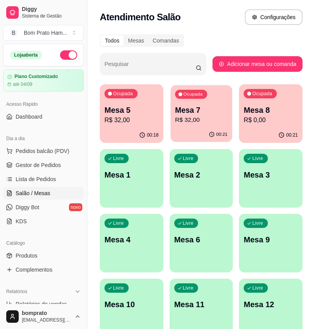
click at [213, 123] on p "R$ 32,00" at bounding box center [201, 120] width 53 height 9
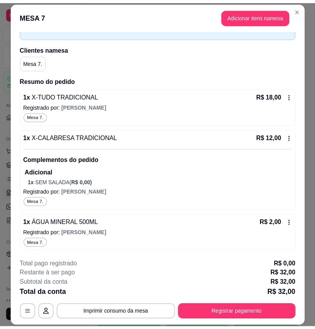
scroll to position [48, 0]
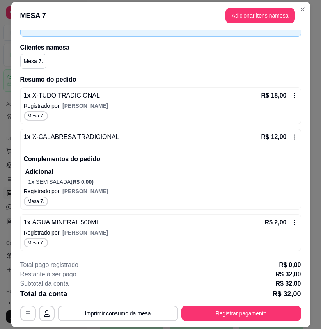
click at [292, 225] on icon at bounding box center [295, 222] width 6 height 6
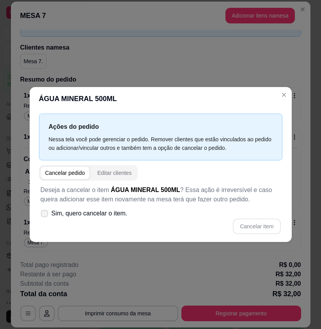
click at [48, 215] on span at bounding box center [44, 213] width 7 height 7
click at [45, 215] on input "Sim, quero cancelar o item." at bounding box center [42, 217] width 5 height 5
checkbox input "true"
click at [243, 221] on button "Cancelar item" at bounding box center [257, 227] width 48 height 16
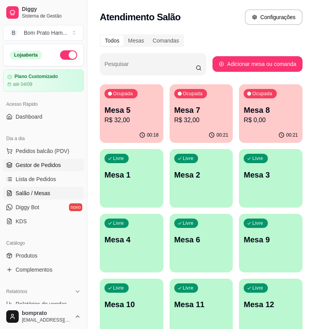
click at [61, 161] on link "Gestor de Pedidos" at bounding box center [43, 165] width 81 height 12
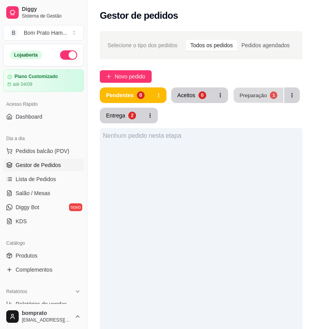
click at [255, 94] on div "Preparação" at bounding box center [253, 94] width 27 height 7
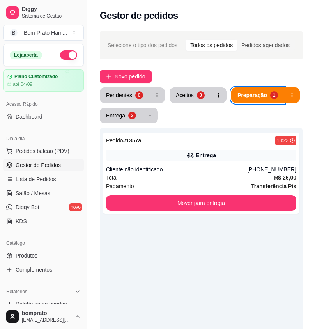
click at [46, 187] on ul "Pedidos balcão (PDV) Gestor de Pedidos Lista de Pedidos Salão / Mesas Diggy Bot…" at bounding box center [43, 186] width 81 height 83
click at [49, 191] on link "Salão / Mesas" at bounding box center [43, 193] width 81 height 12
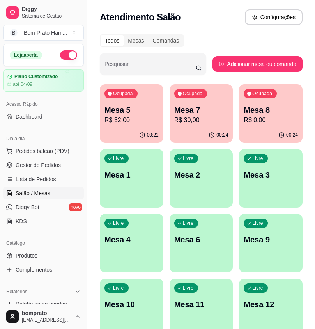
click at [188, 127] on div "Ocupada Mesa 7 R$ 30,00" at bounding box center [202, 105] width 64 height 43
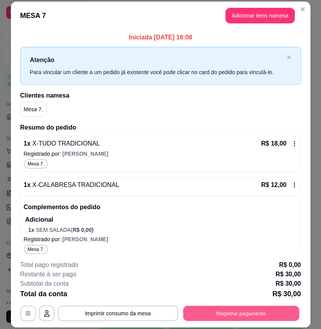
click at [273, 315] on button "Registrar pagamento" at bounding box center [241, 313] width 116 height 15
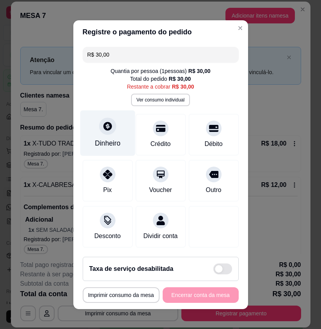
click at [114, 131] on div "Dinheiro" at bounding box center [107, 133] width 55 height 46
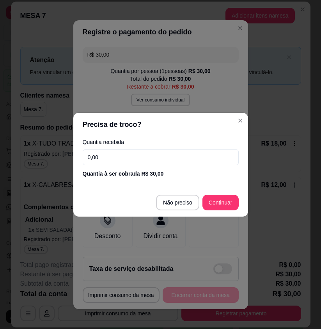
click at [142, 161] on input "0,00" at bounding box center [161, 158] width 156 height 16
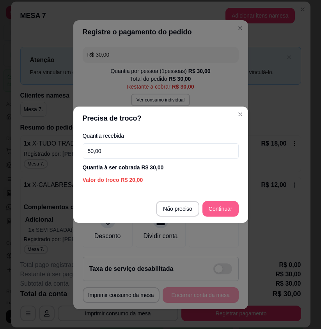
type input "50,00"
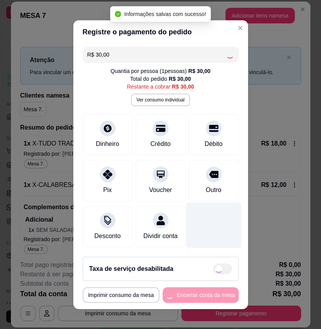
type input "R$ 0,00"
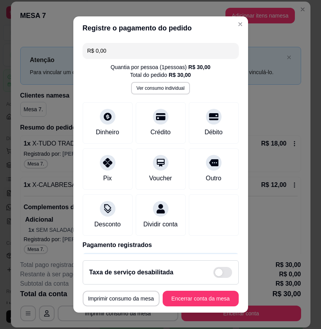
click at [203, 284] on div "Taxa de serviço desabilitada" at bounding box center [161, 272] width 156 height 24
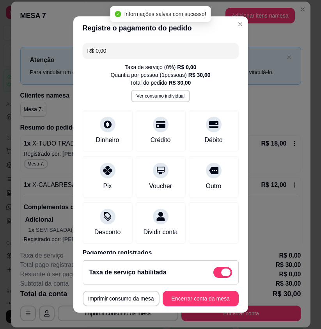
click at [214, 276] on span at bounding box center [223, 272] width 19 height 11
click at [214, 276] on input "checkbox" at bounding box center [215, 276] width 5 height 5
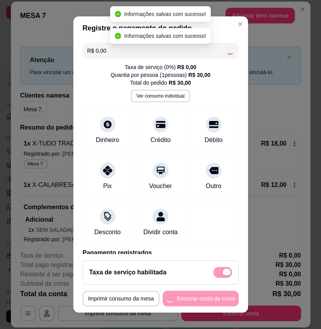
checkbox input "false"
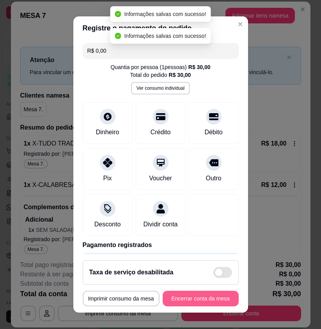
click at [211, 294] on button "Encerrar conta da mesa" at bounding box center [201, 299] width 76 height 16
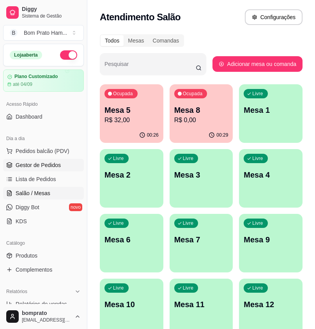
click at [71, 164] on link "Gestor de Pedidos" at bounding box center [43, 165] width 81 height 12
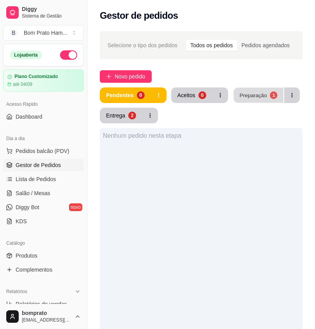
click at [257, 100] on button "Preparação 1" at bounding box center [259, 95] width 50 height 15
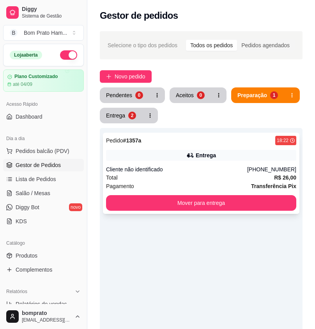
click at [174, 196] on button "Mover para entrega" at bounding box center [201, 203] width 191 height 16
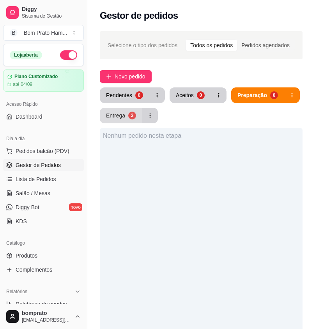
click at [125, 116] on div "Entrega" at bounding box center [115, 116] width 19 height 8
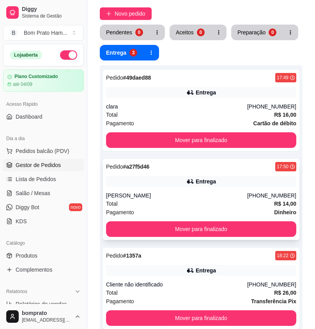
scroll to position [78, 0]
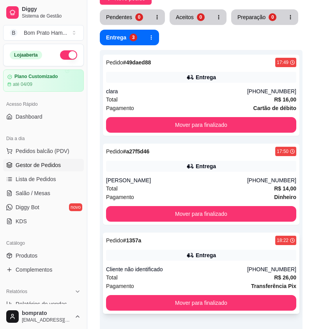
click at [200, 257] on div "Entrega" at bounding box center [206, 255] width 20 height 8
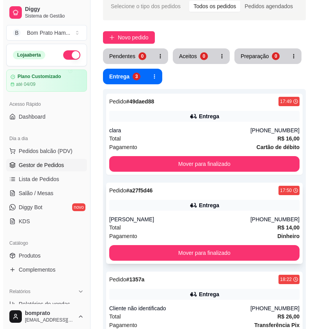
scroll to position [0, 0]
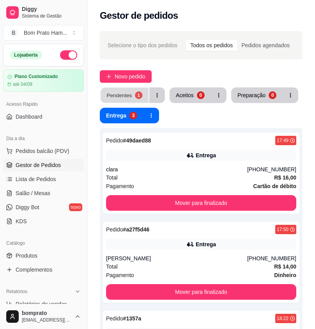
click at [127, 94] on div "Pendentes" at bounding box center [119, 94] width 25 height 7
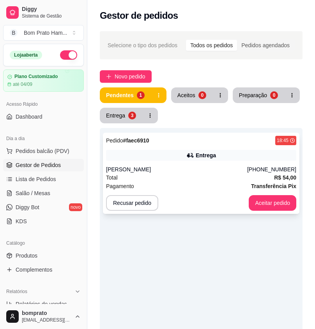
click at [188, 161] on div "Pedido # faec6910 18:45 Entrega [PERSON_NAME] [PHONE_NUMBER] Total R$ 54,00 Pag…" at bounding box center [201, 173] width 197 height 81
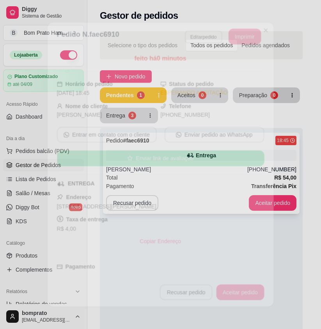
scroll to position [226, 0]
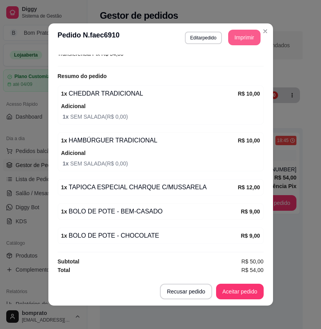
click at [238, 40] on button "Imprimir" at bounding box center [244, 38] width 32 height 16
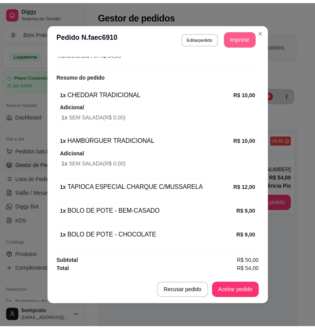
scroll to position [0, 0]
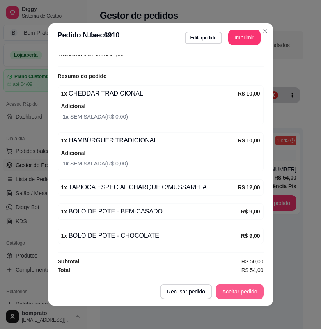
click at [251, 289] on button "Aceitar pedido" at bounding box center [240, 292] width 48 height 16
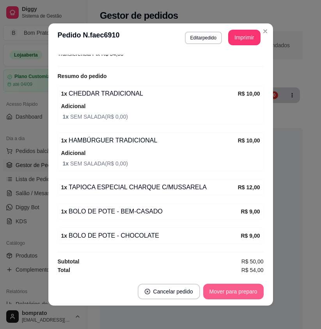
click at [249, 290] on button "Mover para preparo" at bounding box center [233, 292] width 61 height 16
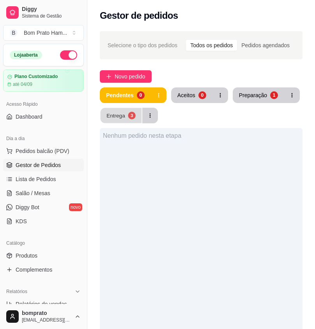
click at [123, 112] on div "Entrega" at bounding box center [116, 115] width 19 height 7
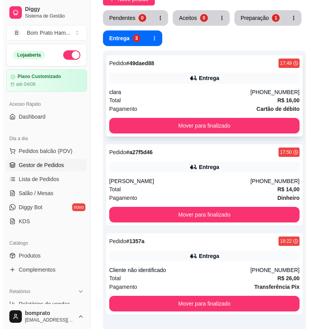
scroll to position [78, 0]
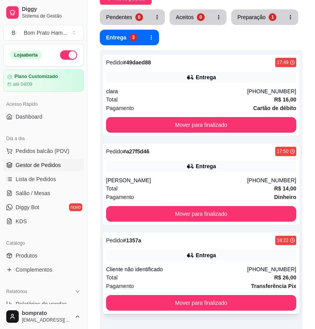
click at [206, 267] on div "Cliente não identificado" at bounding box center [176, 269] width 141 height 8
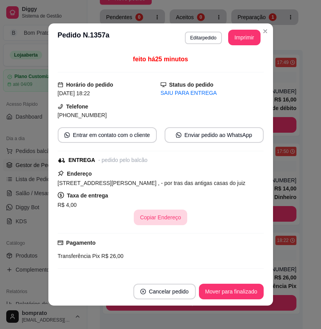
click at [162, 221] on button "Copiar Endereço" at bounding box center [160, 218] width 53 height 16
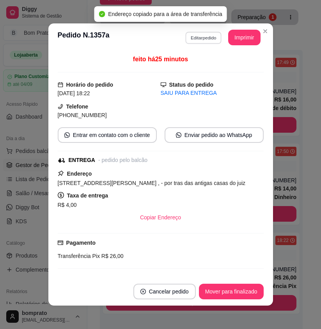
click at [203, 40] on button "Editar pedido" at bounding box center [203, 38] width 36 height 12
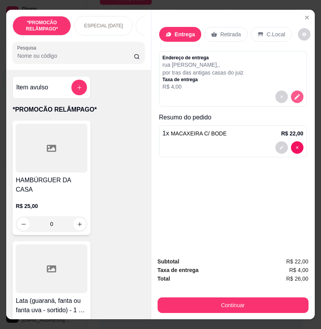
click at [299, 93] on button "decrease-product-quantity" at bounding box center [297, 97] width 12 height 12
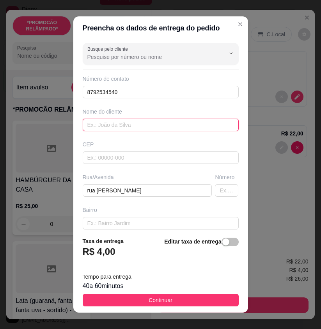
drag, startPoint x: 147, startPoint y: 125, endPoint x: 122, endPoint y: 123, distance: 25.1
paste input "janiele"
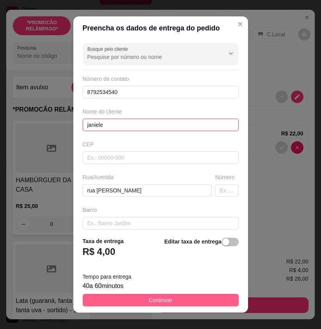
type input "janiele"
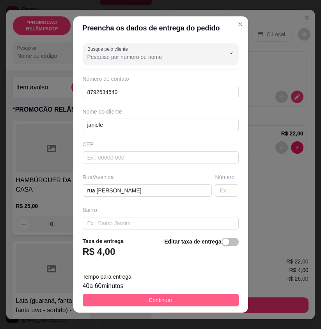
click at [197, 302] on button "Continuar" at bounding box center [161, 300] width 156 height 12
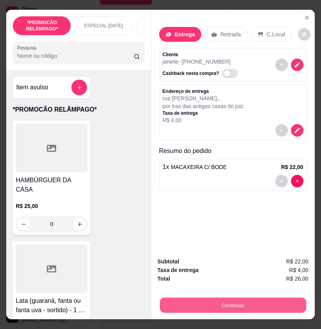
click at [230, 300] on button "Continuar" at bounding box center [233, 305] width 146 height 15
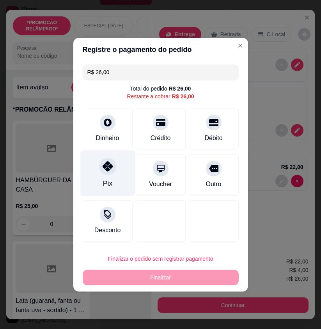
click at [112, 177] on div "Pix" at bounding box center [107, 173] width 55 height 46
type input "R$ 0,00"
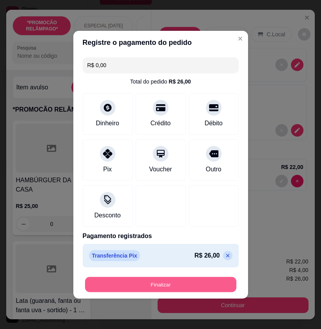
click at [169, 277] on button "Finalizar" at bounding box center [160, 284] width 151 height 15
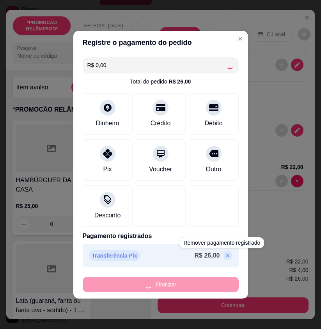
type input "0"
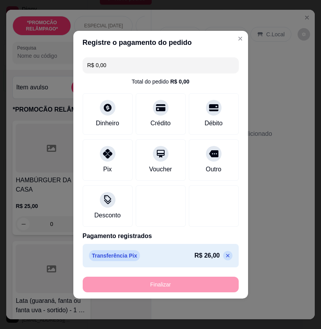
type input "-R$ 26,00"
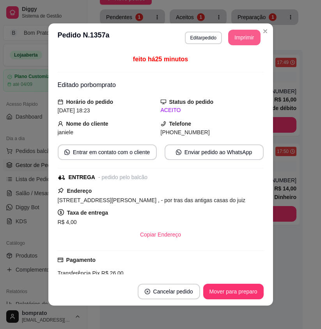
click at [241, 38] on button "Imprimir" at bounding box center [244, 38] width 32 height 16
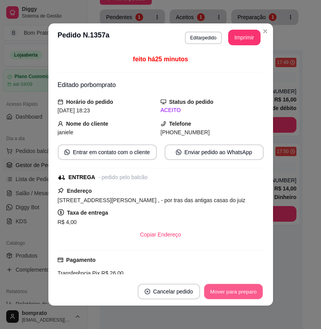
click at [240, 285] on button "Mover para preparo" at bounding box center [233, 291] width 59 height 15
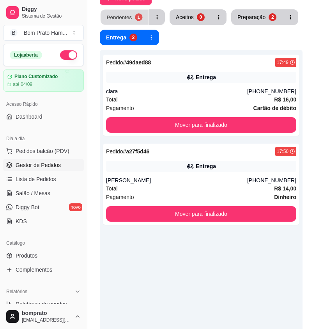
click at [135, 19] on div "1" at bounding box center [138, 16] width 7 height 7
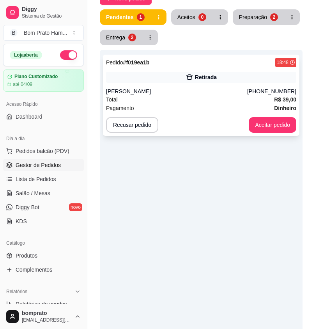
click at [180, 88] on div "Maria Fluvia" at bounding box center [176, 91] width 141 height 8
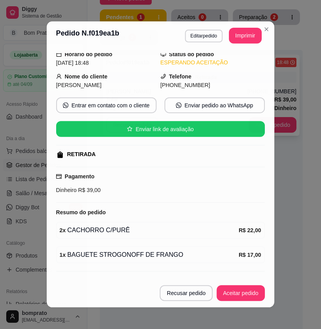
scroll to position [47, 0]
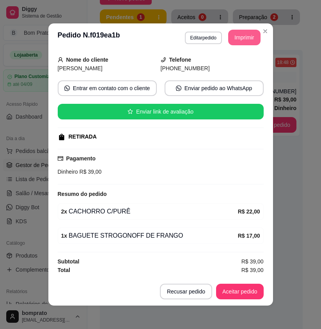
click at [233, 40] on button "Imprimir" at bounding box center [244, 38] width 32 height 16
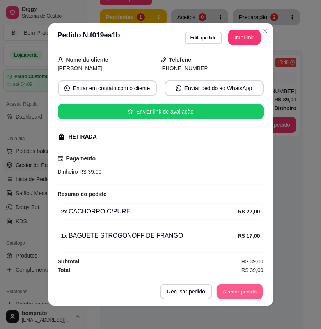
click at [247, 291] on button "Aceitar pedido" at bounding box center [240, 291] width 46 height 15
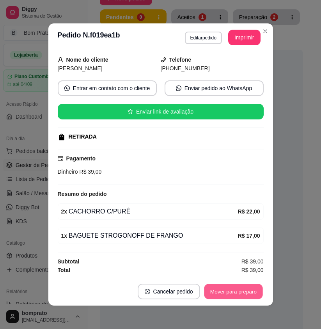
click at [247, 291] on button "Mover para preparo" at bounding box center [233, 291] width 59 height 15
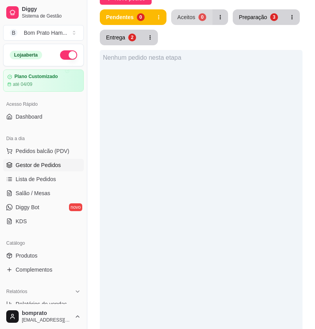
click at [185, 18] on div "Aceitos" at bounding box center [187, 17] width 18 height 8
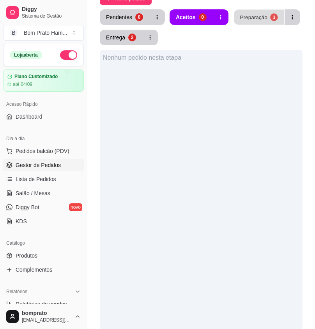
click at [264, 15] on button "Preparação 3" at bounding box center [259, 17] width 50 height 15
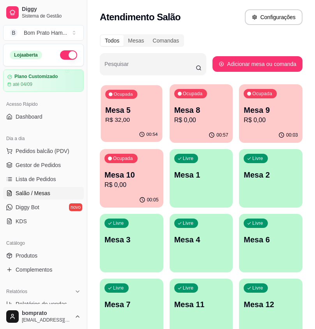
click at [141, 123] on p "R$ 32,00" at bounding box center [131, 120] width 52 height 9
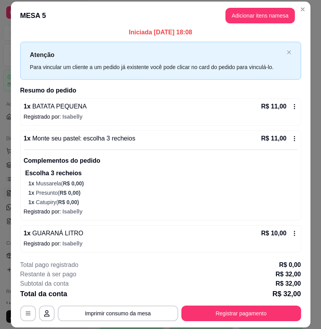
scroll to position [7, 0]
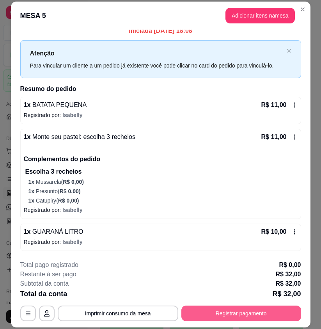
click at [264, 316] on button "Registrar pagamento" at bounding box center [242, 314] width 120 height 16
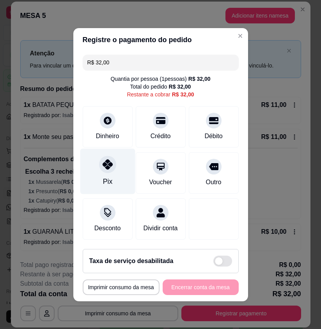
click at [99, 161] on div at bounding box center [107, 164] width 17 height 17
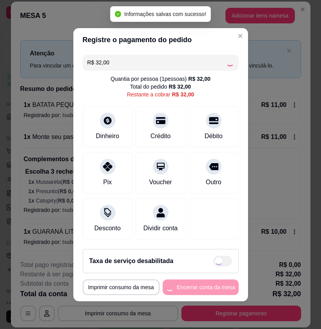
type input "R$ 0,00"
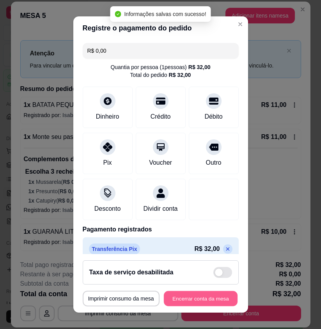
click at [217, 294] on button "Encerrar conta da mesa" at bounding box center [201, 298] width 74 height 15
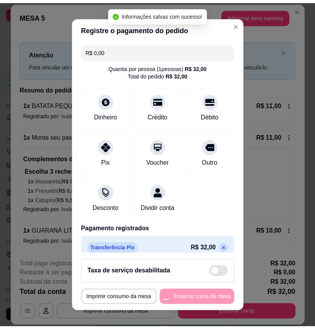
scroll to position [0, 0]
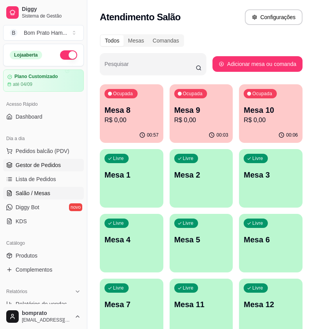
click at [63, 162] on link "Gestor de Pedidos" at bounding box center [43, 165] width 81 height 12
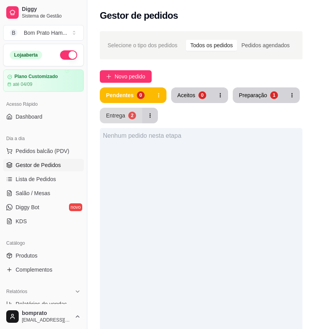
click at [130, 116] on div "2" at bounding box center [132, 116] width 8 height 8
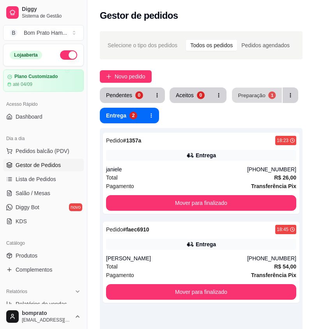
click at [258, 98] on div "Preparação" at bounding box center [251, 94] width 27 height 7
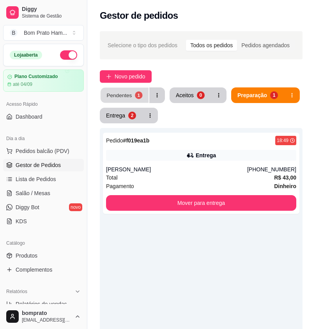
click at [125, 99] on button "Pendentes 1" at bounding box center [125, 95] width 48 height 15
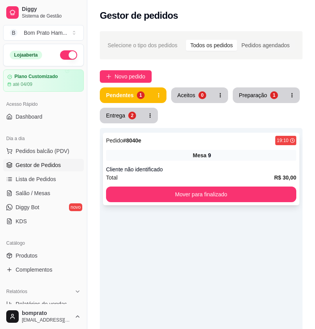
click at [189, 151] on div "Mesa 9" at bounding box center [201, 155] width 191 height 11
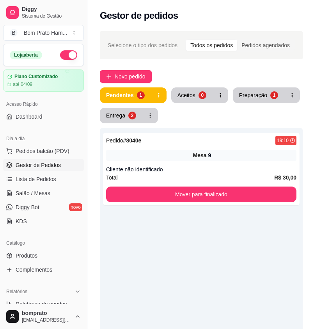
scroll to position [11, 0]
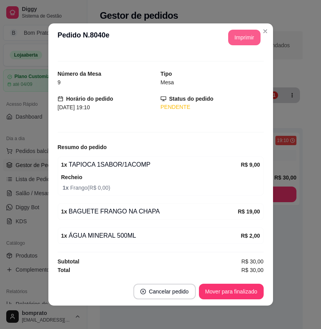
click at [238, 36] on button "Imprimir" at bounding box center [244, 38] width 32 height 16
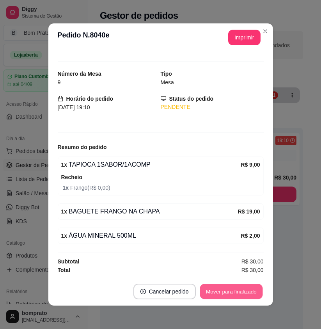
click at [244, 295] on button "Mover para finalizado" at bounding box center [231, 291] width 63 height 15
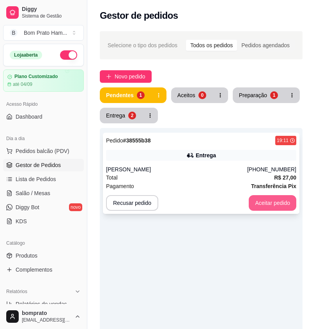
click at [227, 182] on div "Total R$ 27,00" at bounding box center [201, 177] width 191 height 9
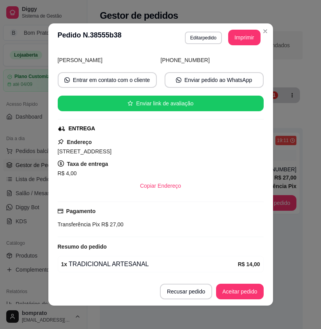
scroll to position [108, 0]
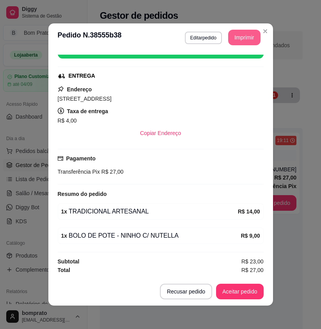
click at [232, 41] on button "Imprimir" at bounding box center [244, 38] width 32 height 16
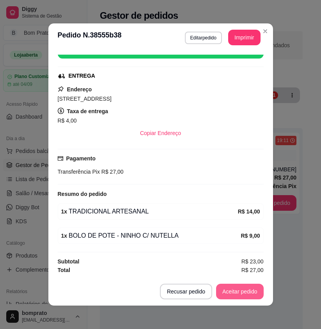
click at [242, 294] on button "Aceitar pedido" at bounding box center [240, 292] width 48 height 16
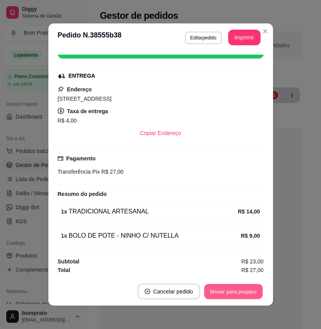
click at [242, 294] on button "Mover para preparo" at bounding box center [233, 291] width 59 height 15
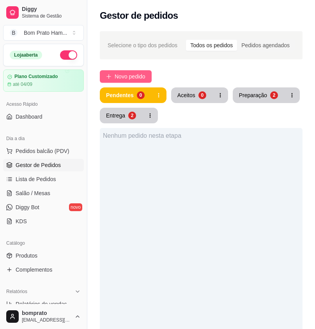
click at [121, 77] on span "Novo pedido" at bounding box center [130, 76] width 31 height 9
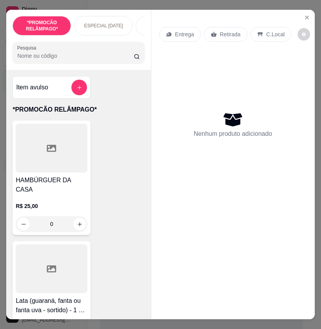
click at [41, 58] on input "Pesquisa" at bounding box center [75, 56] width 117 height 8
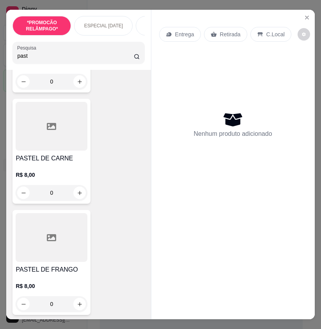
scroll to position [156, 0]
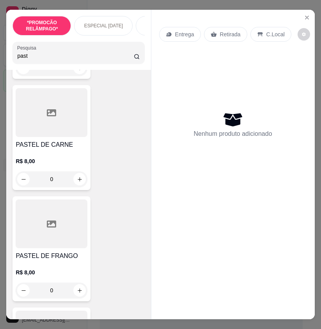
type input "past"
click at [64, 235] on div at bounding box center [52, 224] width 72 height 49
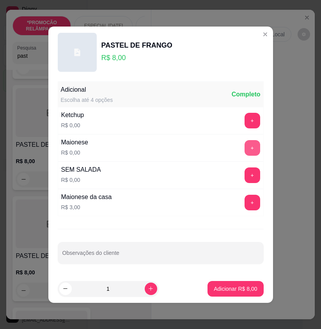
click at [248, 147] on button "+" at bounding box center [253, 148] width 16 height 16
click at [253, 101] on div "Adicional Escolha até 4 opções Completo" at bounding box center [161, 94] width 206 height 25
click at [248, 121] on button "+" at bounding box center [252, 120] width 15 height 15
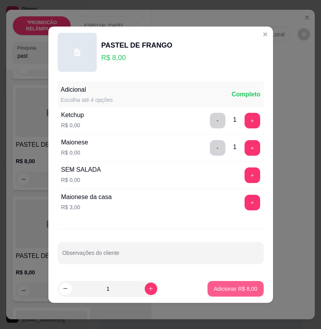
click at [248, 288] on p "Adicionar R$ 8,00" at bounding box center [235, 289] width 43 height 8
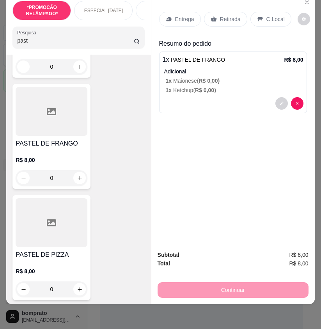
scroll to position [273, 0]
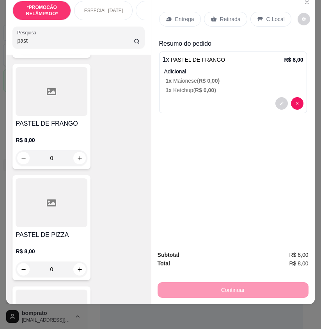
click at [79, 271] on div "0" at bounding box center [52, 270] width 72 height 16
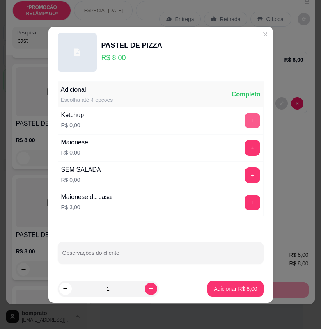
click at [251, 123] on button "+" at bounding box center [253, 121] width 16 height 16
click at [248, 148] on button "+" at bounding box center [253, 148] width 16 height 16
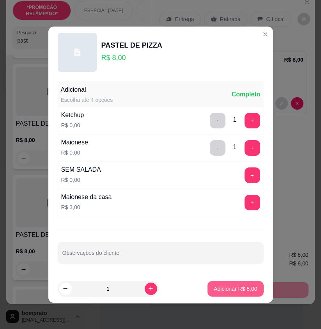
click at [232, 290] on p "Adicionar R$ 8,00" at bounding box center [235, 289] width 43 height 8
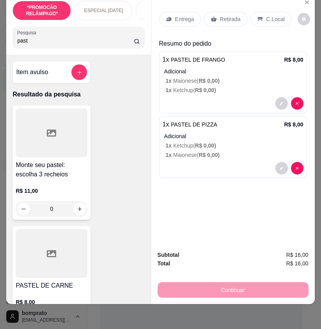
scroll to position [0, 0]
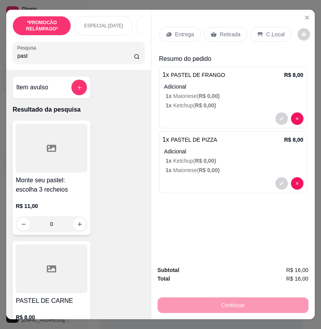
click at [177, 27] on div "Entrega" at bounding box center [180, 34] width 42 height 15
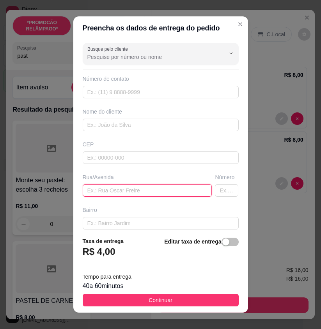
paste input "Rua Anito Alves valência número 227"
type input "Rua Anito Alves valência número 227"
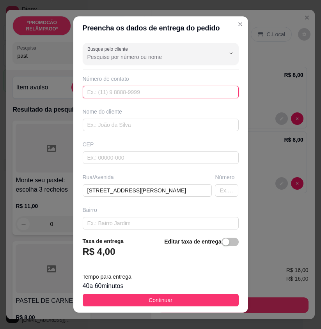
paste input "(87) 9150-1602"
type input "(87) 9150-1602"
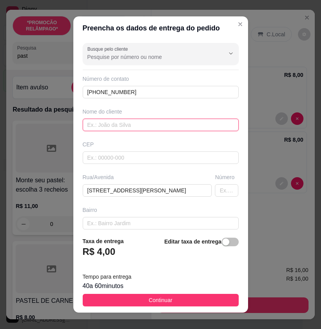
paste input "Dinha"
type input "Dinha"
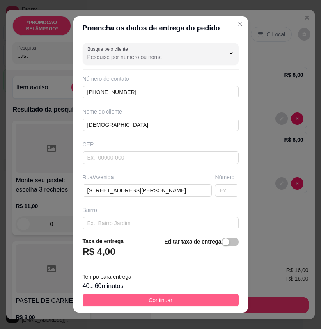
click at [206, 298] on button "Continuar" at bounding box center [161, 300] width 156 height 12
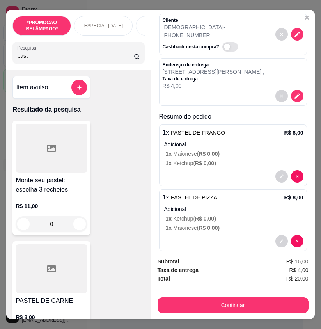
scroll to position [38, 0]
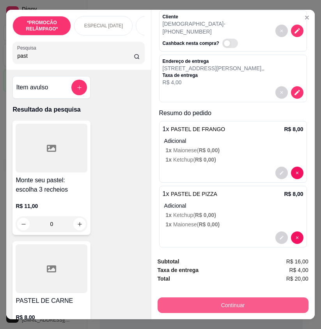
click at [246, 302] on button "Continuar" at bounding box center [233, 306] width 151 height 16
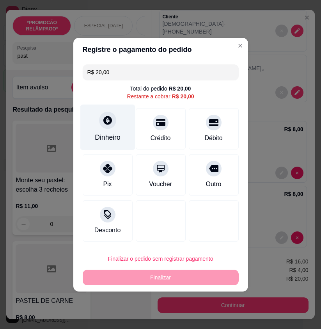
click at [102, 146] on div "Dinheiro" at bounding box center [107, 127] width 55 height 46
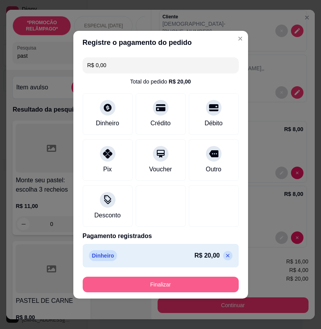
click at [181, 281] on button "Finalizar" at bounding box center [161, 285] width 156 height 16
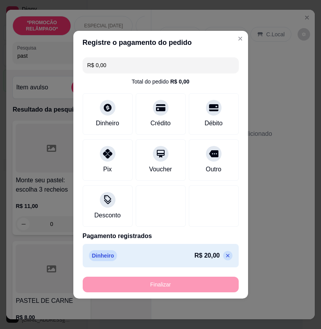
type input "-R$ 20,00"
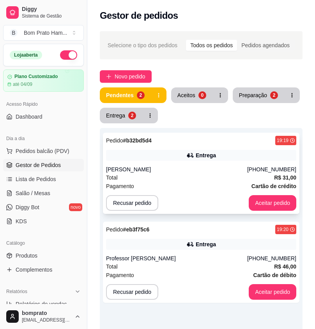
click at [184, 162] on div "Pedido # b32bd5d4 19:19 Entrega Kayke Breno (87) 98822-1320 Total R$ 31,00 Paga…" at bounding box center [201, 173] width 197 height 81
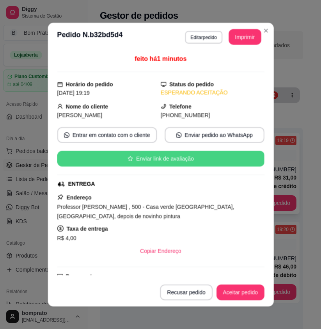
scroll to position [116, 0]
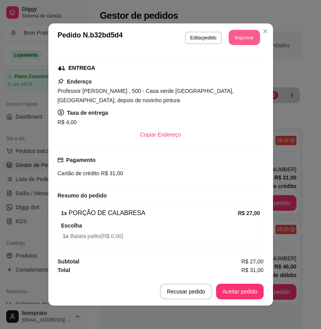
click at [252, 44] on button "Imprimir" at bounding box center [244, 37] width 31 height 15
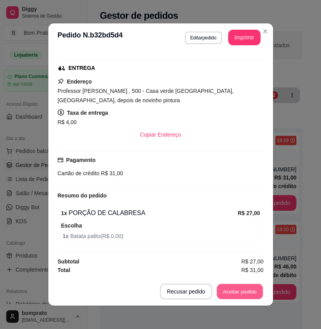
click at [247, 294] on button "Aceitar pedido" at bounding box center [240, 291] width 46 height 15
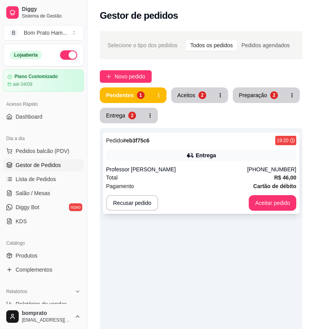
click at [206, 167] on div "Professor Eduardo" at bounding box center [176, 170] width 141 height 8
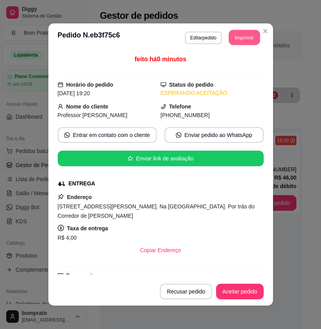
click at [235, 37] on button "Imprimir" at bounding box center [244, 37] width 31 height 15
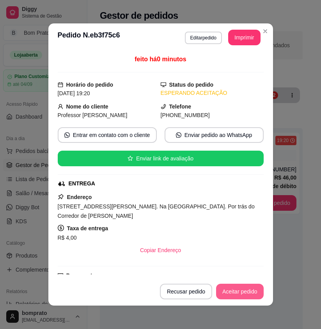
click at [237, 294] on button "Aceitar pedido" at bounding box center [240, 292] width 48 height 16
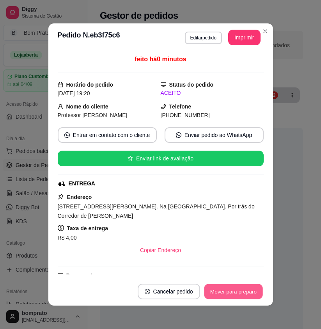
click at [237, 294] on button "Mover para preparo" at bounding box center [233, 291] width 59 height 15
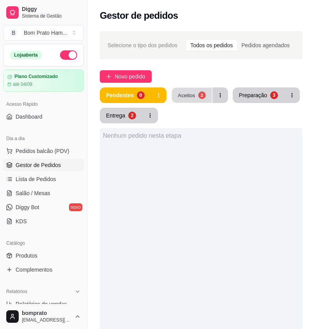
click at [191, 95] on div "Aceitos" at bounding box center [187, 94] width 18 height 7
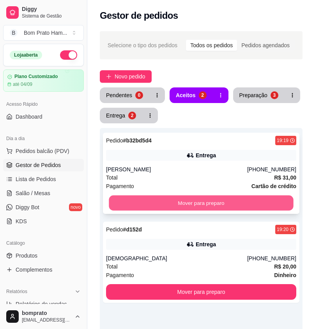
click at [198, 203] on button "Mover para preparo" at bounding box center [201, 203] width 185 height 15
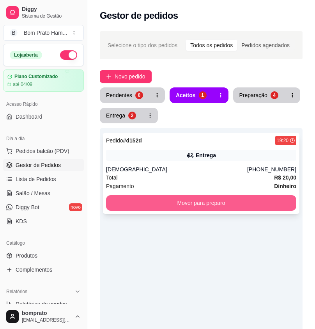
click at [198, 203] on button "Mover para preparo" at bounding box center [201, 203] width 191 height 16
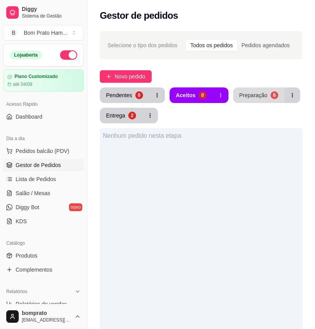
click at [244, 96] on div "Preparação" at bounding box center [254, 95] width 28 height 8
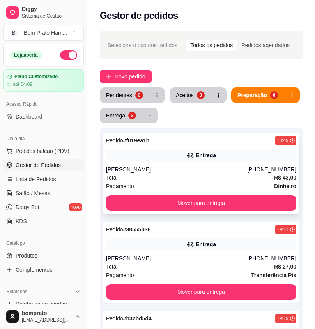
click at [207, 170] on div "Maria Fluvia" at bounding box center [176, 170] width 141 height 8
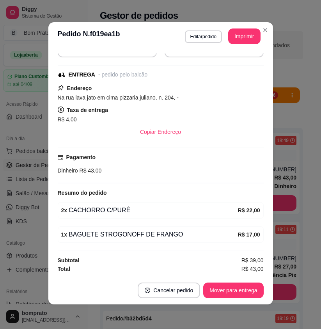
scroll to position [2, 0]
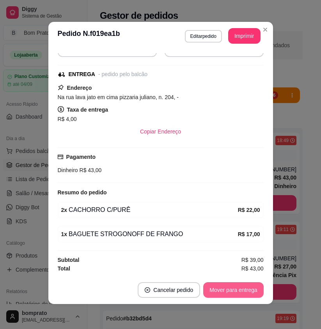
click at [244, 288] on button "Mover para entrega" at bounding box center [233, 290] width 60 height 16
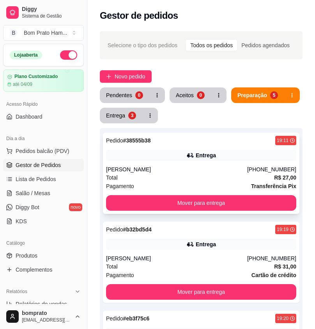
click at [196, 172] on div "Alex" at bounding box center [176, 170] width 141 height 8
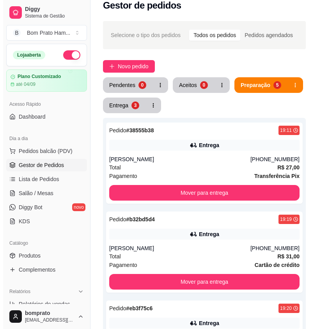
scroll to position [0, 0]
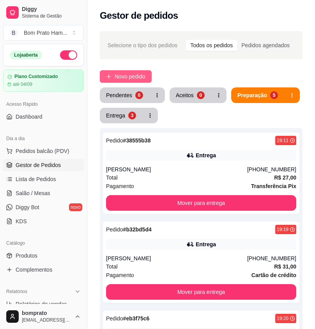
click at [131, 80] on span "Novo pedido" at bounding box center [130, 76] width 31 height 9
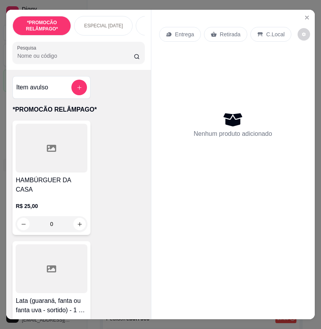
click at [59, 60] on input "Pesquisa" at bounding box center [75, 56] width 117 height 8
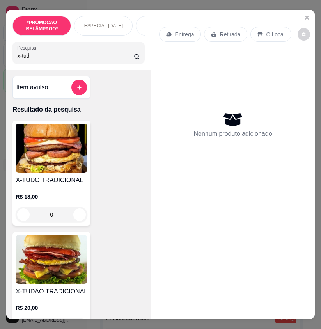
type input "x-tud"
click at [61, 284] on img at bounding box center [52, 259] width 72 height 49
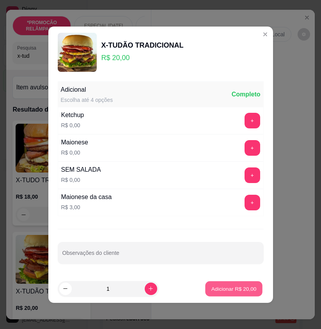
click at [230, 287] on p "Adicionar R$ 20,00" at bounding box center [234, 288] width 45 height 7
type input "1"
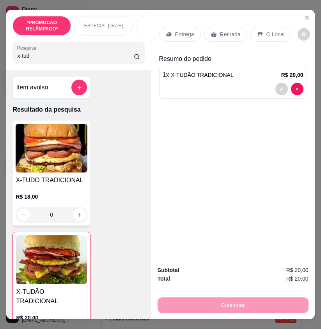
click at [213, 32] on icon at bounding box center [214, 34] width 6 height 5
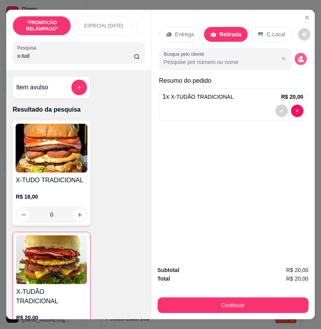
click at [303, 53] on button "decrease-product-quantity" at bounding box center [301, 59] width 12 height 12
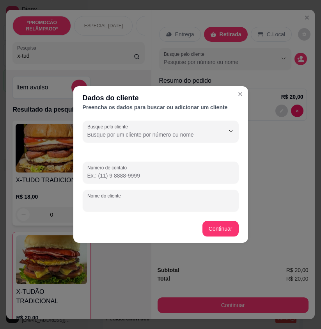
paste input "maria luisa."
type input "maria luisa."
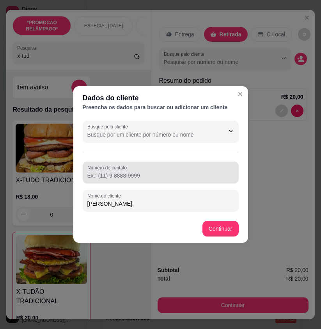
drag, startPoint x: 126, startPoint y: 180, endPoint x: 104, endPoint y: 175, distance: 22.8
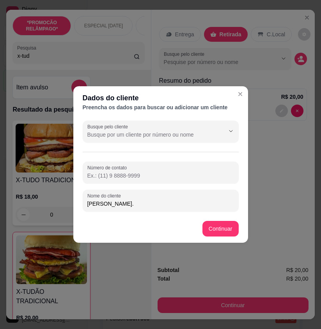
paste input "(87) 9127-6692"
type input "(87) 9127-6692"
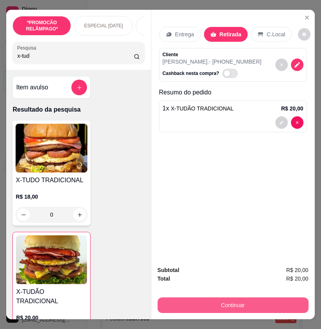
click at [266, 300] on button "Continuar" at bounding box center [233, 306] width 151 height 16
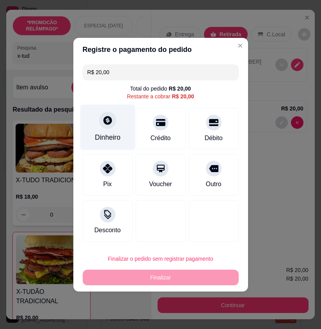
click at [109, 137] on div "Dinheiro" at bounding box center [108, 137] width 26 height 10
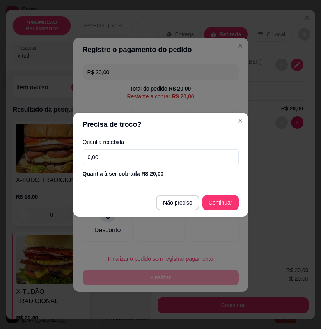
click at [118, 162] on input "0,00" at bounding box center [161, 158] width 156 height 16
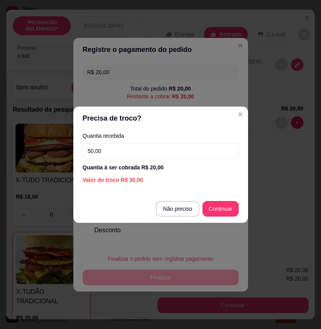
type input "50,00"
type input "R$ 0,00"
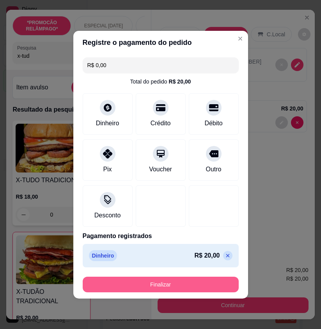
click at [208, 282] on button "Finalizar" at bounding box center [161, 285] width 156 height 16
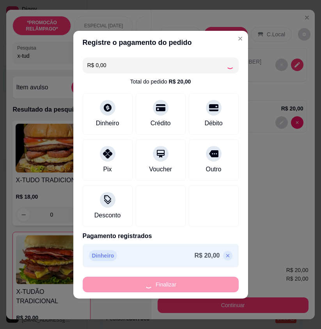
type input "0"
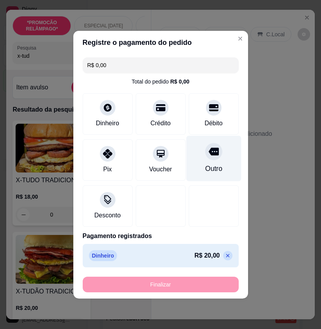
type input "-R$ 20,00"
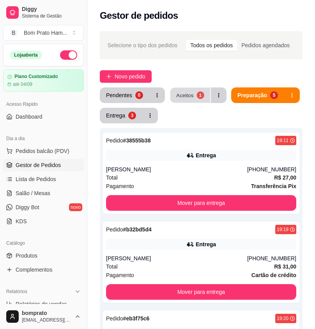
click at [193, 93] on button "Aceitos 1" at bounding box center [191, 95] width 40 height 15
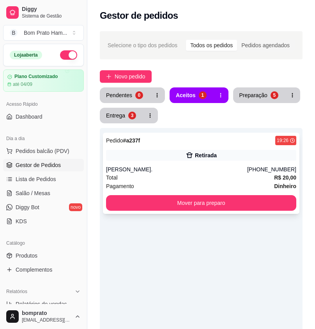
click at [214, 160] on div "Retirada" at bounding box center [201, 155] width 191 height 11
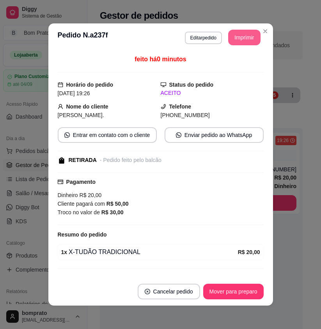
click at [236, 41] on button "Imprimir" at bounding box center [244, 38] width 32 height 16
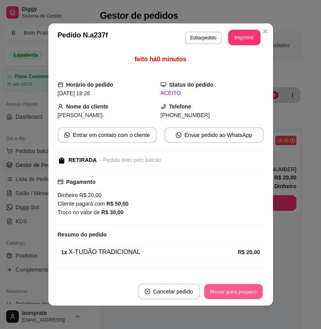
click at [241, 289] on button "Mover para preparo" at bounding box center [233, 291] width 59 height 15
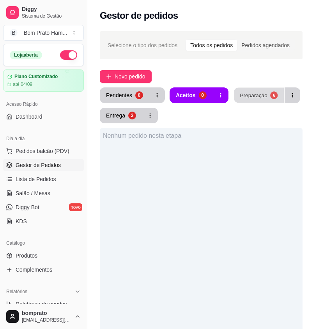
click at [242, 102] on button "Preparação 6" at bounding box center [259, 95] width 50 height 15
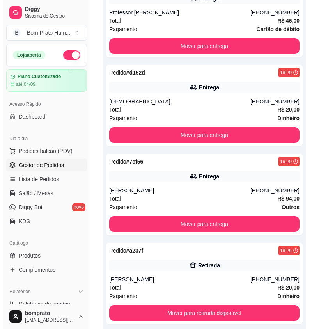
scroll to position [372, 0]
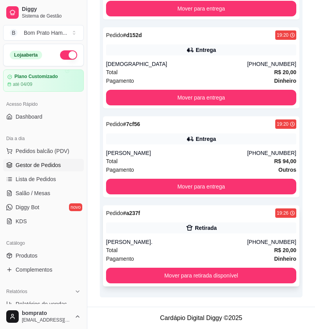
click at [194, 242] on div "maria luisa." at bounding box center [176, 242] width 141 height 8
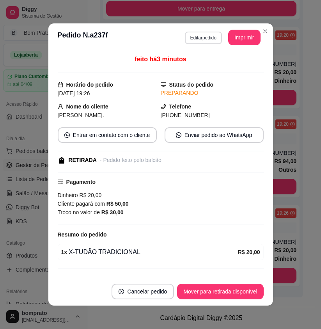
click at [200, 41] on button "Editar pedido" at bounding box center [203, 38] width 37 height 12
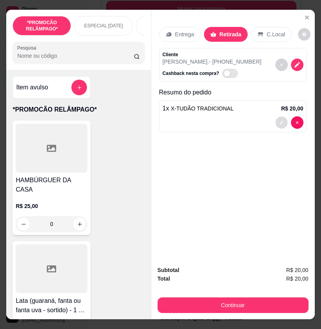
click at [276, 119] on button "decrease-product-quantity" at bounding box center [282, 123] width 12 height 12
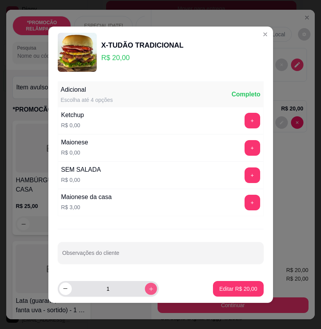
click at [148, 285] on button "increase-product-quantity" at bounding box center [151, 289] width 12 height 12
type input "2"
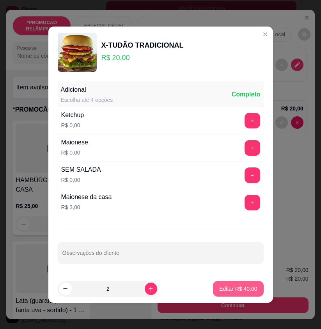
click at [235, 286] on p "Editar R$ 40,00" at bounding box center [238, 289] width 38 height 8
type input "2"
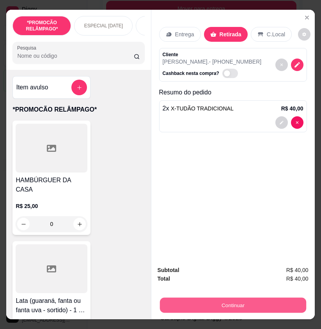
click at [250, 307] on button "Continuar" at bounding box center [233, 305] width 146 height 15
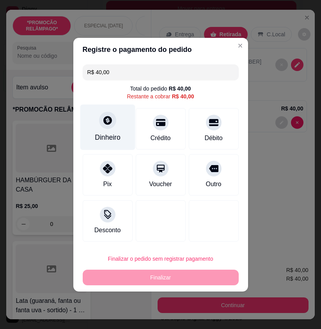
click at [110, 141] on div "Dinheiro" at bounding box center [108, 137] width 26 height 10
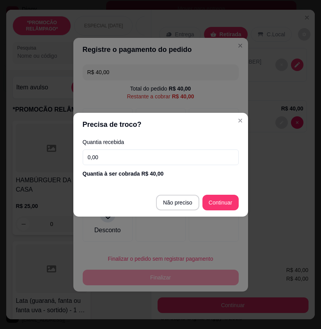
click at [103, 160] on input "0,00" at bounding box center [161, 158] width 156 height 16
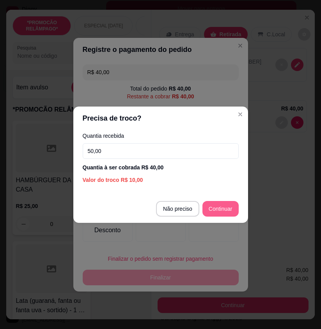
type input "50,00"
type input "R$ 0,00"
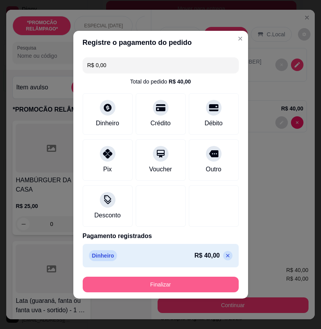
click at [210, 280] on button "Finalizar" at bounding box center [161, 285] width 156 height 16
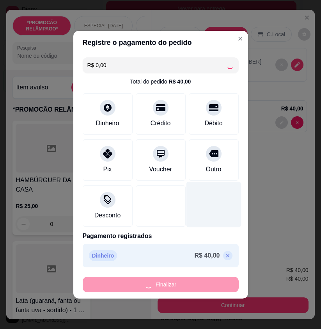
type input "0"
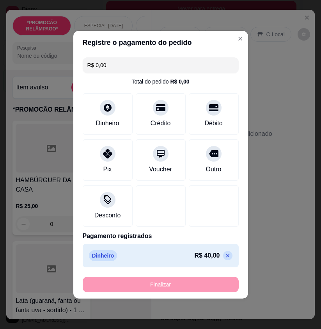
type input "-R$ 40,00"
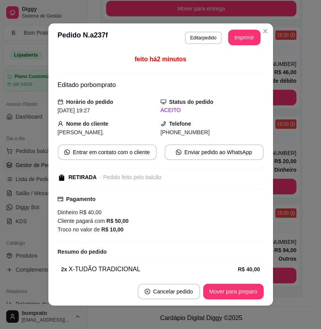
scroll to position [283, 0]
click at [243, 37] on button "Imprimir" at bounding box center [244, 38] width 32 height 16
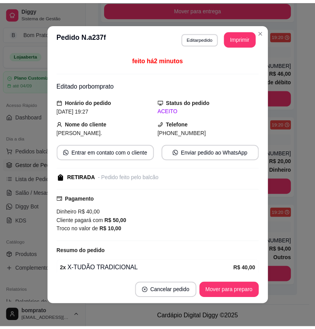
scroll to position [0, 0]
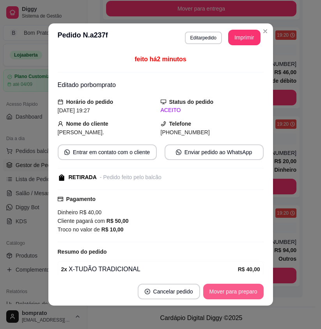
click at [239, 294] on button "Mover para preparo" at bounding box center [233, 292] width 61 height 16
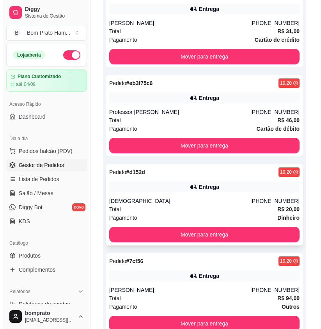
scroll to position [372, 0]
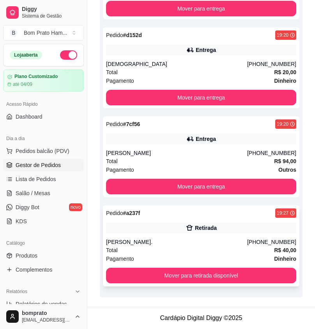
click at [200, 234] on div "Pedido # a237f 19:27 Retirada maria luisa. (87) 9127-6692 Total R$ 40,00 Pagame…" at bounding box center [201, 245] width 197 height 81
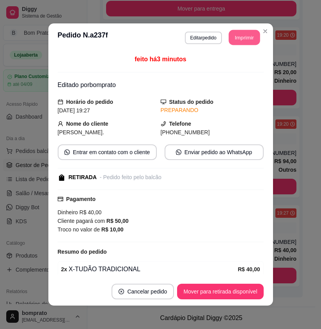
click at [232, 36] on button "Imprimir" at bounding box center [244, 37] width 31 height 15
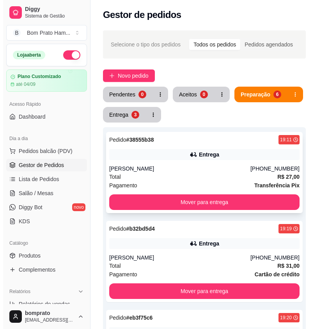
scroll to position [0, 0]
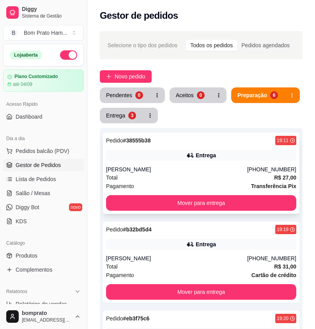
click at [194, 182] on div "Pagamento Transferência Pix" at bounding box center [201, 186] width 191 height 9
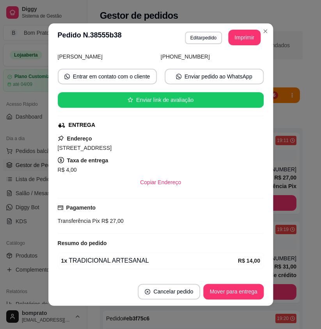
scroll to position [108, 0]
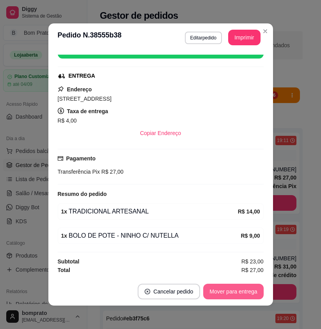
click at [239, 290] on button "Mover para entrega" at bounding box center [233, 292] width 60 height 16
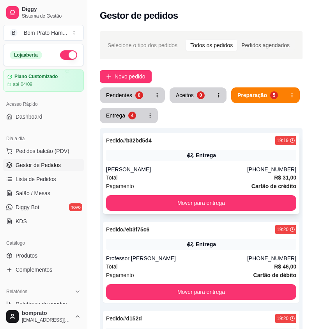
click at [201, 184] on div "Pagamento Cartão de crédito" at bounding box center [201, 186] width 191 height 9
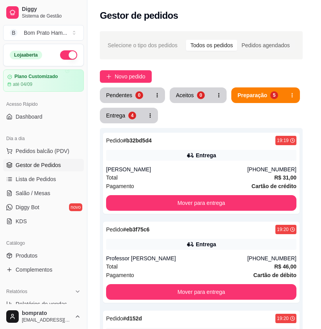
scroll to position [116, 0]
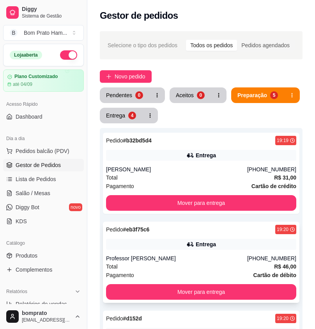
click at [206, 231] on div "Pedido # eb3f75c6 19:20" at bounding box center [201, 229] width 191 height 9
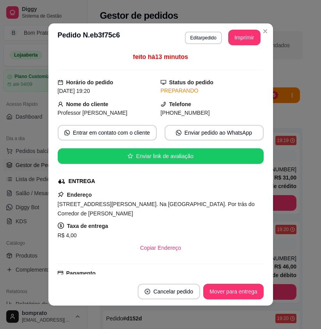
scroll to position [0, 0]
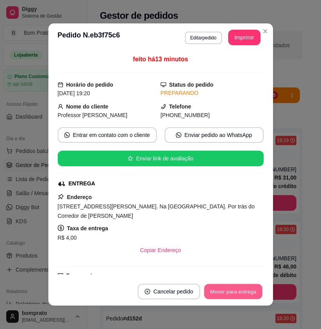
click at [243, 288] on button "Mover para entrega" at bounding box center [234, 291] width 59 height 15
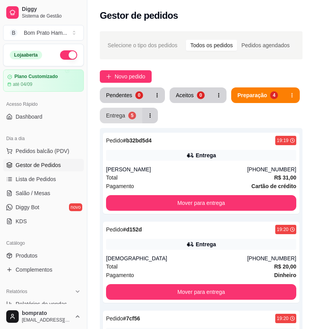
click at [122, 117] on div "Entrega" at bounding box center [115, 116] width 19 height 8
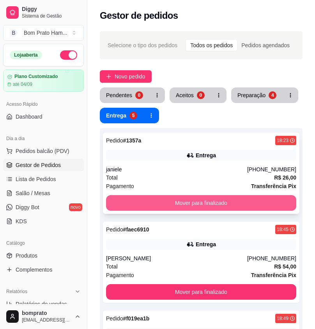
click at [214, 200] on button "Mover para finalizado" at bounding box center [201, 203] width 191 height 16
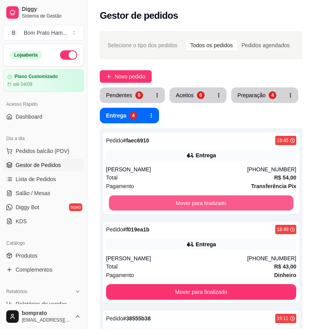
click at [214, 200] on button "Mover para finalizado" at bounding box center [201, 203] width 185 height 15
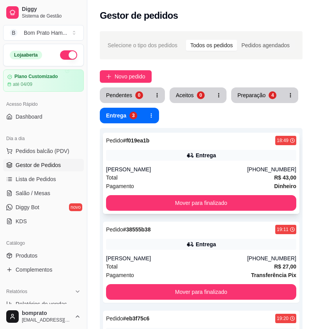
click at [216, 169] on div "Maria Fluvia" at bounding box center [176, 170] width 141 height 8
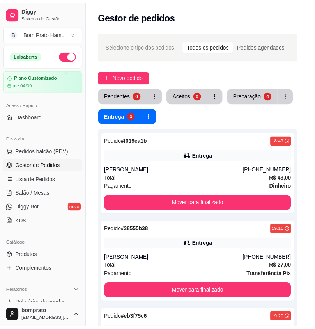
scroll to position [102, 0]
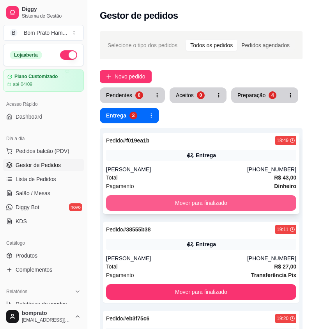
click at [260, 199] on button "Mover para finalizado" at bounding box center [201, 203] width 191 height 16
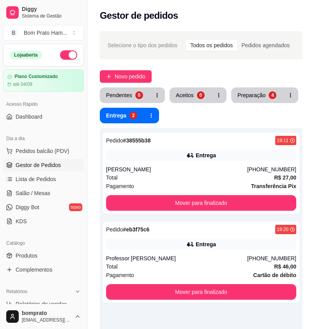
click at [255, 103] on div "Pendentes 0 Aceitos 0 Preparação 4 Entrega 2" at bounding box center [201, 105] width 203 height 36
click at [255, 93] on div "Preparação" at bounding box center [252, 95] width 28 height 8
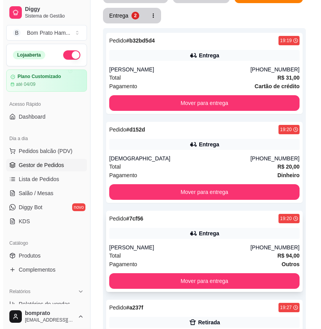
scroll to position [0, 0]
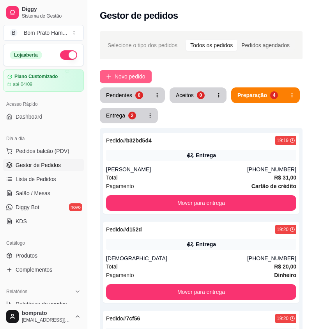
click at [133, 74] on span "Novo pedido" at bounding box center [130, 76] width 31 height 9
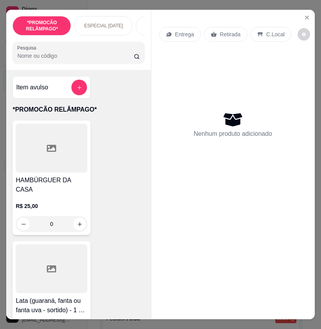
click at [59, 57] on input "Pesquisa" at bounding box center [75, 56] width 117 height 8
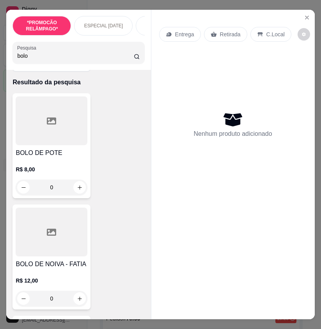
scroll to position [39, 0]
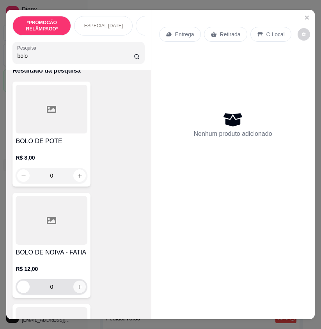
type input "bolo"
click at [78, 289] on icon "increase-product-quantity" at bounding box center [80, 287] width 6 height 6
type input "1"
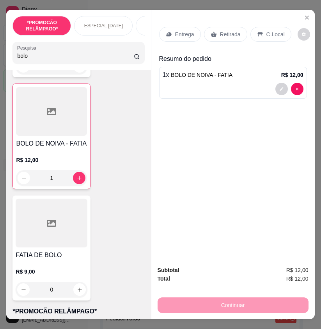
scroll to position [156, 0]
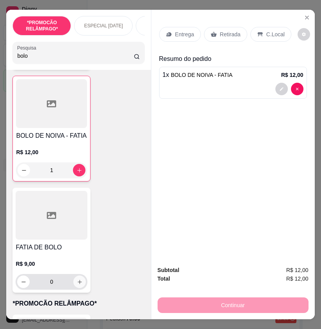
click at [78, 283] on icon "increase-product-quantity" at bounding box center [80, 282] width 6 height 6
type input "1"
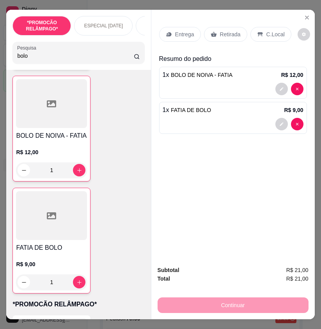
click at [177, 31] on p "Entrega" at bounding box center [184, 34] width 19 height 8
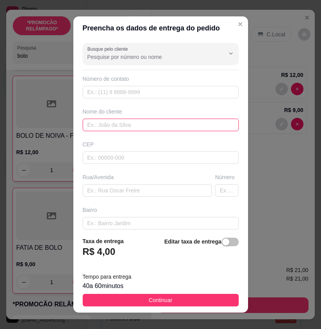
paste input "Luana"
type input "Luana"
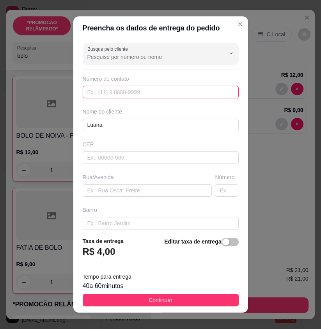
paste input "(87) 9163-5465"
type input "(87) 9163-5465"
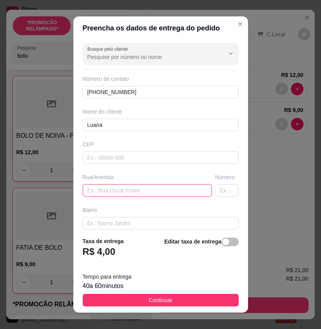
paste input "Rua professor elidio Ramos n96 nova sertania"
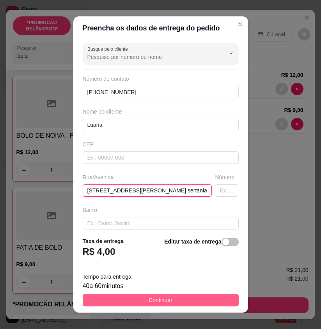
type input "Rua professor elidio Ramos n96 nova sertania"
click at [224, 301] on button "Continuar" at bounding box center [161, 300] width 156 height 12
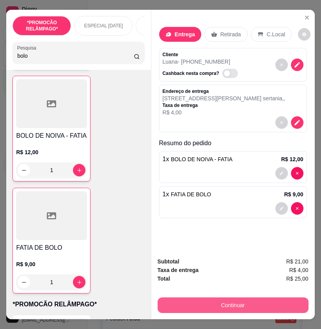
click at [275, 298] on button "Continuar" at bounding box center [233, 306] width 151 height 16
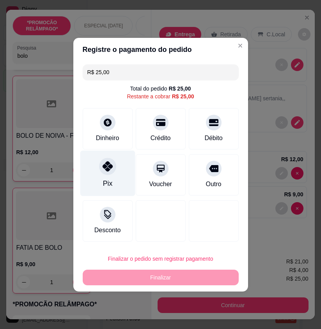
click at [116, 185] on div "Pix" at bounding box center [107, 173] width 55 height 46
type input "R$ 0,00"
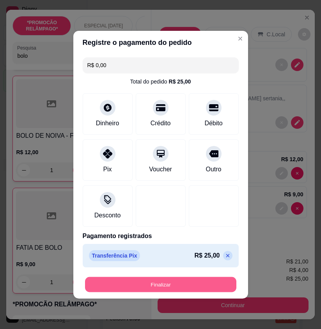
click at [181, 285] on button "Finalizar" at bounding box center [160, 284] width 151 height 15
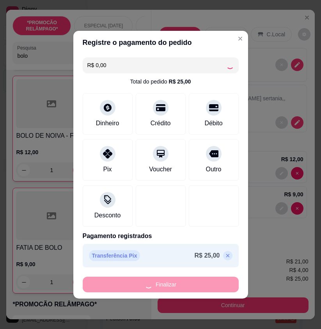
type input "0"
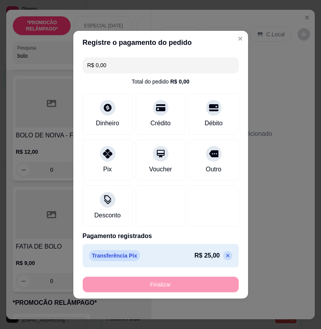
type input "-R$ 25,00"
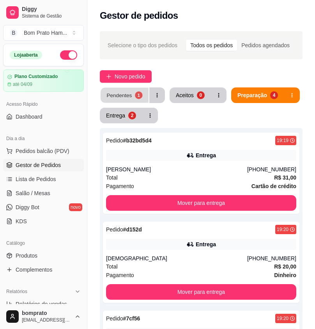
click at [118, 101] on button "Pendentes 1" at bounding box center [125, 95] width 48 height 15
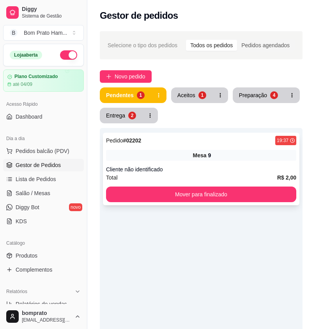
click at [189, 175] on div "Total R$ 2,00" at bounding box center [201, 177] width 191 height 9
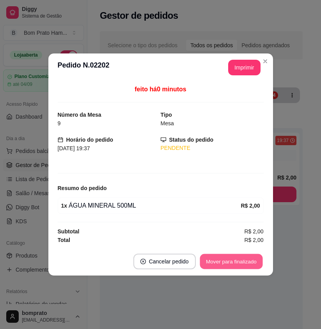
click at [237, 266] on button "Mover para finalizado" at bounding box center [231, 261] width 63 height 15
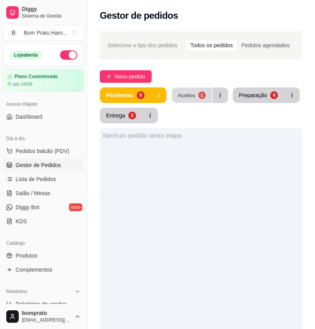
click at [192, 90] on button "Aceitos 1" at bounding box center [192, 95] width 40 height 15
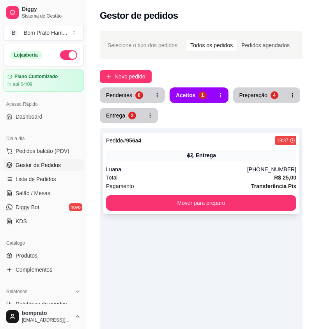
click at [199, 153] on div "Entrega" at bounding box center [206, 155] width 20 height 8
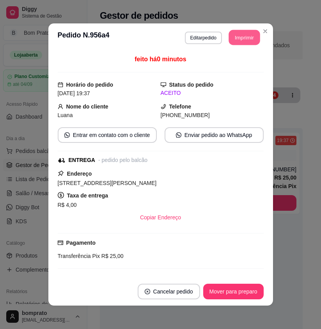
click at [232, 44] on button "Imprimir" at bounding box center [244, 37] width 31 height 15
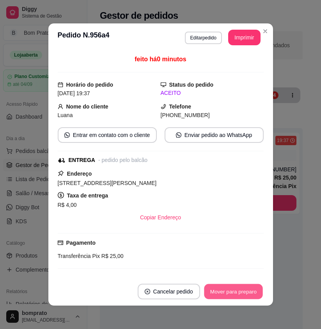
click at [240, 290] on button "Mover para preparo" at bounding box center [233, 291] width 59 height 15
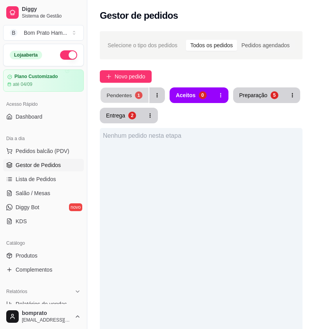
click at [145, 98] on button "Pendentes 1" at bounding box center [125, 95] width 48 height 15
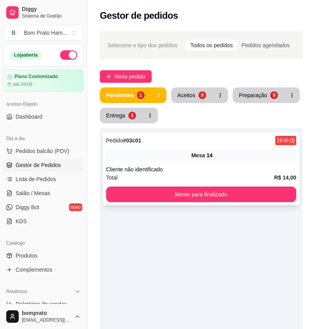
click at [188, 137] on div "Pedido # 03c01 19:40" at bounding box center [201, 140] width 191 height 9
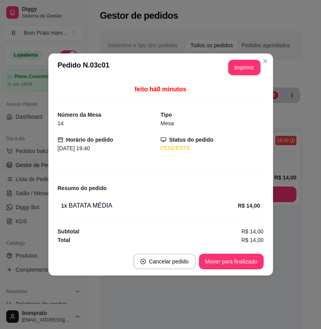
click at [236, 57] on header "**********" at bounding box center [160, 67] width 225 height 28
click at [236, 62] on button "Imprimir" at bounding box center [244, 67] width 31 height 15
click at [252, 260] on button "Mover para finalizado" at bounding box center [231, 261] width 63 height 15
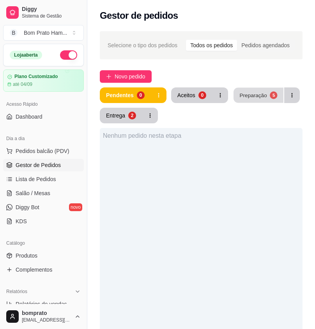
click at [255, 93] on div "Preparação" at bounding box center [253, 94] width 27 height 7
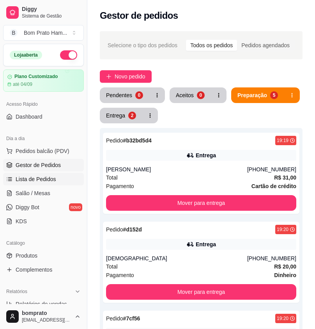
click at [46, 185] on link "Lista de Pedidos" at bounding box center [43, 179] width 81 height 12
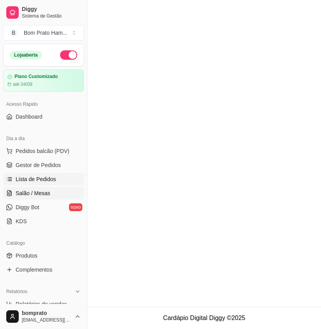
click at [46, 187] on link "Salão / Mesas" at bounding box center [43, 193] width 81 height 12
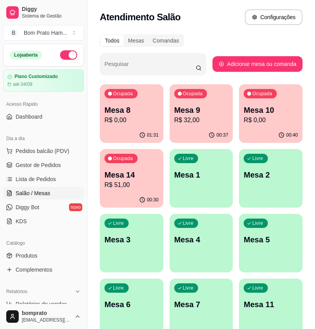
click at [189, 121] on p "R$ 32,00" at bounding box center [202, 120] width 54 height 9
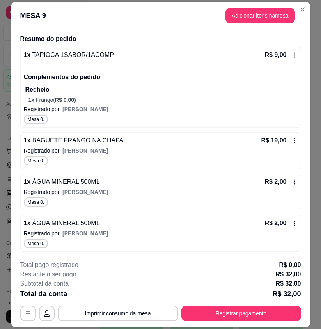
scroll to position [89, 0]
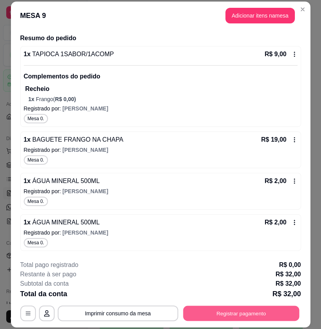
click at [237, 317] on button "Registrar pagamento" at bounding box center [241, 313] width 116 height 15
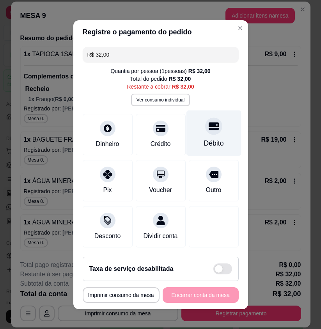
click at [193, 127] on div "Débito" at bounding box center [213, 133] width 55 height 46
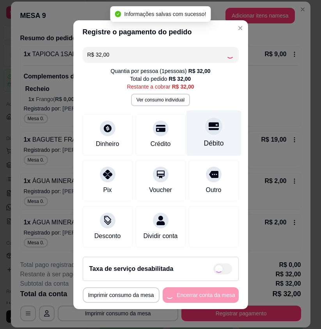
type input "R$ 0,00"
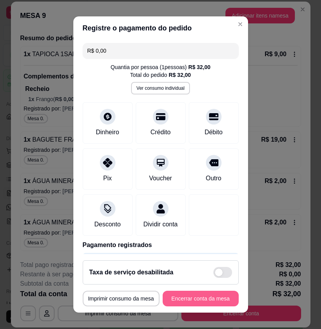
click at [198, 303] on button "Encerrar conta da mesa" at bounding box center [201, 299] width 76 height 16
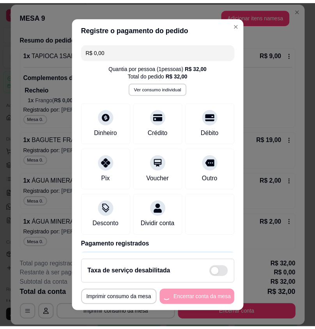
scroll to position [0, 0]
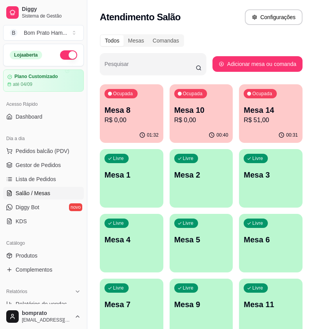
click at [133, 138] on div "01:32" at bounding box center [132, 135] width 64 height 15
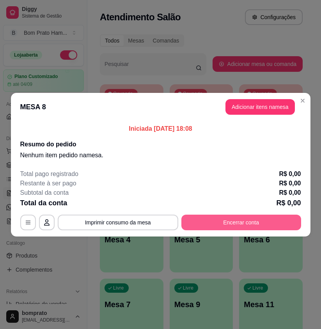
click at [254, 220] on button "Encerrar conta" at bounding box center [242, 223] width 120 height 16
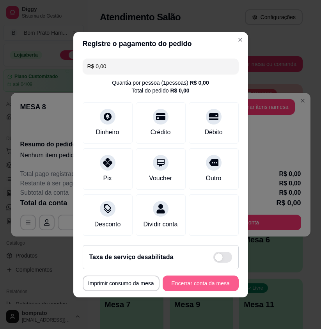
click at [228, 288] on button "Encerrar conta da mesa" at bounding box center [201, 284] width 76 height 16
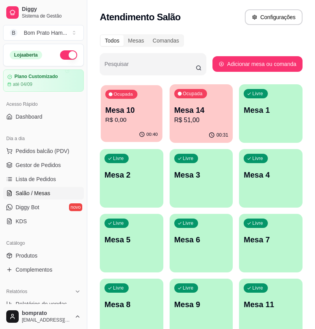
click at [143, 117] on p "R$ 0,00" at bounding box center [131, 120] width 52 height 9
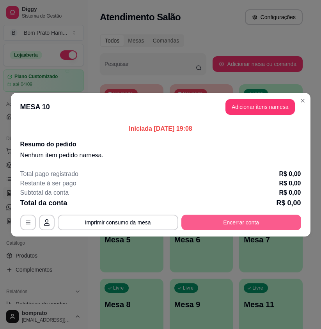
click at [252, 224] on button "Encerrar conta" at bounding box center [242, 223] width 120 height 16
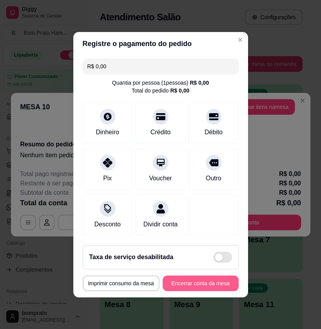
click at [224, 288] on button "Encerrar conta da mesa" at bounding box center [201, 284] width 76 height 16
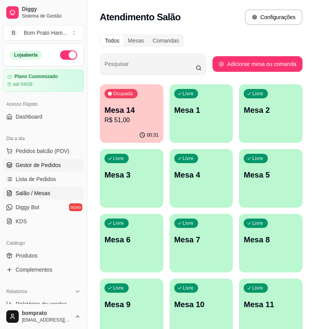
click at [56, 164] on span "Gestor de Pedidos" at bounding box center [38, 165] width 45 height 8
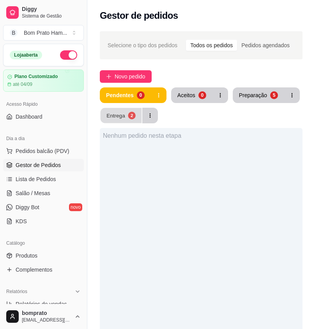
click at [129, 119] on div "2" at bounding box center [131, 115] width 7 height 7
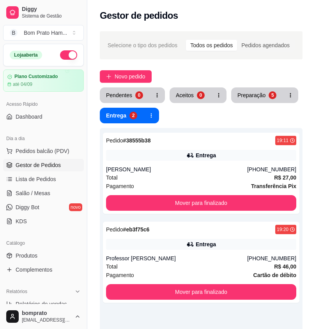
click at [251, 86] on div "Selecione o tipo dos pedidos Todos os pedidos Pedidos agendados Novo pedido Pen…" at bounding box center [201, 247] width 228 height 440
click at [254, 111] on div "Pendentes 0 Aceitos 0 Preparação 5 Entrega 2" at bounding box center [201, 105] width 203 height 36
click at [259, 96] on div "Preparação" at bounding box center [252, 95] width 28 height 8
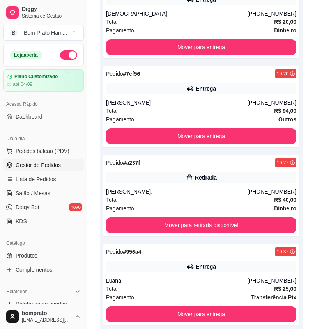
scroll to position [283, 0]
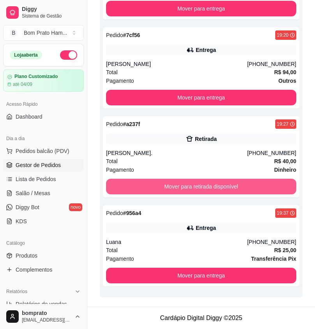
click at [223, 185] on button "Mover para retirada disponível" at bounding box center [201, 187] width 191 height 16
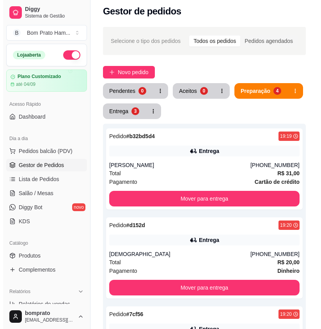
scroll to position [0, 0]
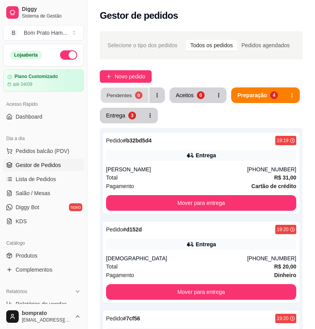
click at [130, 91] on div "Pendentes" at bounding box center [119, 94] width 25 height 7
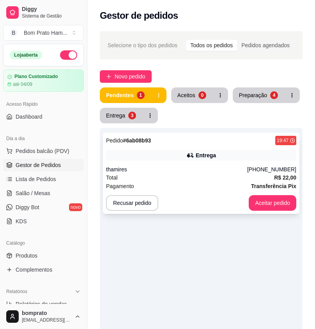
click at [194, 173] on div "thamires" at bounding box center [176, 170] width 141 height 8
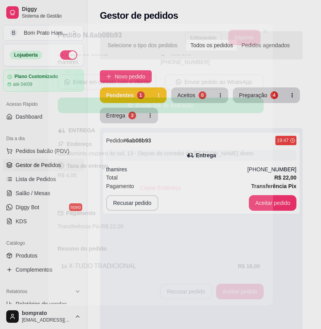
scroll to position [84, 0]
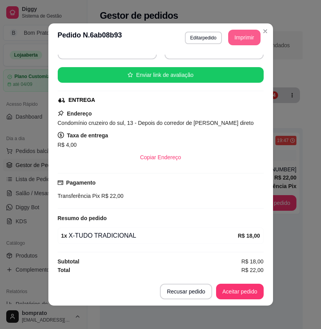
click at [240, 39] on button "Imprimir" at bounding box center [244, 38] width 32 height 16
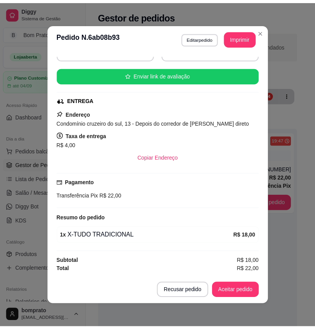
scroll to position [0, 0]
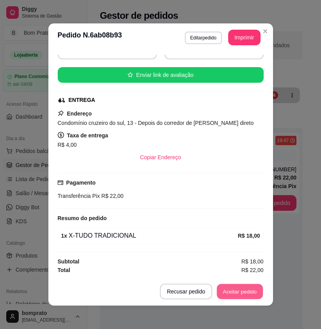
click at [247, 287] on button "Aceitar pedido" at bounding box center [240, 291] width 46 height 15
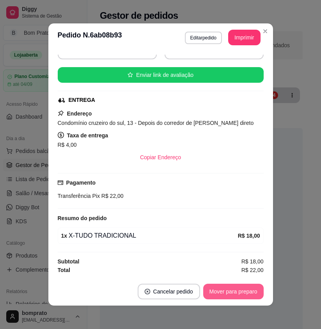
click at [247, 294] on button "Mover para preparo" at bounding box center [233, 292] width 61 height 16
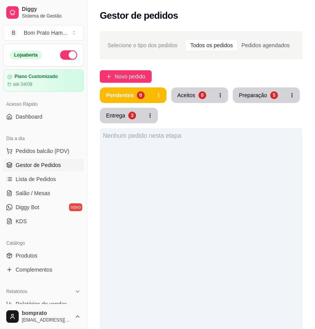
click at [293, 219] on div "Nenhum pedido nesta etapa" at bounding box center [201, 292] width 203 height 329
click at [196, 102] on button "Aceitos 1" at bounding box center [191, 95] width 41 height 16
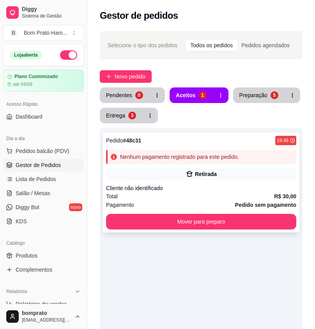
click at [207, 188] on div "Cliente não identificado" at bounding box center [201, 188] width 191 height 8
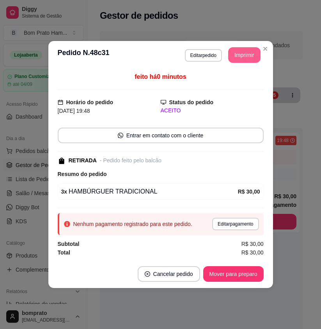
click at [243, 57] on button "Imprimir" at bounding box center [244, 55] width 32 height 16
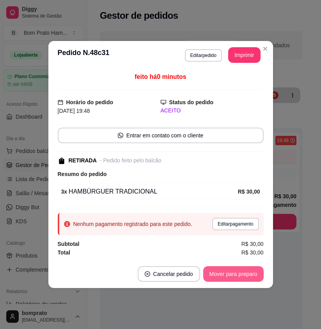
click at [245, 272] on button "Mover para preparo" at bounding box center [233, 274] width 61 height 16
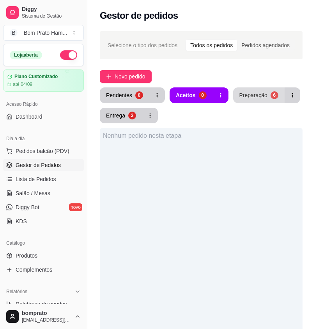
click at [274, 100] on button "Preparação 6" at bounding box center [259, 95] width 52 height 16
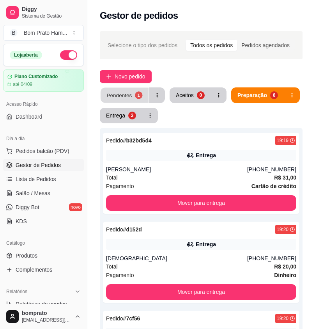
click at [140, 96] on div "1" at bounding box center [138, 94] width 7 height 7
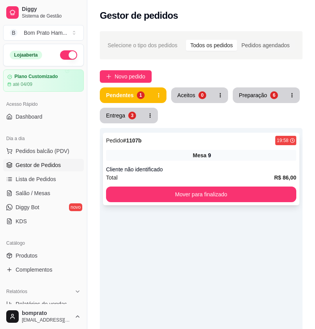
click at [190, 140] on div "Pedido # 1107b 19:58" at bounding box center [201, 140] width 191 height 9
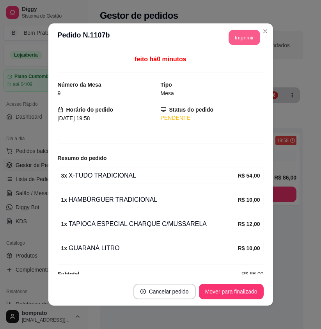
click at [235, 40] on button "Imprimir" at bounding box center [244, 37] width 31 height 15
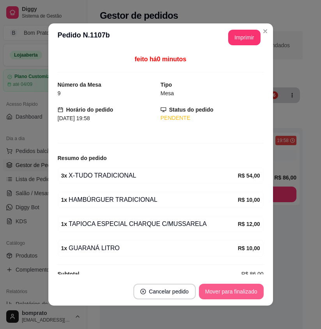
click at [244, 291] on button "Mover para finalizado" at bounding box center [231, 292] width 65 height 16
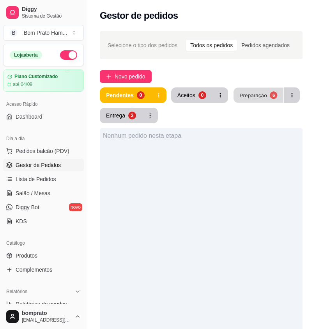
click at [241, 90] on button "Preparação 6" at bounding box center [259, 95] width 50 height 15
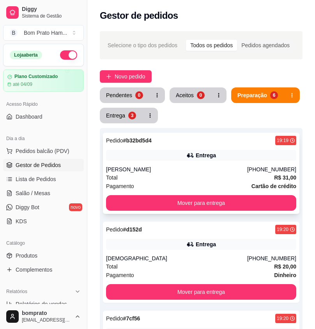
click at [213, 153] on div "Entrega" at bounding box center [206, 155] width 20 height 8
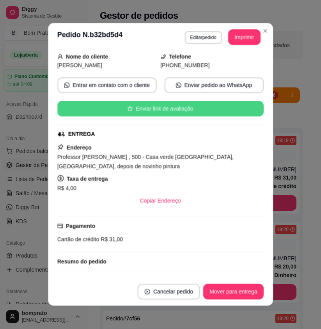
scroll to position [116, 0]
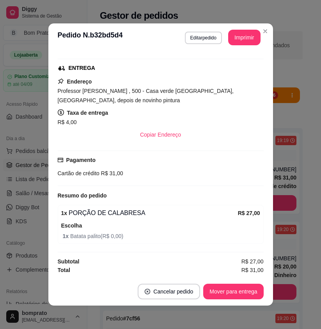
click at [269, 130] on div "feito há 40 minutos Horário do pedido 10/08/2025 19:19 Status do pedido PREPARA…" at bounding box center [160, 165] width 225 height 226
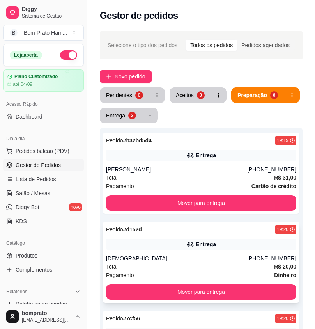
click at [189, 246] on icon at bounding box center [189, 244] width 5 height 5
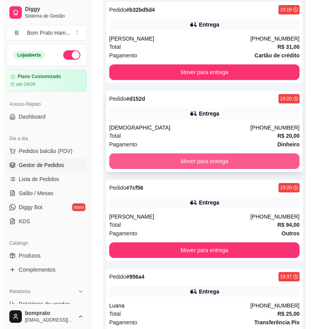
scroll to position [195, 0]
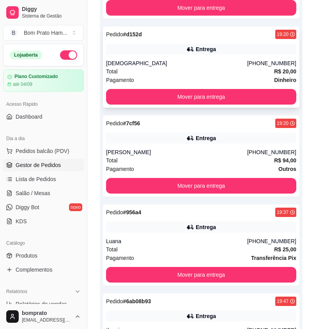
click at [199, 59] on div "Pedido # d152d 19:20 Entrega Dinha (87) 9150-1602 Total R$ 20,00 Pagamento Dinh…" at bounding box center [201, 67] width 197 height 81
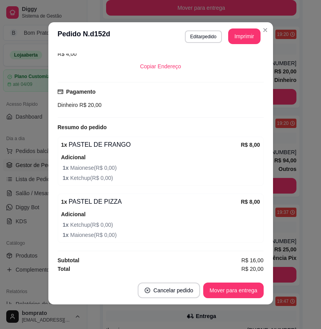
scroll to position [2, 0]
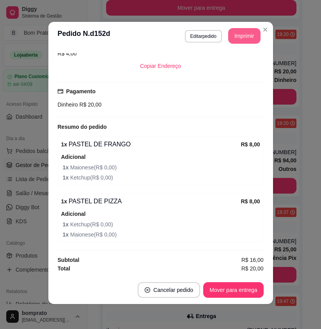
click at [250, 37] on button "Imprimir" at bounding box center [244, 36] width 32 height 16
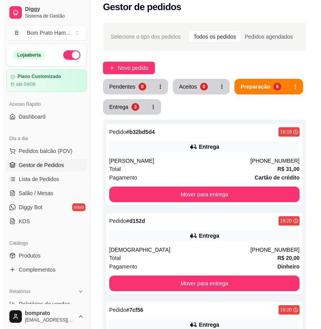
scroll to position [0, 0]
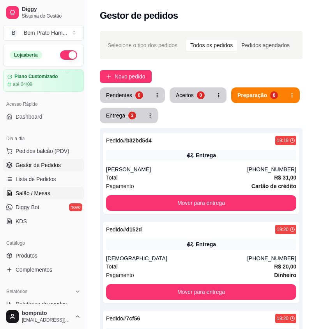
click at [57, 189] on link "Salão / Mesas" at bounding box center [43, 193] width 81 height 12
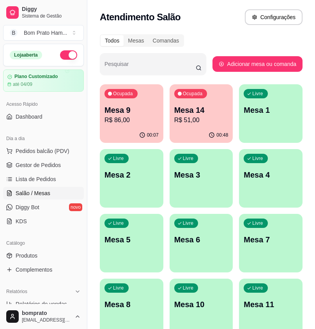
click at [185, 132] on div "00:48" at bounding box center [202, 135] width 64 height 15
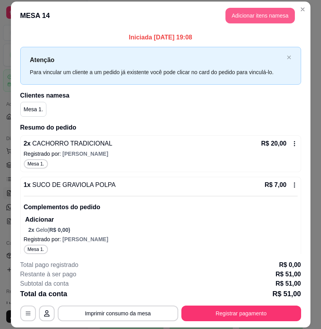
click at [260, 18] on button "Adicionar itens na mesa" at bounding box center [260, 16] width 69 height 16
click at [89, 61] on div at bounding box center [78, 53] width 123 height 16
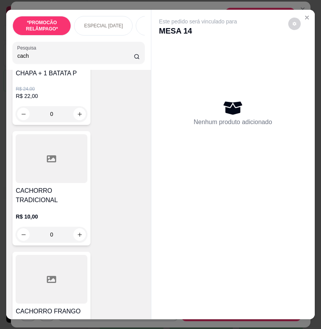
scroll to position [117, 0]
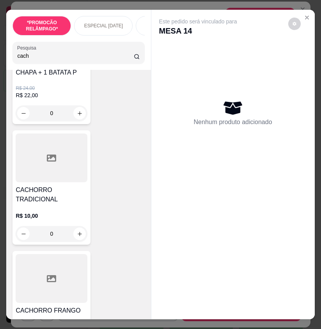
type input "cach"
click at [61, 223] on div "R$ 10,00 0" at bounding box center [52, 227] width 72 height 30
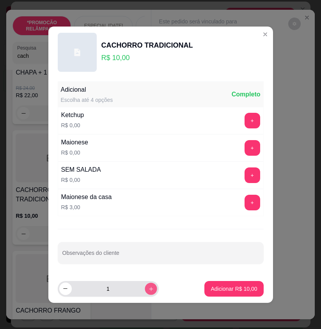
click at [148, 286] on icon "increase-product-quantity" at bounding box center [151, 289] width 6 height 6
type input "2"
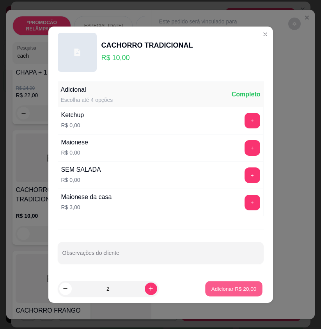
click at [254, 292] on button "Adicionar R$ 20,00" at bounding box center [234, 288] width 57 height 15
type input "2"
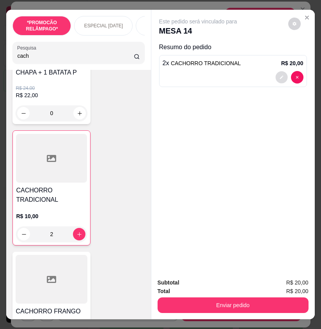
click at [276, 76] on button "decrease-product-quantity" at bounding box center [282, 77] width 12 height 12
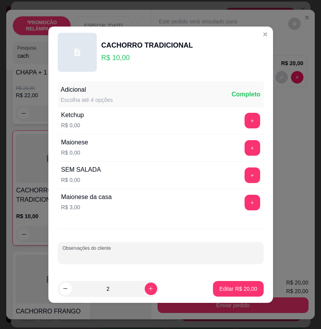
click at [162, 254] on input "Observações do cliente" at bounding box center [160, 256] width 197 height 8
type input "Retirada"
click at [221, 289] on p "Editar R$ 20,00" at bounding box center [238, 289] width 38 height 8
type input "0"
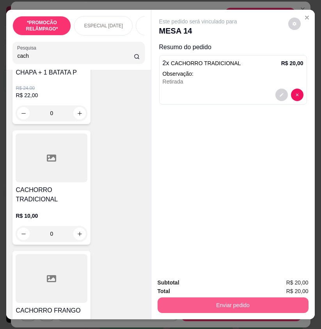
click at [251, 303] on button "Enviar pedido" at bounding box center [233, 306] width 151 height 16
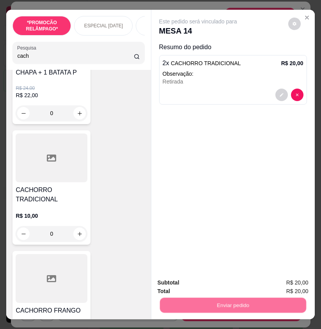
click at [233, 286] on button "Não registrar e enviar pedido" at bounding box center [206, 283] width 81 height 15
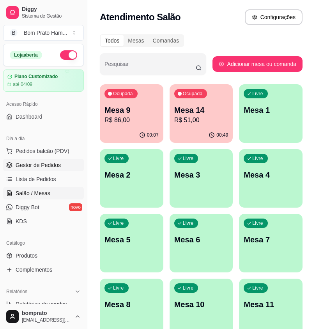
click at [60, 163] on link "Gestor de Pedidos" at bounding box center [43, 165] width 81 height 12
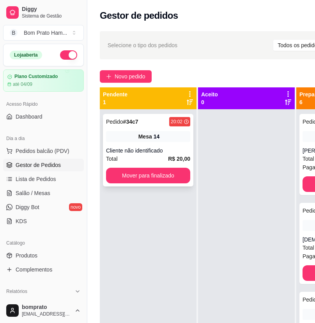
click at [160, 143] on div "Pedido # 34c7 20:02 Mesa 14 Cliente não identificado Total R$ 20,00 Mover para …" at bounding box center [148, 150] width 91 height 73
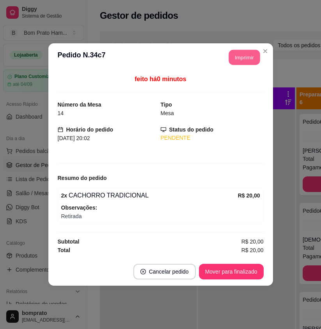
click at [239, 60] on button "Imprimir" at bounding box center [244, 57] width 31 height 15
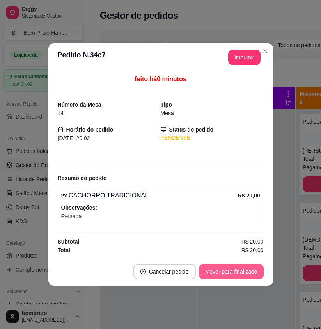
click at [251, 266] on button "Mover para finalizado" at bounding box center [231, 272] width 65 height 16
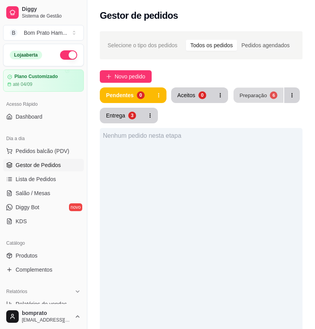
click at [270, 96] on div "6" at bounding box center [273, 94] width 7 height 7
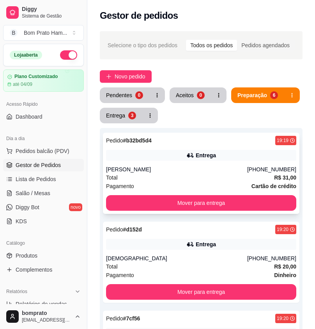
click at [166, 151] on div "Entrega" at bounding box center [201, 155] width 191 height 11
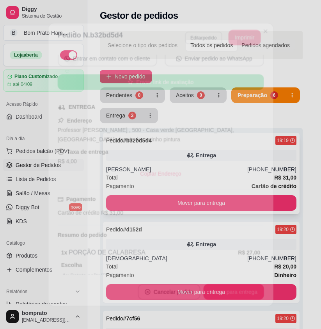
scroll to position [116, 0]
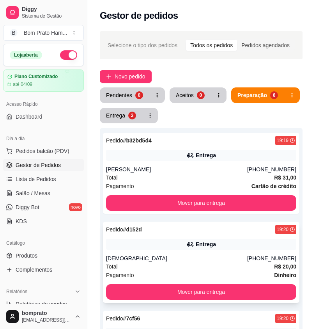
click at [203, 245] on div "Entrega" at bounding box center [206, 245] width 20 height 8
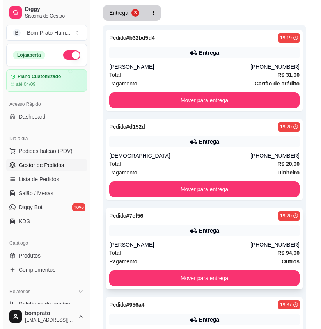
scroll to position [117, 0]
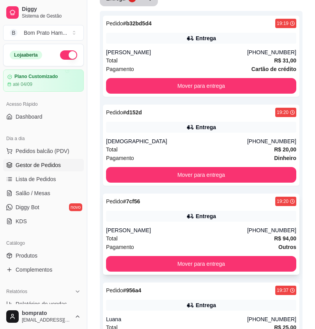
click at [207, 211] on div "Entrega" at bounding box center [201, 216] width 191 height 11
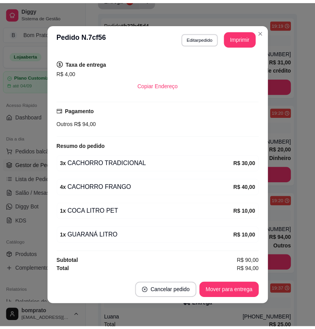
scroll to position [2, 0]
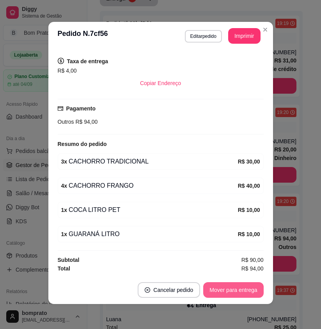
click at [258, 290] on button "Mover para entrega" at bounding box center [233, 290] width 60 height 16
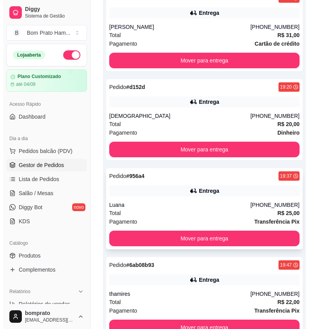
scroll to position [156, 0]
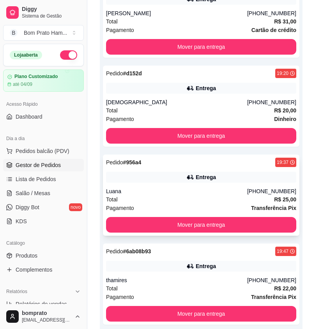
click at [206, 192] on div "Luana" at bounding box center [176, 191] width 141 height 8
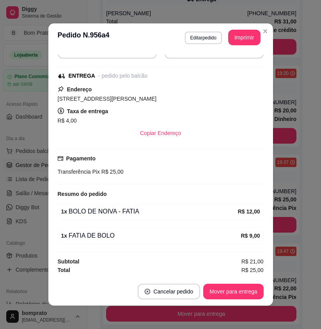
scroll to position [2, 0]
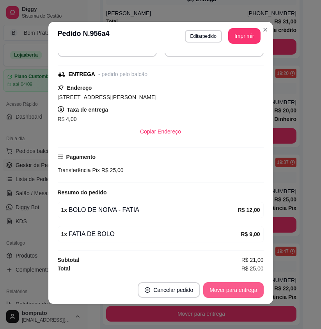
click at [235, 285] on button "Mover para entrega" at bounding box center [233, 290] width 60 height 16
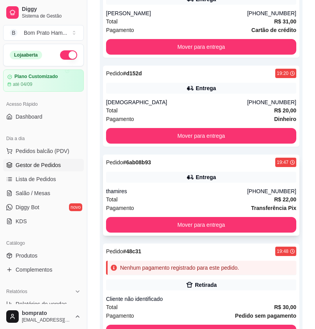
click at [183, 197] on div "Total R$ 22,00" at bounding box center [201, 199] width 191 height 9
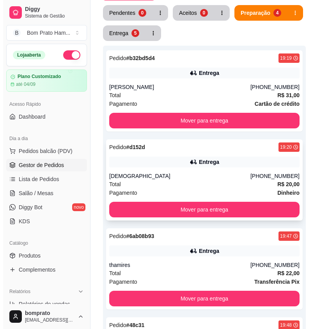
scroll to position [78, 0]
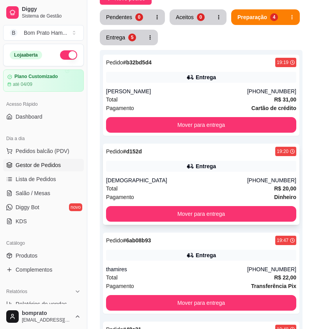
click at [209, 184] on div "Dinha" at bounding box center [176, 180] width 141 height 8
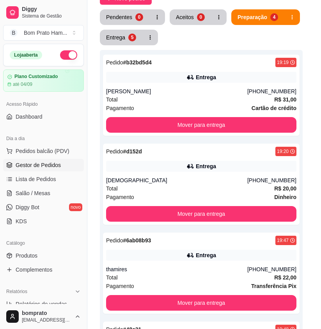
scroll to position [150, 0]
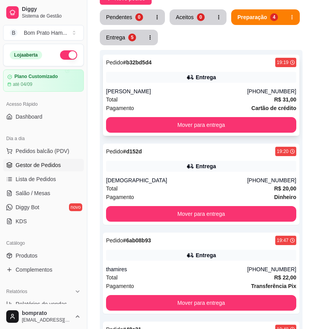
click at [202, 93] on div "Kayke Breno" at bounding box center [176, 91] width 141 height 8
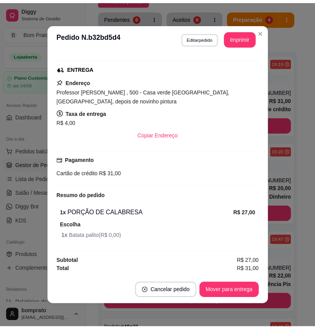
scroll to position [2, 0]
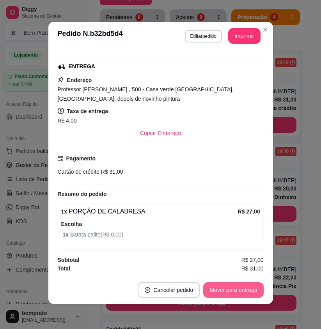
click at [240, 291] on button "Mover para entrega" at bounding box center [233, 290] width 60 height 16
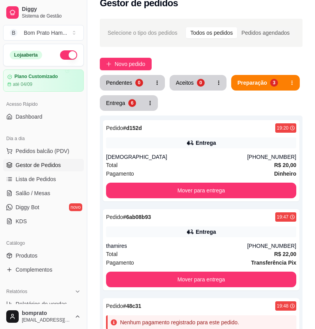
scroll to position [0, 0]
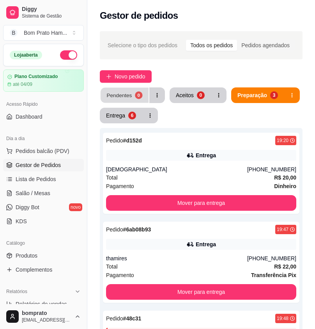
click at [112, 98] on div "Pendentes" at bounding box center [119, 94] width 25 height 7
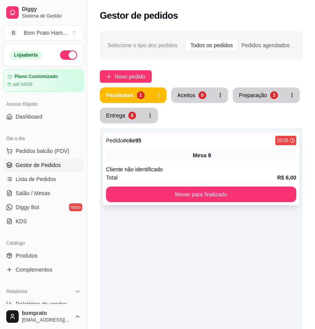
click at [244, 143] on div "Pedido # c6e95 20:05" at bounding box center [201, 140] width 191 height 9
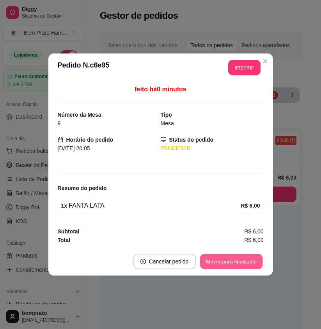
click at [234, 258] on button "Mover para finalizado" at bounding box center [231, 261] width 63 height 15
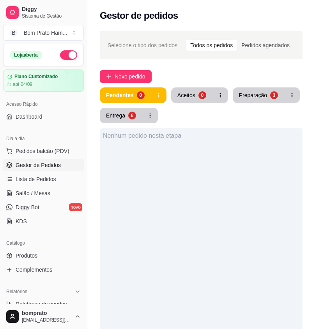
click at [246, 108] on div "Pendentes 0 Aceitos 0 Preparação 3 Entrega 6" at bounding box center [201, 105] width 203 height 36
click at [255, 99] on div "Preparação" at bounding box center [253, 94] width 27 height 7
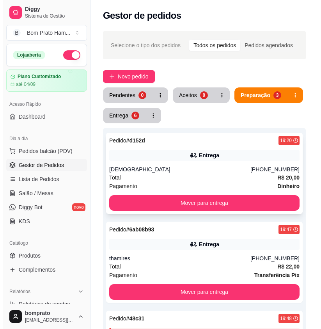
scroll to position [39, 0]
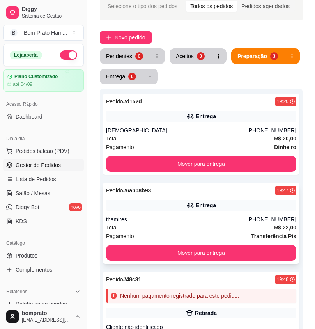
click at [214, 214] on div "Pedido # 6ab08b93 19:47 Entrega thamires (81) 99400-7151 Total R$ 22,00 Pagamen…" at bounding box center [201, 223] width 197 height 81
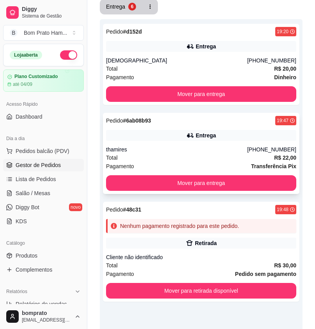
scroll to position [117, 0]
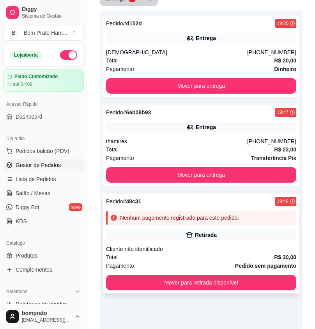
click at [220, 232] on div "Retirada" at bounding box center [201, 235] width 191 height 11
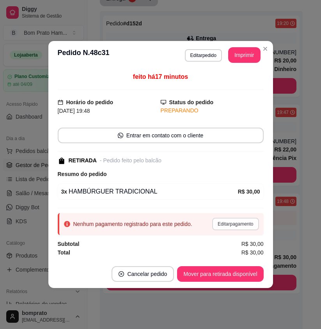
click at [232, 228] on button "Editar pagamento" at bounding box center [235, 224] width 46 height 12
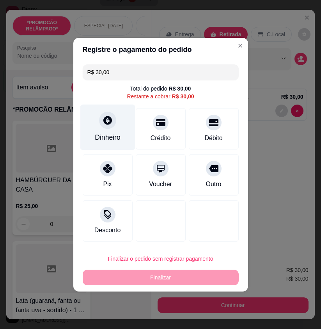
click at [113, 137] on div "Dinheiro" at bounding box center [108, 137] width 26 height 10
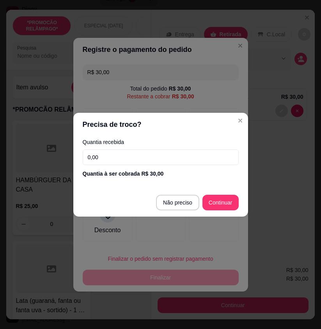
click at [151, 166] on div "Quantia recebida 0,00 Quantia à ser cobrada R$ 30,00" at bounding box center [160, 158] width 175 height 45
click at [150, 159] on input "0,00" at bounding box center [161, 158] width 156 height 16
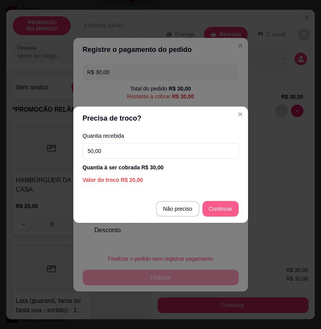
type input "50,00"
type input "R$ 0,00"
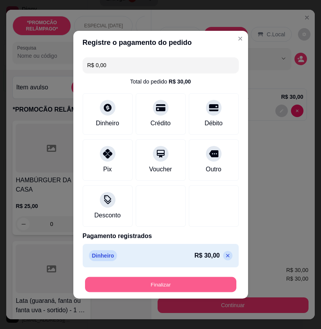
click at [215, 282] on button "Finalizar" at bounding box center [160, 284] width 151 height 15
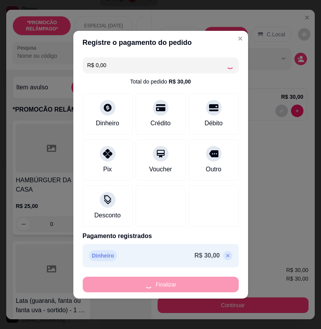
type input "0"
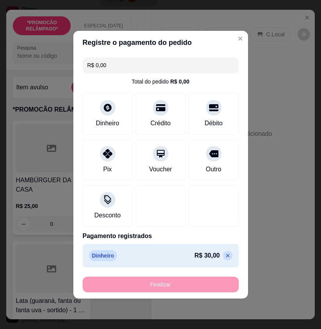
type input "-R$ 30,00"
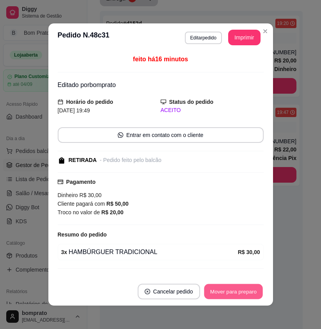
click at [239, 291] on button "Mover para preparo" at bounding box center [233, 291] width 59 height 15
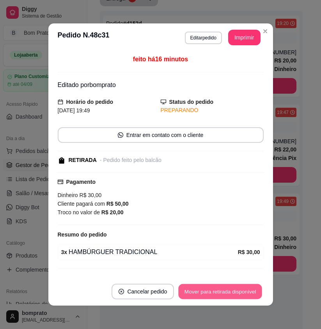
click at [239, 291] on button "Mover para retirada disponível" at bounding box center [221, 291] width 84 height 15
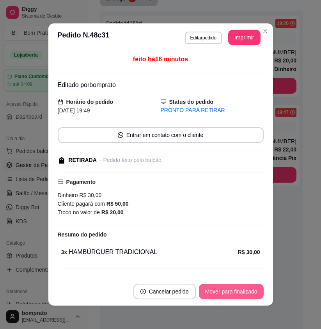
click at [239, 291] on button "Mover para finalizado" at bounding box center [231, 292] width 65 height 16
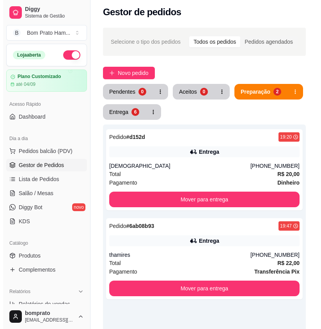
scroll to position [0, 0]
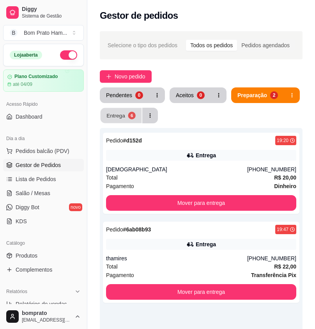
click at [126, 115] on button "Entrega 6" at bounding box center [121, 115] width 41 height 15
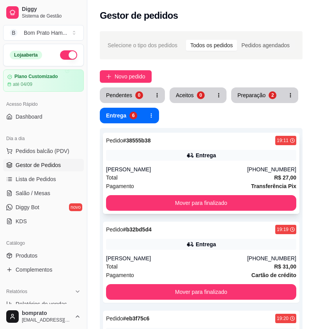
click at [211, 170] on div "Alex" at bounding box center [176, 170] width 141 height 8
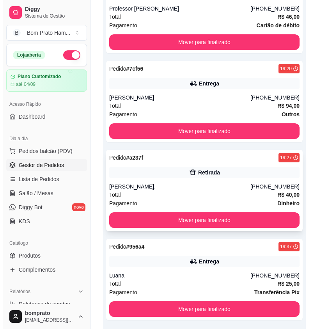
scroll to position [372, 0]
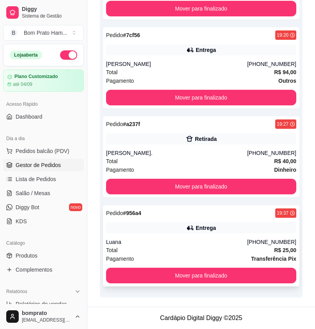
click at [204, 254] on div "Total R$ 25,00" at bounding box center [201, 250] width 191 height 9
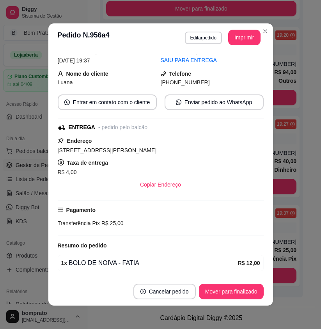
scroll to position [84, 0]
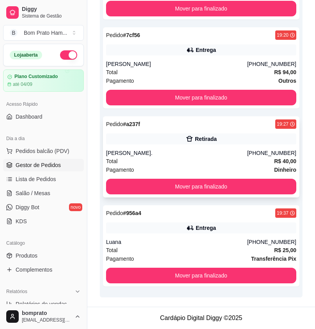
click at [207, 168] on div "Pagamento Dinheiro" at bounding box center [201, 170] width 191 height 9
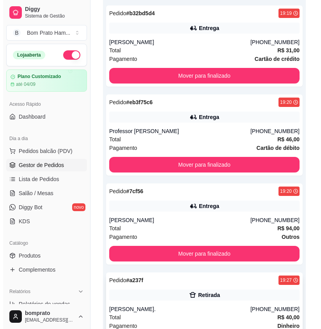
scroll to position [0, 0]
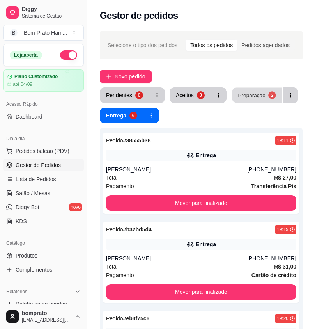
click at [242, 101] on button "Preparação 2" at bounding box center [257, 95] width 50 height 15
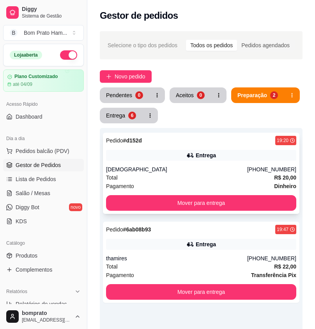
click at [197, 169] on div "Dinha" at bounding box center [176, 170] width 141 height 8
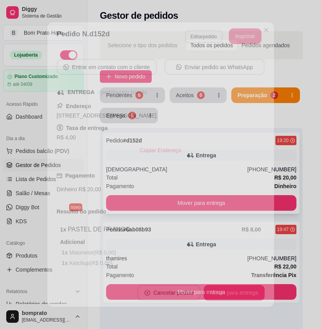
scroll to position [150, 0]
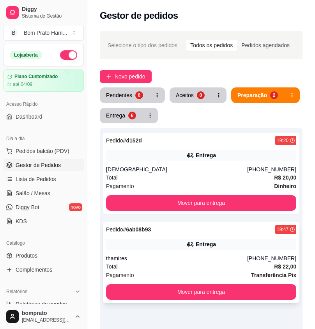
click at [210, 238] on div "Pedido # 6ab08b93 19:47 Entrega thamires (81) 99400-7151 Total R$ 22,00 Pagamen…" at bounding box center [201, 262] width 197 height 81
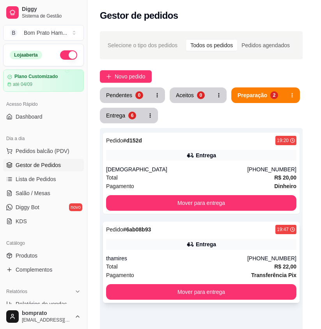
scroll to position [84, 0]
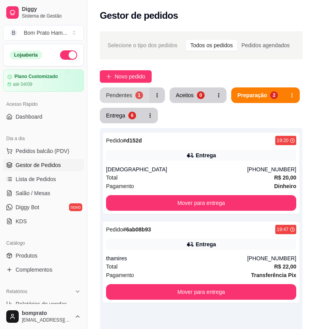
click at [121, 98] on div "Pendentes" at bounding box center [119, 95] width 26 height 8
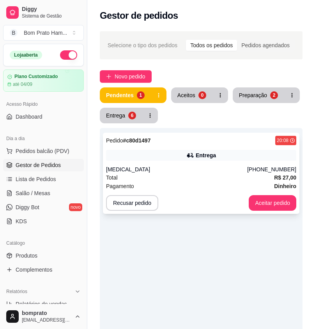
click at [158, 150] on div "Entrega" at bounding box center [201, 155] width 191 height 11
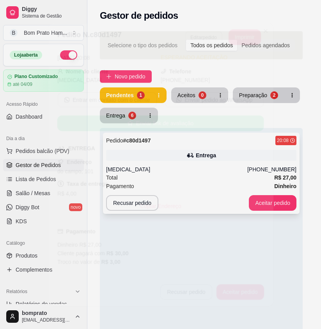
scroll to position [101, 0]
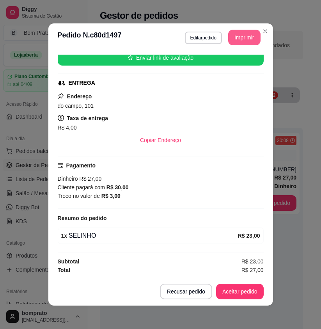
click at [244, 36] on button "Imprimir" at bounding box center [244, 38] width 32 height 16
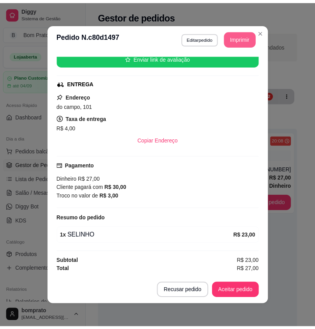
scroll to position [0, 0]
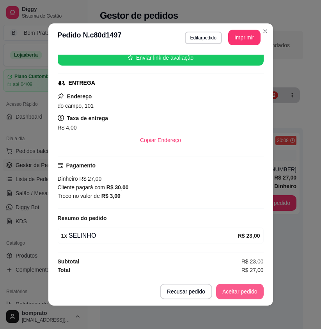
click at [243, 296] on button "Aceitar pedido" at bounding box center [240, 292] width 48 height 16
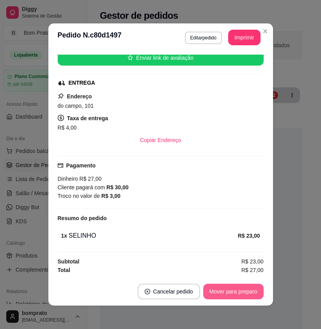
click at [243, 296] on button "Mover para preparo" at bounding box center [233, 292] width 61 height 16
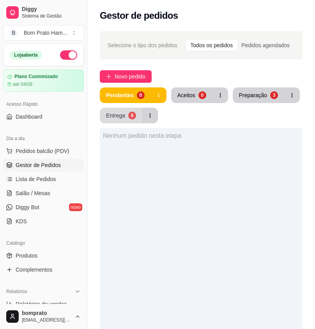
click at [134, 115] on div "6" at bounding box center [132, 116] width 8 height 8
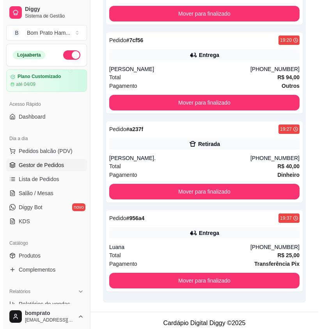
scroll to position [372, 0]
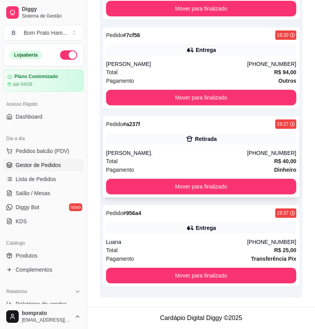
click at [200, 160] on div "Total R$ 40,00" at bounding box center [201, 161] width 191 height 9
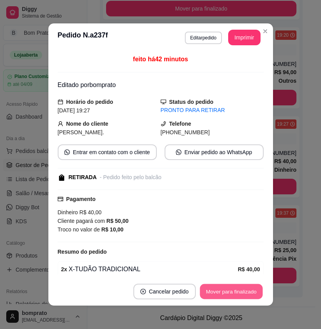
click at [246, 285] on button "Mover para finalizado" at bounding box center [231, 291] width 63 height 15
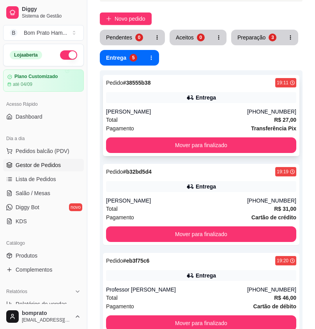
scroll to position [0, 0]
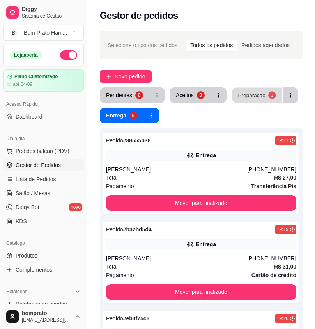
click at [258, 96] on div "Preparação" at bounding box center [251, 94] width 27 height 7
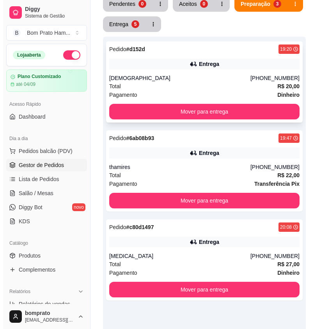
scroll to position [117, 0]
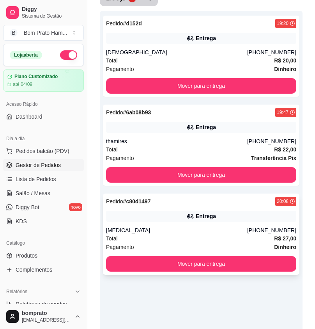
click at [216, 218] on div "Entrega" at bounding box center [206, 216] width 20 height 8
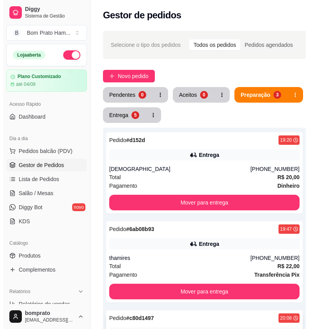
scroll to position [0, 0]
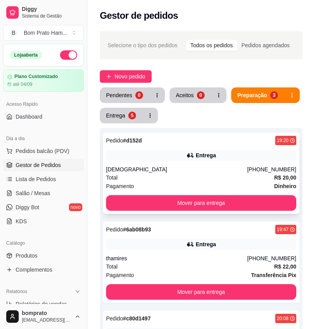
click at [186, 160] on div "Entrega" at bounding box center [201, 155] width 191 height 11
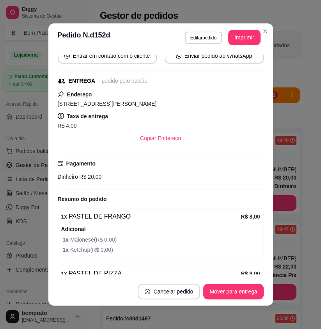
scroll to position [150, 0]
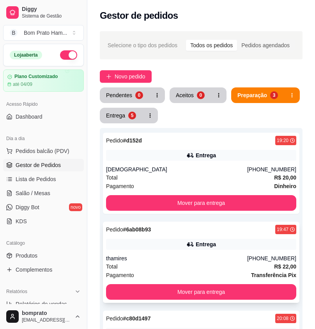
click at [214, 243] on div "Entrega" at bounding box center [206, 245] width 20 height 8
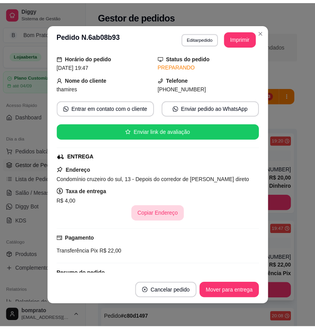
scroll to position [84, 0]
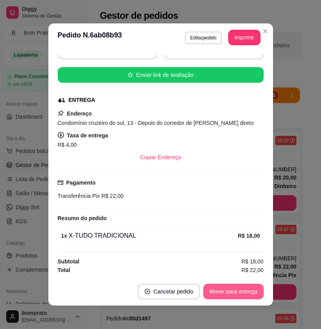
click at [230, 289] on button "Mover para entrega" at bounding box center [233, 292] width 60 height 16
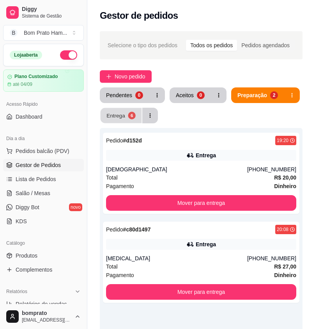
click at [116, 115] on div "Entrega" at bounding box center [116, 115] width 19 height 7
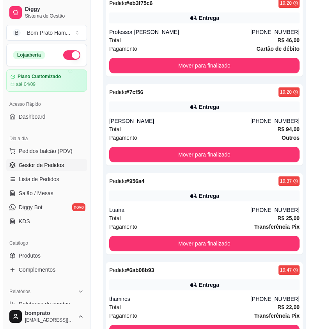
scroll to position [372, 0]
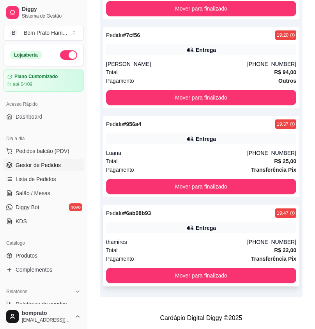
click at [196, 234] on div "Pedido # 6ab08b93 19:47 Entrega thamires (81) 99400-7151 Total R$ 22,00 Pagamen…" at bounding box center [201, 245] width 197 height 81
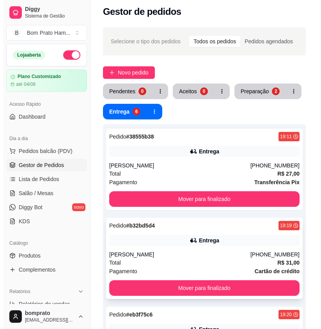
scroll to position [0, 0]
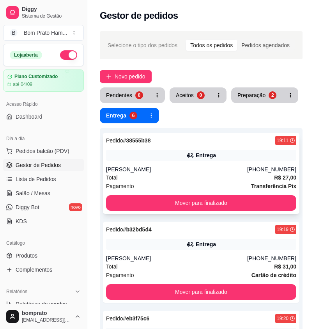
click at [214, 162] on div "Pedido # 38555b38 19:11 Entrega Alex (81) 98152-4001 Total R$ 27,00 Pagamento T…" at bounding box center [201, 173] width 197 height 81
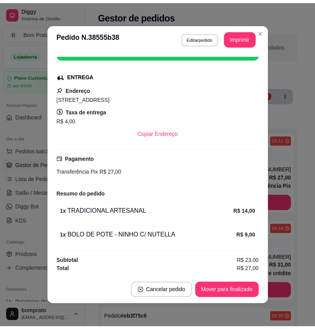
scroll to position [2, 0]
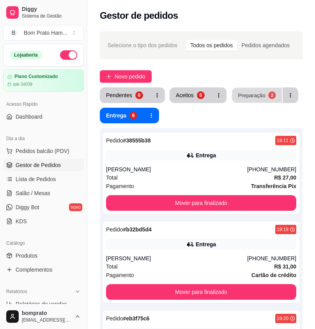
click at [258, 96] on div "Preparação" at bounding box center [251, 94] width 27 height 7
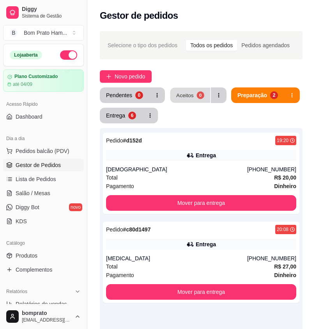
click at [178, 96] on div "Aceitos" at bounding box center [185, 94] width 18 height 7
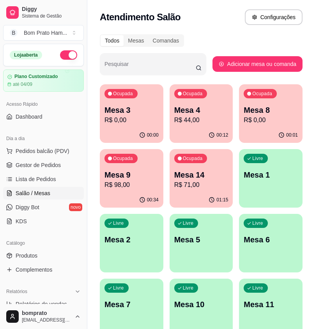
click at [130, 178] on p "Mesa 9" at bounding box center [132, 174] width 54 height 11
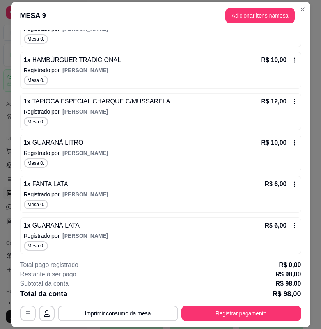
scroll to position [128, 0]
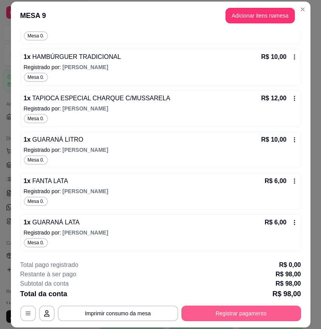
click at [237, 312] on button "Registrar pagamento" at bounding box center [242, 314] width 120 height 16
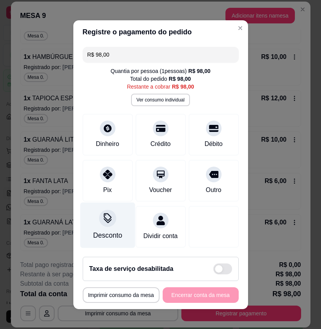
click at [97, 234] on div "Desconto" at bounding box center [107, 235] width 29 height 10
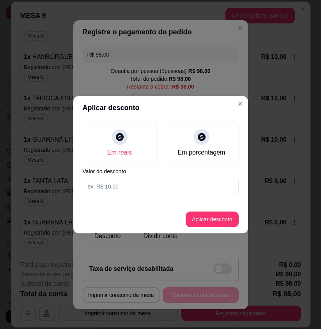
click at [117, 186] on input at bounding box center [161, 187] width 156 height 16
type input "8,00"
click at [200, 217] on button "Aplicar desconto" at bounding box center [212, 220] width 53 height 16
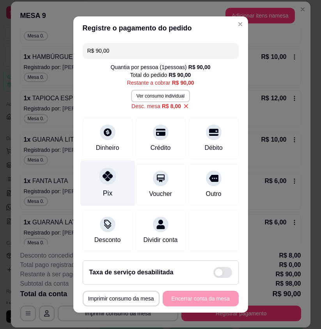
click at [110, 169] on div "Pix" at bounding box center [107, 183] width 55 height 46
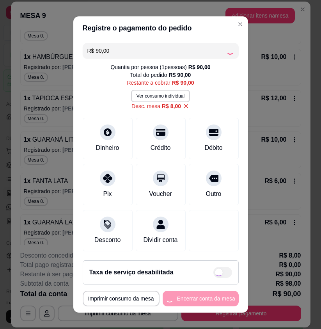
type input "R$ 0,00"
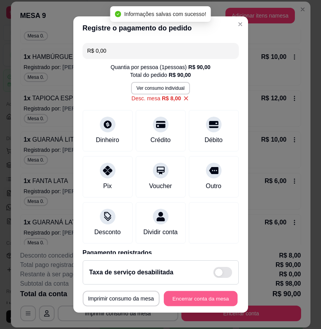
click at [202, 301] on button "Encerrar conta da mesa" at bounding box center [201, 298] width 74 height 15
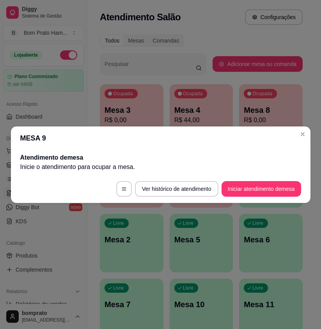
scroll to position [0, 0]
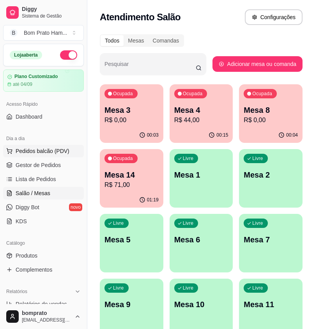
click at [47, 154] on span "Pedidos balcão (PDV)" at bounding box center [43, 151] width 54 height 8
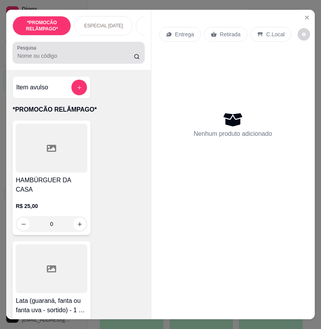
click at [92, 58] on input "Pesquisa" at bounding box center [75, 56] width 117 height 8
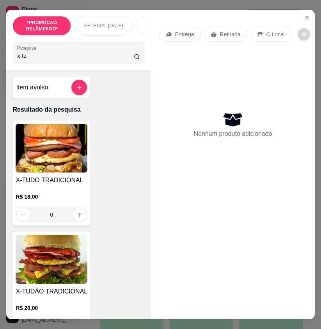
type input "x-tu"
click at [63, 176] on div "X-TUDO TRADICIONAL R$ 18,00 0" at bounding box center [51, 173] width 78 height 105
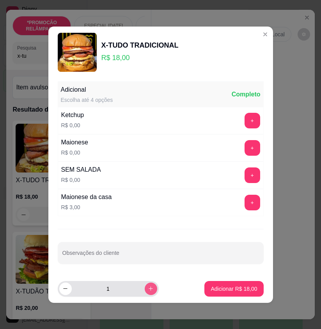
click at [147, 290] on button "increase-product-quantity" at bounding box center [151, 289] width 12 height 12
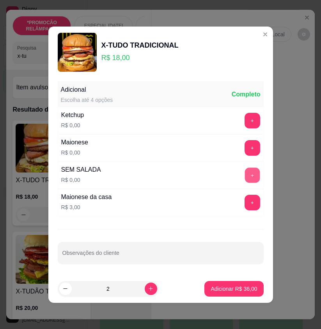
click at [250, 175] on button "+" at bounding box center [252, 174] width 15 height 15
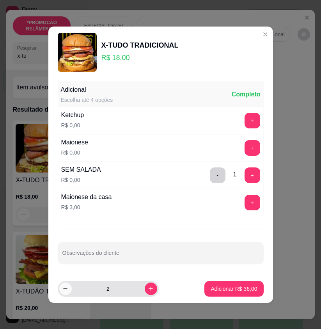
click at [63, 294] on button "decrease-product-quantity" at bounding box center [65, 289] width 12 height 12
type input "1"
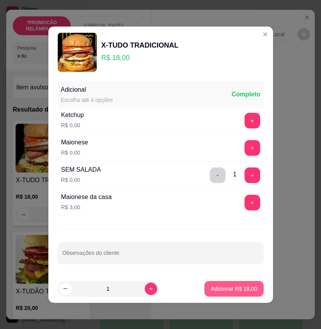
click at [235, 292] on p "Adicionar R$ 18,00" at bounding box center [234, 289] width 46 height 8
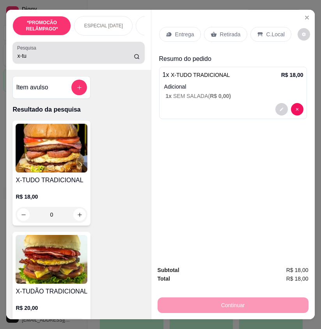
click at [36, 57] on input "x-tu" at bounding box center [75, 56] width 117 height 8
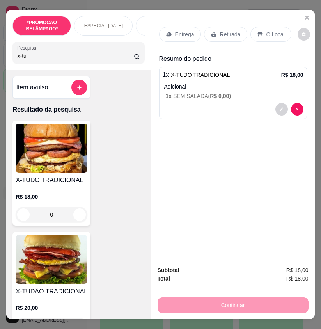
click at [36, 57] on input "x-tu" at bounding box center [75, 56] width 117 height 8
click at [24, 60] on input "x-tu" at bounding box center [75, 56] width 117 height 8
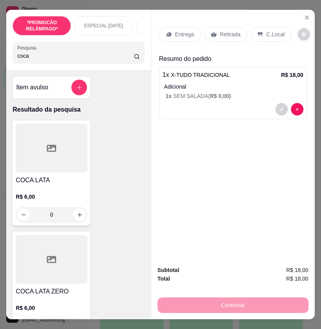
type input "coca"
click at [54, 198] on p "R$ 6,00" at bounding box center [52, 197] width 72 height 8
click at [65, 274] on div at bounding box center [52, 259] width 72 height 49
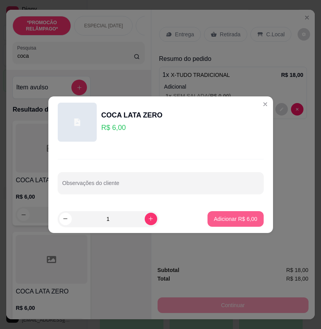
click at [235, 216] on p "Adicionar R$ 6,00" at bounding box center [235, 219] width 43 height 8
type input "1"
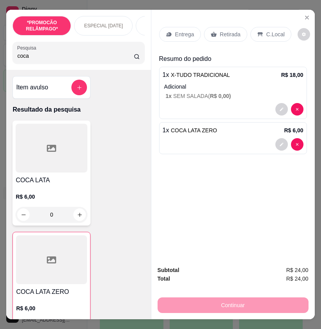
click at [222, 36] on div "Retirada" at bounding box center [225, 34] width 43 height 15
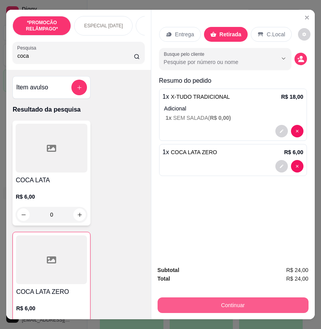
click at [249, 306] on button "Continuar" at bounding box center [233, 306] width 151 height 16
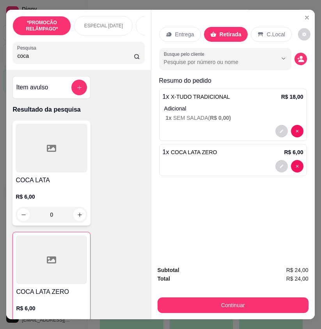
click at [114, 182] on div "Pix" at bounding box center [107, 173] width 55 height 46
type input "R$ 0,00"
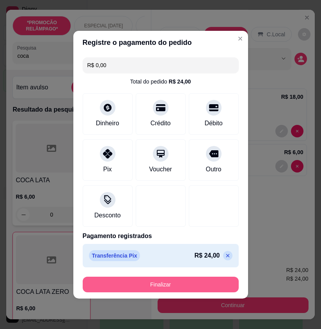
click at [175, 291] on button "Finalizar" at bounding box center [161, 285] width 156 height 16
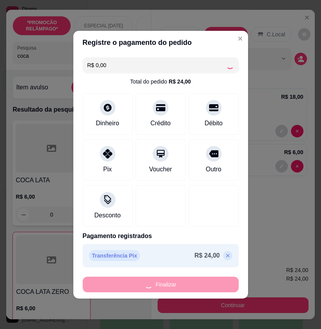
type input "0"
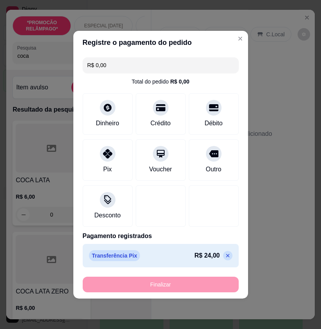
type input "-R$ 24,00"
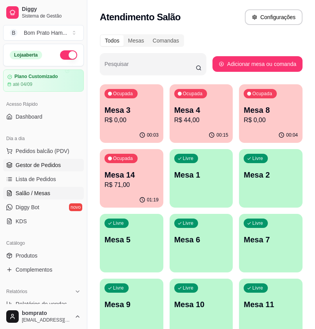
click at [41, 167] on span "Gestor de Pedidos" at bounding box center [38, 165] width 45 height 8
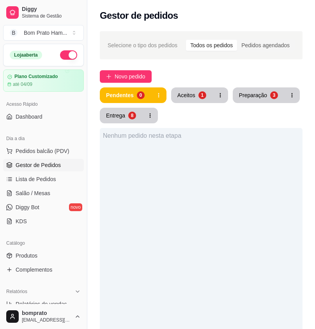
click at [199, 88] on button "Aceitos 1" at bounding box center [191, 95] width 41 height 16
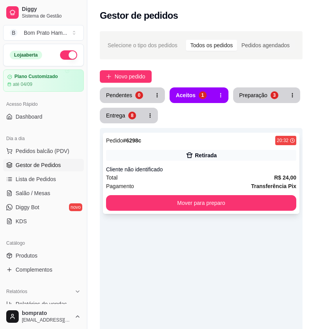
click at [197, 145] on div "Pedido # 6298c 20:32" at bounding box center [201, 140] width 191 height 9
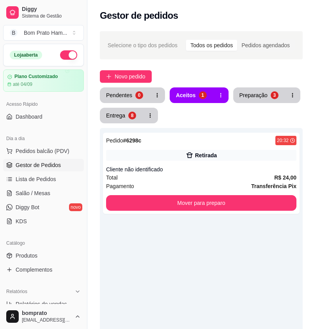
scroll to position [29, 0]
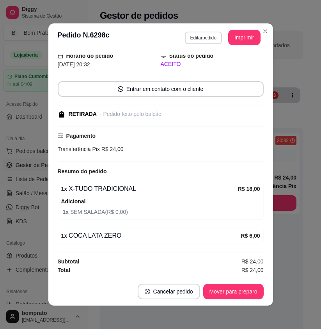
click at [203, 35] on button "Editar pedido" at bounding box center [203, 38] width 37 height 12
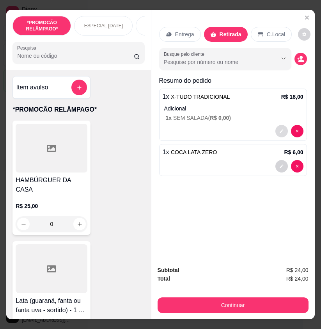
click at [280, 129] on icon "decrease-product-quantity" at bounding box center [282, 131] width 5 height 5
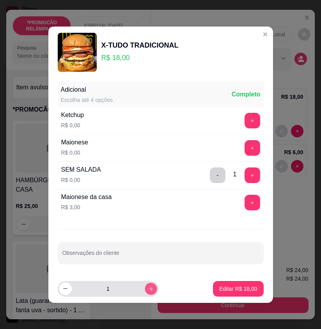
click at [146, 289] on button "increase-product-quantity" at bounding box center [151, 289] width 12 height 12
type input "2"
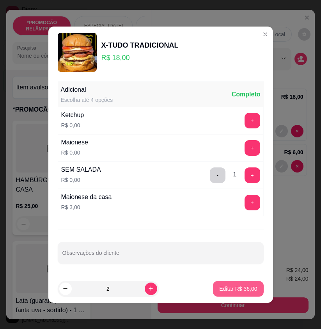
click at [230, 289] on p "Editar R$ 36,00" at bounding box center [238, 289] width 38 height 8
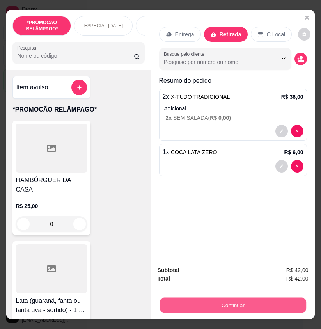
click at [254, 298] on button "Continuar" at bounding box center [233, 305] width 146 height 15
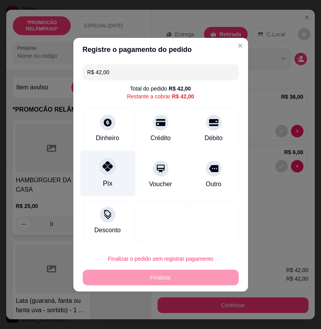
click at [100, 175] on div "Pix" at bounding box center [107, 173] width 55 height 46
type input "R$ 0,00"
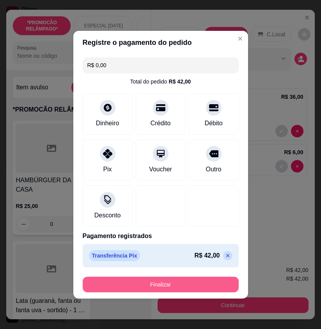
click at [171, 285] on button "Finalizar" at bounding box center [161, 285] width 156 height 16
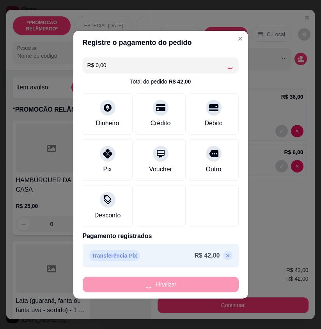
type input "0"
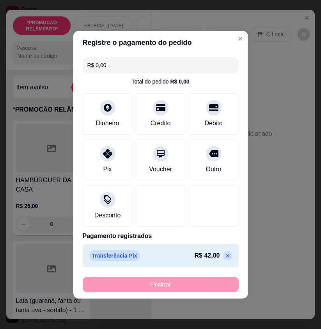
type input "-R$ 42,00"
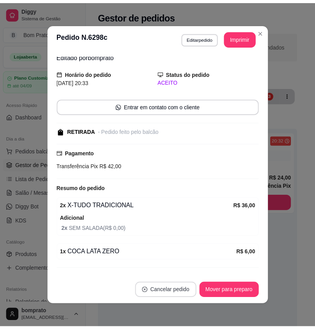
scroll to position [46, 0]
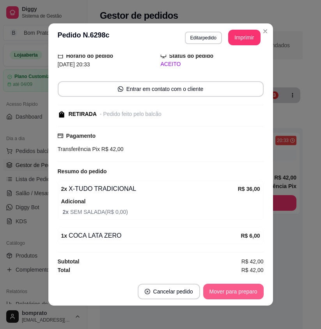
click at [240, 296] on button "Mover para preparo" at bounding box center [233, 292] width 61 height 16
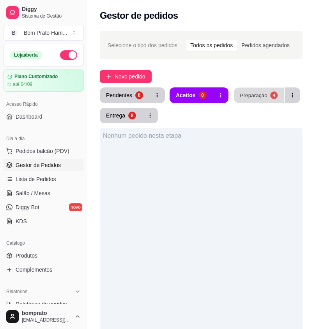
click at [248, 100] on button "Preparação 4" at bounding box center [259, 95] width 50 height 15
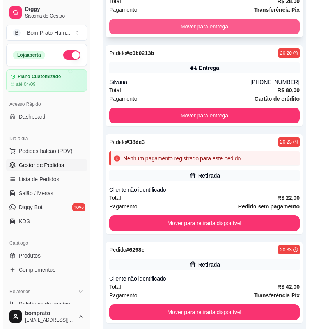
scroll to position [213, 0]
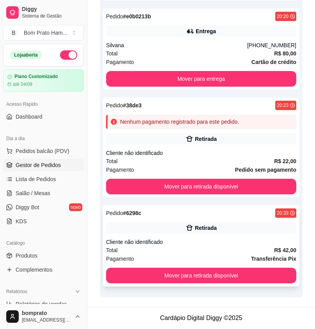
click at [207, 226] on div "Retirada" at bounding box center [206, 228] width 22 height 8
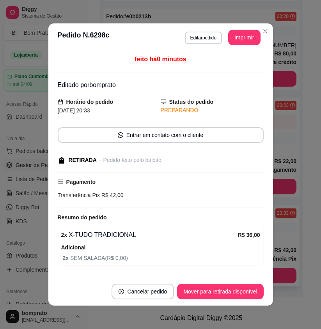
scroll to position [46, 0]
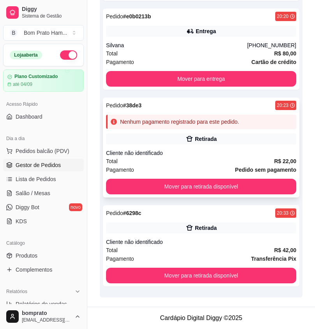
click at [237, 166] on div "Pagamento Pedido sem pagamento" at bounding box center [201, 170] width 191 height 9
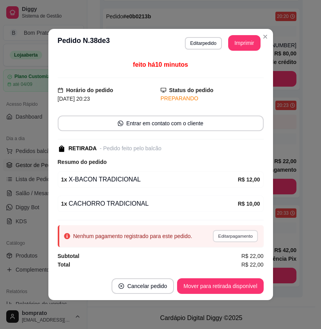
click at [246, 235] on button "Editar pagamento" at bounding box center [235, 236] width 45 height 12
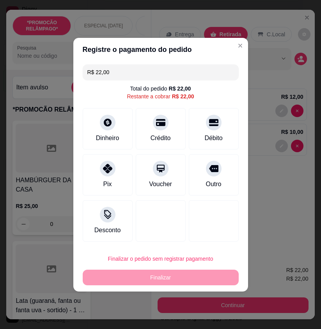
click at [110, 107] on div "R$ 22,00 Total do pedido R$ 22,00 Restante a cobrar R$ 22,00 Dinheiro Crédito D…" at bounding box center [160, 153] width 175 height 184
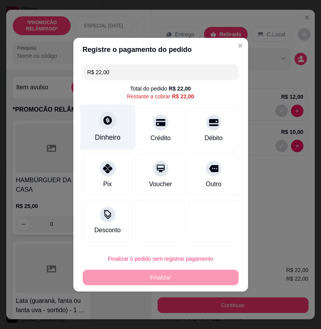
click at [109, 120] on icon at bounding box center [107, 120] width 9 height 9
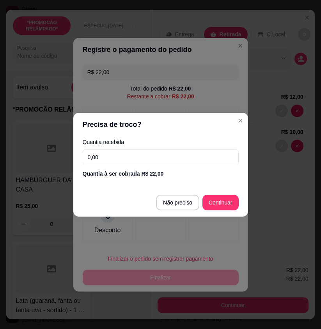
click at [148, 161] on input "0,00" at bounding box center [161, 158] width 156 height 16
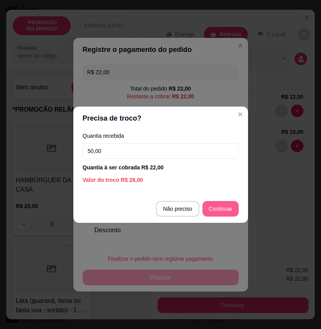
type input "50,00"
type input "R$ 0,00"
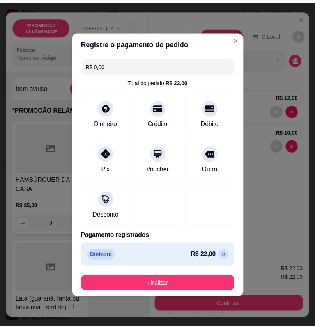
scroll to position [160, 0]
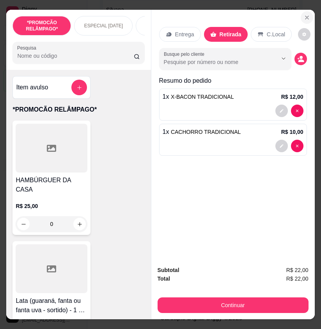
click at [306, 16] on icon "Close" at bounding box center [307, 17] width 3 height 3
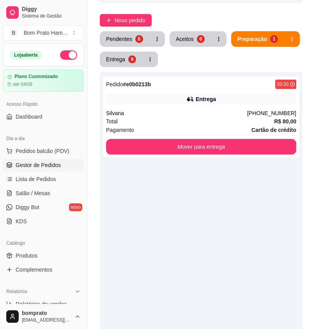
scroll to position [0, 0]
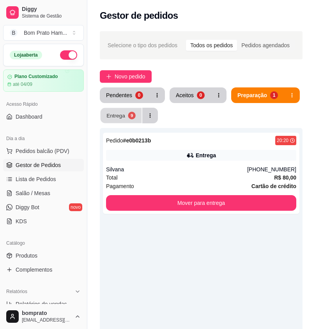
click at [132, 118] on div "9" at bounding box center [131, 115] width 7 height 7
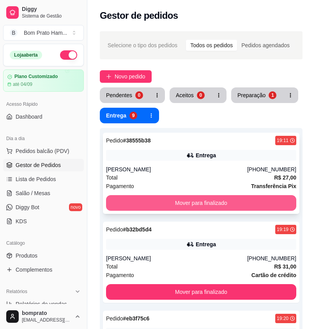
click at [210, 203] on button "Mover para finalizado" at bounding box center [201, 203] width 191 height 16
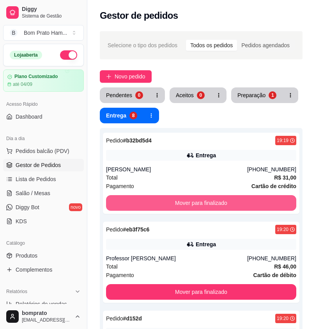
click at [210, 203] on button "Mover para finalizado" at bounding box center [201, 203] width 191 height 16
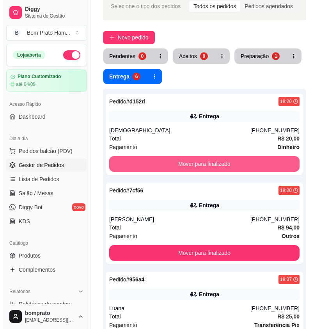
scroll to position [78, 0]
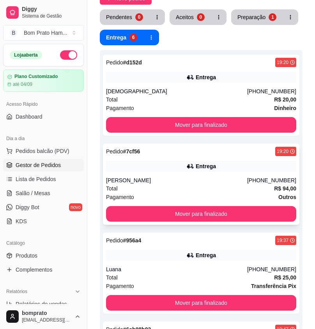
click at [207, 187] on div "Total R$ 94,00" at bounding box center [201, 188] width 191 height 9
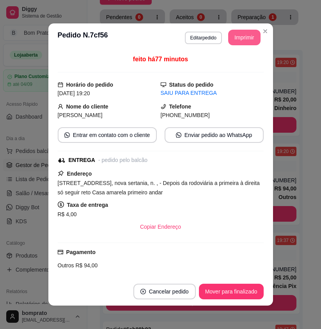
click at [240, 35] on button "Imprimir" at bounding box center [244, 38] width 32 height 16
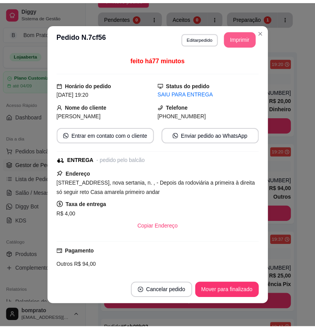
scroll to position [0, 0]
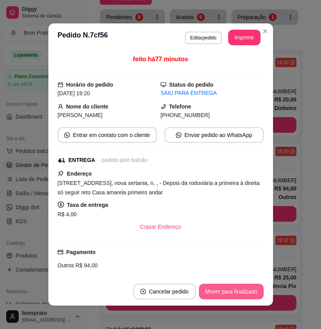
click at [250, 294] on button "Mover para finalizado" at bounding box center [231, 292] width 65 height 16
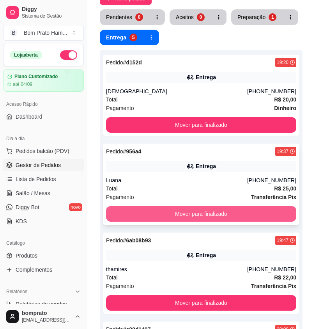
click at [210, 218] on button "Mover para finalizado" at bounding box center [201, 214] width 191 height 16
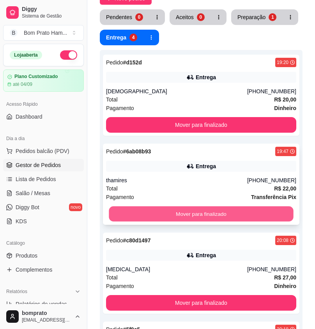
click at [211, 213] on button "Mover para finalizado" at bounding box center [201, 214] width 185 height 15
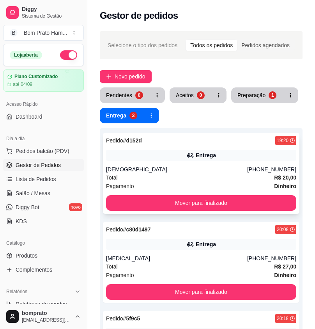
click at [220, 182] on div "Total R$ 20,00" at bounding box center [201, 177] width 191 height 9
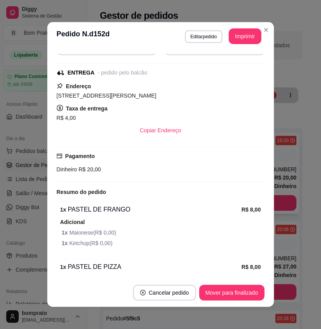
scroll to position [150, 0]
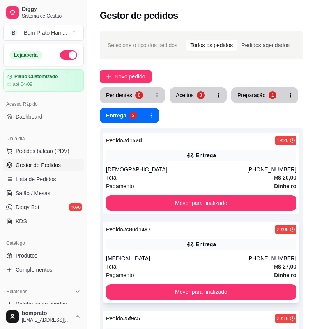
click at [186, 260] on div "yasmin" at bounding box center [176, 259] width 141 height 8
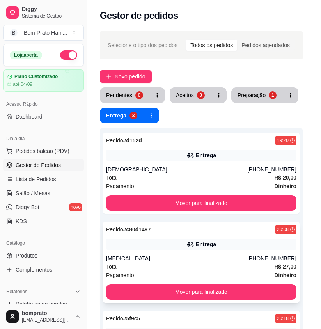
scroll to position [101, 0]
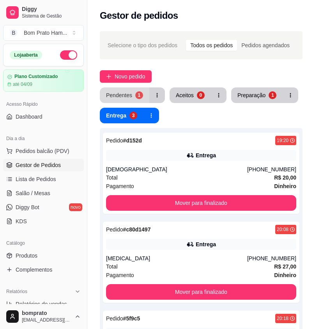
click at [129, 95] on div "Pendentes" at bounding box center [119, 95] width 26 height 8
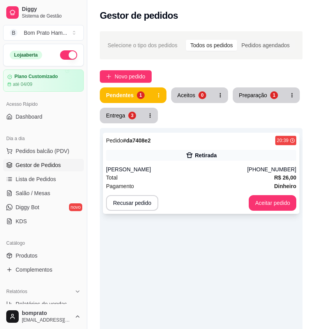
click at [172, 143] on div "Pedido # da7408e2 20:39" at bounding box center [201, 140] width 191 height 9
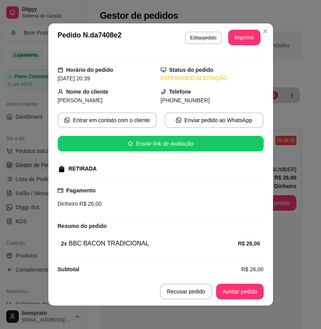
scroll to position [23, 0]
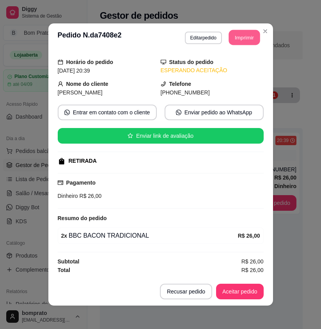
click at [237, 39] on button "Imprimir" at bounding box center [244, 37] width 31 height 15
click at [246, 288] on button "Aceitar pedido" at bounding box center [240, 292] width 48 height 16
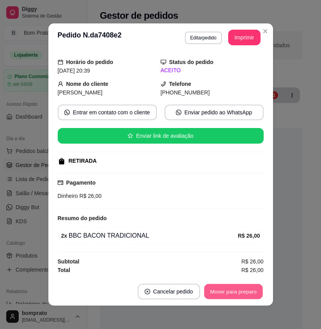
click at [246, 289] on button "Mover para preparo" at bounding box center [233, 291] width 59 height 15
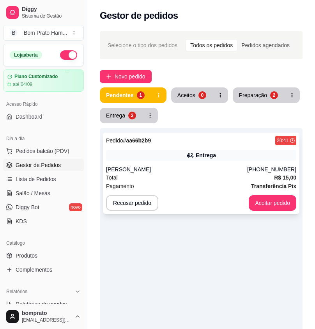
click at [211, 141] on div "Pedido # aa66b2b9 20:41" at bounding box center [201, 140] width 191 height 9
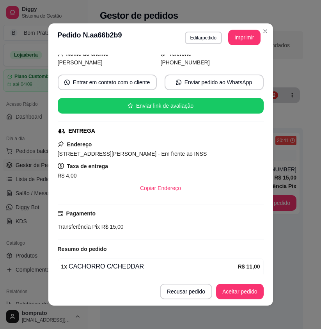
scroll to position [104, 0]
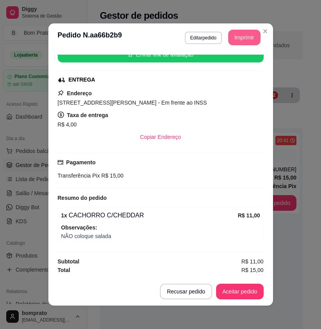
click at [242, 36] on button "Imprimir" at bounding box center [244, 38] width 32 height 16
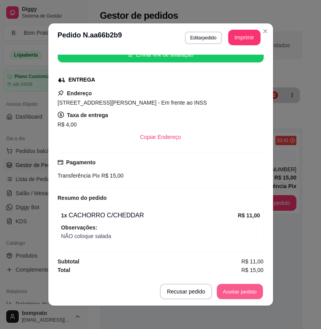
click at [243, 296] on button "Aceitar pedido" at bounding box center [240, 291] width 46 height 15
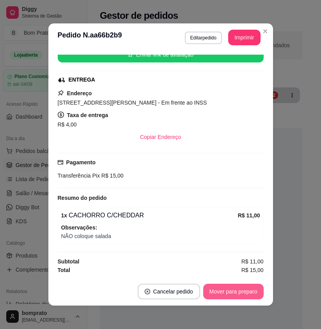
click at [243, 294] on button "Mover para preparo" at bounding box center [233, 292] width 61 height 16
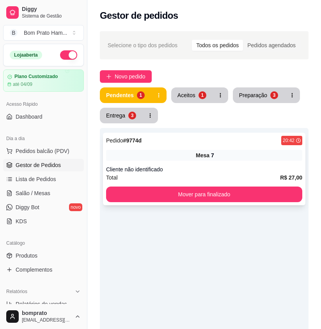
click at [217, 165] on div "Pedido # 9774d 20:42 Mesa 7 Cliente não identificado Total R$ 27,00 Mover para …" at bounding box center [204, 169] width 203 height 73
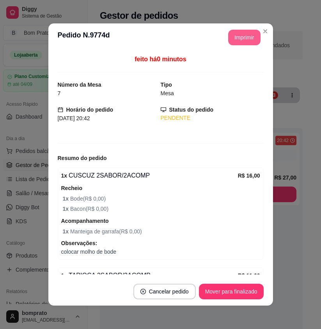
click at [233, 36] on button "Imprimir" at bounding box center [244, 38] width 32 height 16
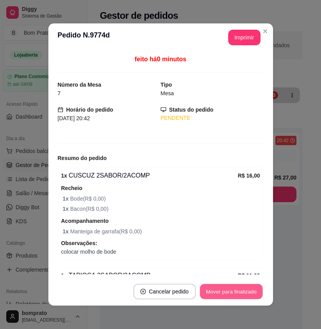
click at [249, 289] on button "Mover para finalizado" at bounding box center [231, 291] width 63 height 15
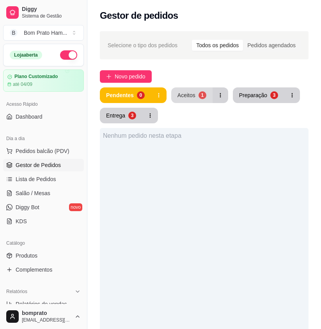
click at [194, 82] on div "Novo pedido" at bounding box center [204, 76] width 209 height 12
click at [194, 91] on div "Aceitos" at bounding box center [187, 94] width 18 height 7
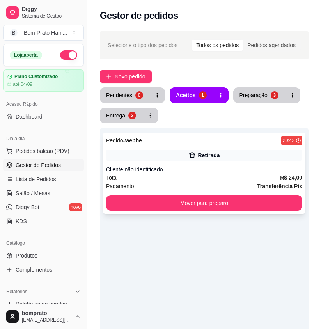
click at [207, 153] on div "Retirada" at bounding box center [209, 155] width 22 height 8
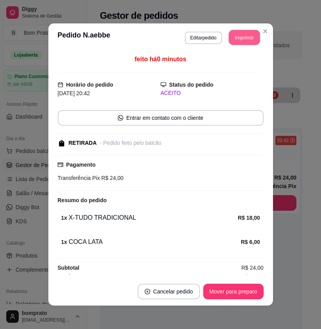
click at [235, 41] on button "Imprimir" at bounding box center [244, 37] width 31 height 15
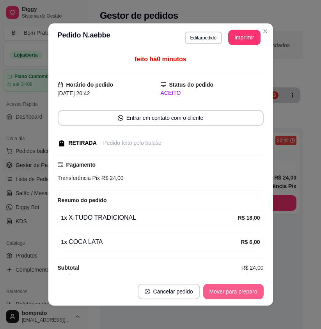
click at [245, 289] on button "Mover para preparo" at bounding box center [233, 292] width 61 height 16
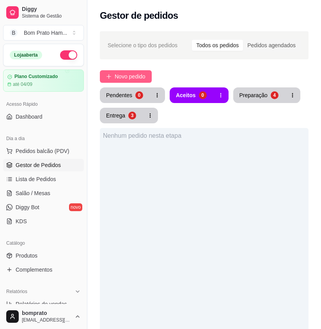
click at [124, 80] on span "Novo pedido" at bounding box center [130, 76] width 31 height 9
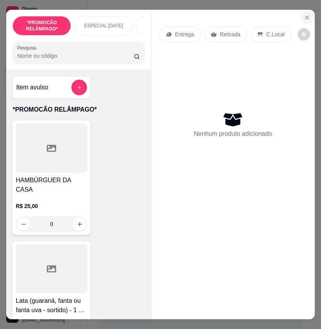
click at [306, 16] on icon "Close" at bounding box center [307, 17] width 3 height 3
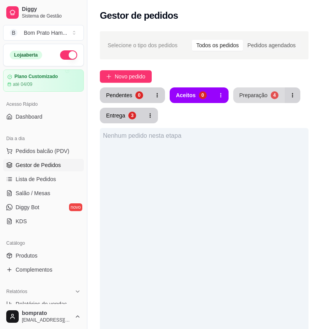
click at [248, 93] on div "Preparação" at bounding box center [254, 95] width 28 height 8
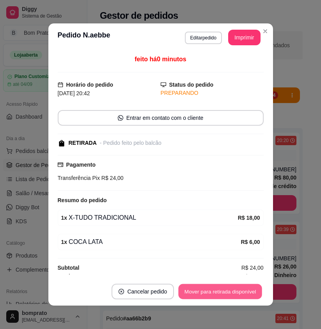
click at [223, 289] on button "Mover para retirada disponível" at bounding box center [221, 291] width 84 height 15
click at [223, 289] on button "Mover para finalizado" at bounding box center [231, 291] width 63 height 15
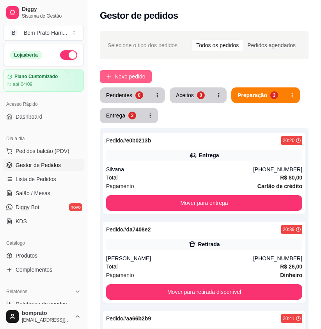
click at [117, 73] on span "Novo pedido" at bounding box center [130, 76] width 31 height 9
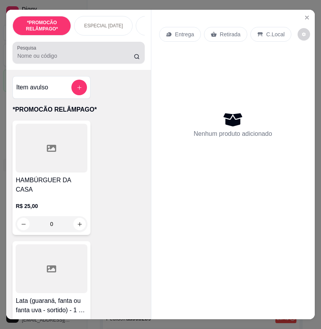
click at [91, 60] on input "Pesquisa" at bounding box center [75, 56] width 117 height 8
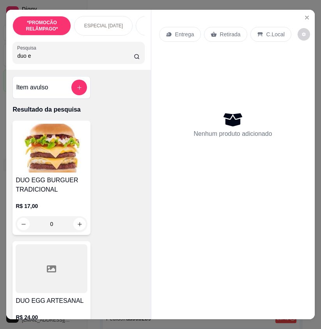
type input "duo e"
click at [304, 14] on icon "Close" at bounding box center [307, 17] width 6 height 6
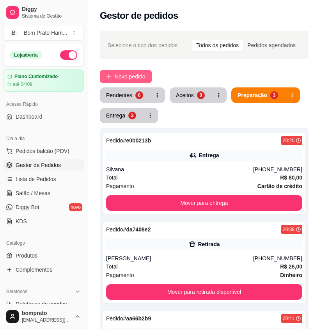
click at [125, 74] on span "Novo pedido" at bounding box center [130, 76] width 31 height 9
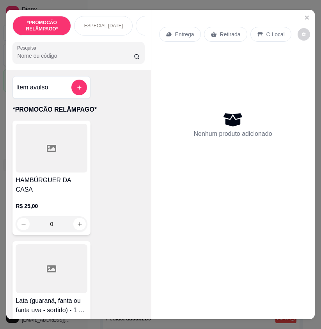
click at [59, 60] on input "Pesquisa" at bounding box center [75, 56] width 117 height 8
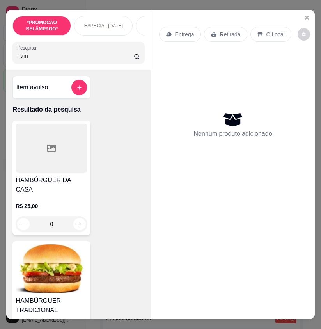
type input "ham"
click at [62, 244] on img at bounding box center [52, 268] width 72 height 49
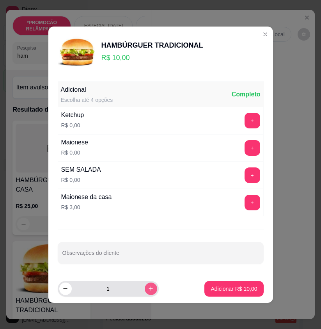
click at [148, 287] on icon "increase-product-quantity" at bounding box center [151, 289] width 6 height 6
type input "2"
click at [148, 287] on icon "increase-product-quantity" at bounding box center [151, 289] width 6 height 6
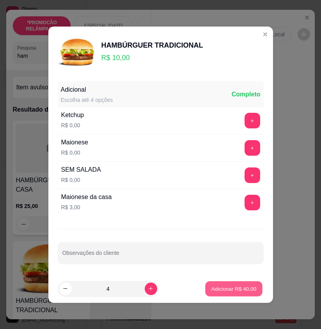
click at [223, 290] on p "Adicionar R$ 40,00" at bounding box center [234, 288] width 45 height 7
type input "4"
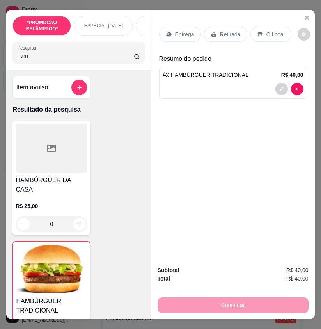
click at [168, 34] on icon at bounding box center [169, 34] width 6 height 6
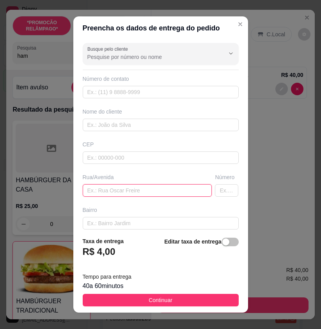
paste input "Rua dos Guararapes 202 em frente à casa do dono daí"
type input "Rua dos Guararapes 202 em frente à casa do dono daí"
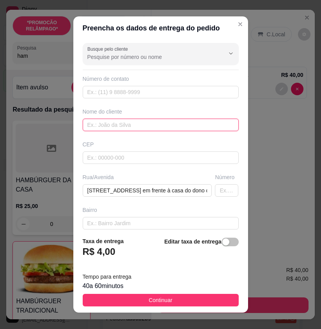
paste input "Fernando"
type input "Fernando"
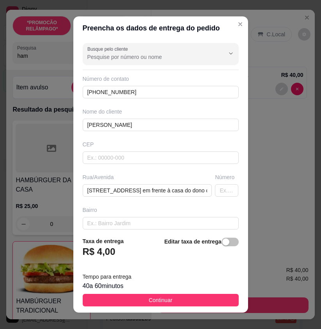
drag, startPoint x: 200, startPoint y: 299, endPoint x: 307, endPoint y: 301, distance: 107.8
click at [200, 299] on button "Continuar" at bounding box center [161, 300] width 156 height 12
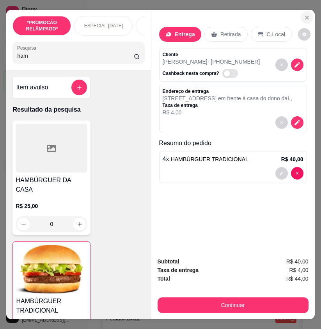
click at [306, 16] on icon "Close" at bounding box center [307, 17] width 3 height 3
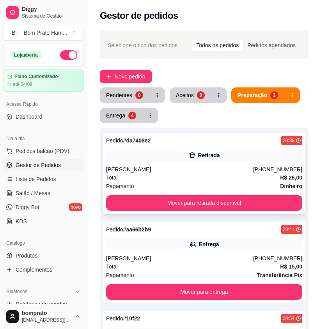
click at [205, 167] on div "Kauan Paulino" at bounding box center [179, 170] width 147 height 8
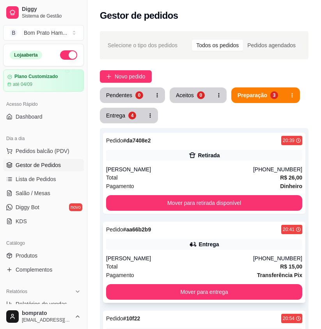
click at [196, 255] on div "Maria Antônia" at bounding box center [179, 259] width 147 height 8
drag, startPoint x: 243, startPoint y: 194, endPoint x: 239, endPoint y: 198, distance: 6.1
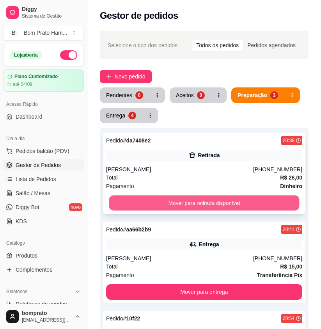
click at [208, 196] on button "Mover para retirada disponível" at bounding box center [204, 203] width 191 height 15
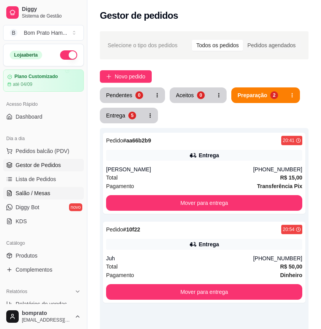
click at [56, 196] on link "Salão / Mesas" at bounding box center [43, 193] width 81 height 12
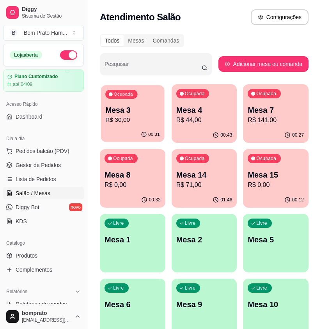
click at [135, 123] on p "R$ 30,00" at bounding box center [132, 120] width 54 height 9
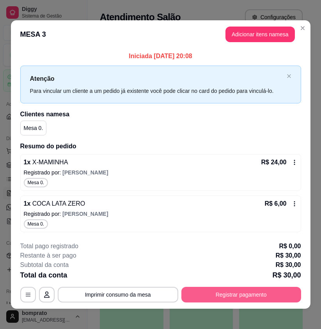
click at [219, 293] on button "Registrar pagamento" at bounding box center [242, 295] width 120 height 16
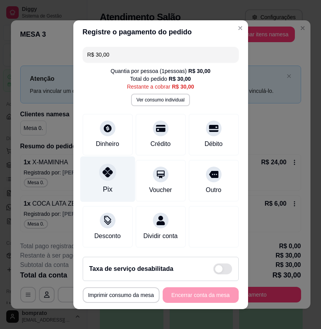
click at [107, 174] on div at bounding box center [107, 172] width 17 height 17
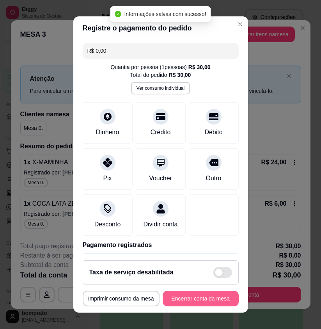
click at [213, 299] on button "Encerrar conta da mesa" at bounding box center [201, 299] width 76 height 16
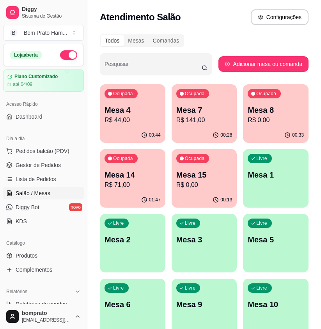
click at [55, 173] on ul "Pedidos balcão (PDV) Gestor de Pedidos Lista de Pedidos Salão / Mesas Diggy Bot…" at bounding box center [43, 186] width 81 height 83
click at [55, 170] on link "Gestor de Pedidos" at bounding box center [43, 165] width 81 height 12
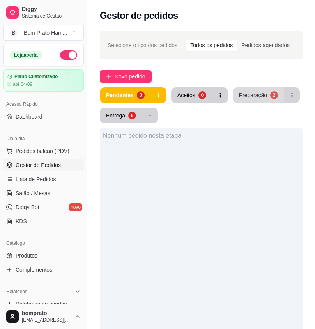
click at [251, 98] on div "Preparação" at bounding box center [253, 95] width 28 height 8
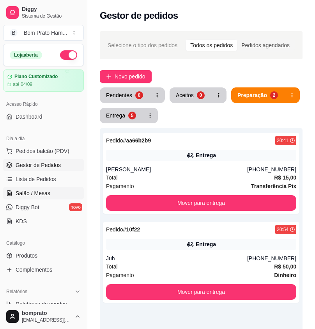
click at [50, 192] on link "Salão / Mesas" at bounding box center [43, 193] width 81 height 12
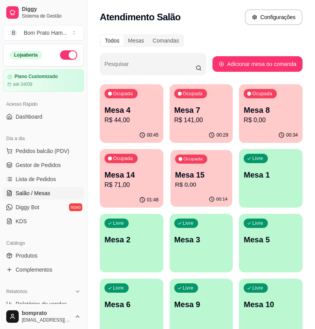
click at [198, 176] on p "Mesa 15" at bounding box center [201, 175] width 53 height 11
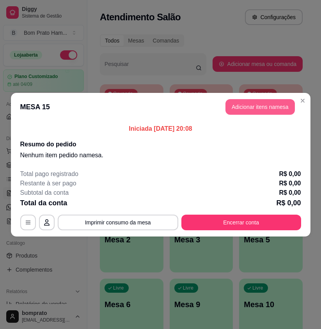
click at [258, 109] on button "Adicionar itens na mesa" at bounding box center [260, 107] width 69 height 16
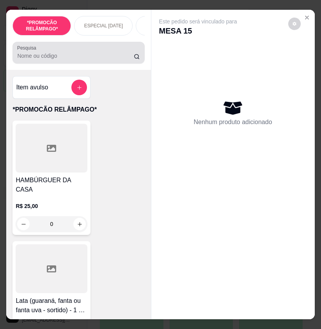
click at [67, 52] on div at bounding box center [78, 53] width 123 height 16
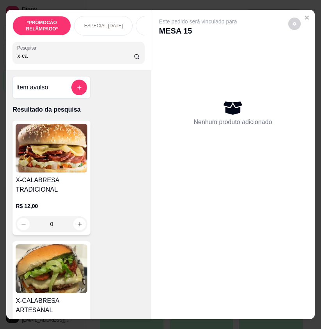
type input "x-ca"
click at [75, 226] on div "0" at bounding box center [52, 224] width 72 height 16
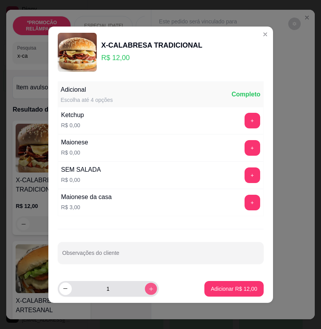
click at [150, 285] on div "1" at bounding box center [108, 289] width 98 height 16
type input "2"
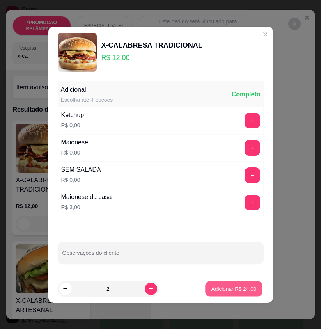
click at [221, 287] on p "Adicionar R$ 24,00" at bounding box center [234, 288] width 45 height 7
type input "2"
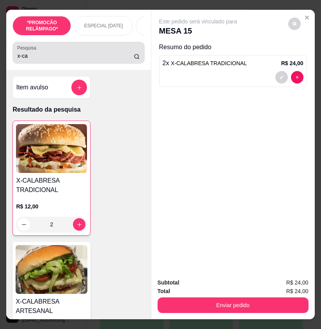
click at [25, 57] on input "x-ca" at bounding box center [75, 56] width 117 height 8
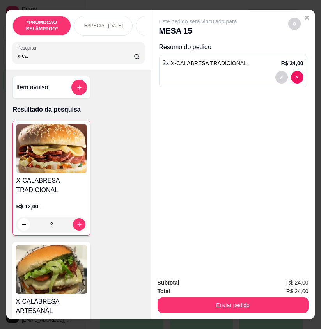
click at [25, 57] on input "x-ca" at bounding box center [75, 56] width 117 height 8
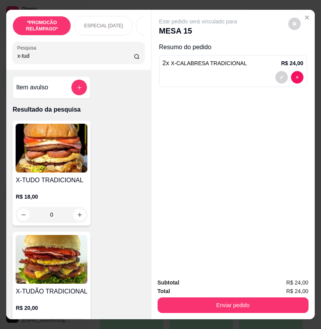
type input "x-tud"
click at [80, 218] on div "0" at bounding box center [52, 215] width 72 height 16
click at [305, 14] on icon "Close" at bounding box center [307, 17] width 6 height 6
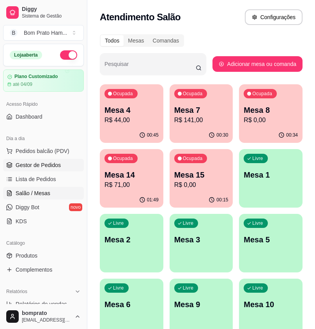
click at [33, 166] on span "Gestor de Pedidos" at bounding box center [38, 165] width 45 height 8
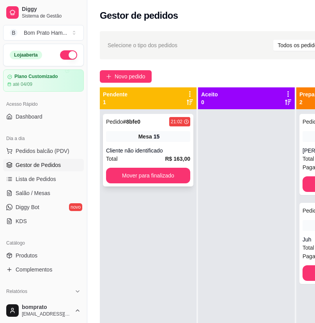
click at [134, 139] on div "Mesa 15" at bounding box center [148, 136] width 84 height 11
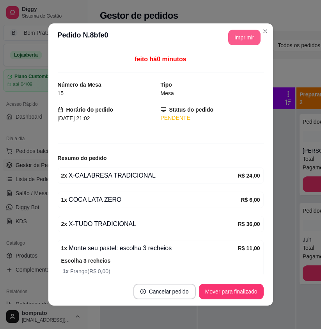
click at [235, 41] on button "Imprimir" at bounding box center [244, 38] width 32 height 16
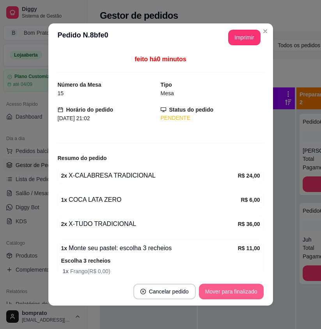
click at [242, 297] on button "Mover para finalizado" at bounding box center [231, 292] width 65 height 16
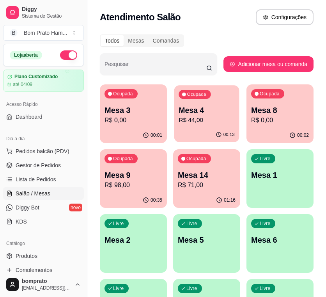
click at [179, 117] on p "R$ 44,00" at bounding box center [207, 120] width 56 height 9
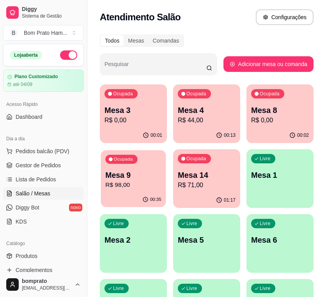
click at [152, 166] on div "Ocupada Mesa 9 R$ 98,00" at bounding box center [133, 171] width 65 height 42
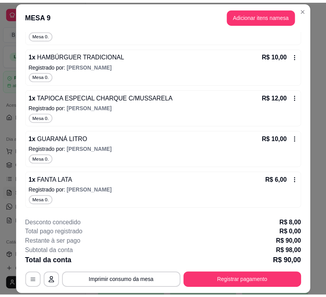
scroll to position [156, 0]
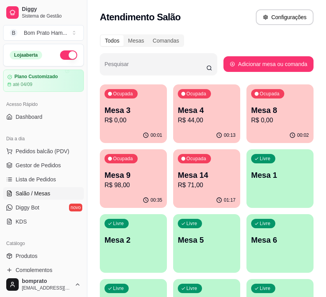
click at [207, 133] on div "00:13" at bounding box center [206, 135] width 67 height 15
click at [43, 166] on span "Gestor de Pedidos" at bounding box center [38, 165] width 45 height 8
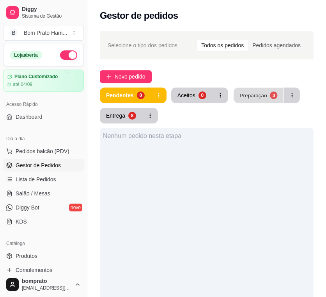
click at [252, 93] on div "Preparação" at bounding box center [253, 94] width 27 height 7
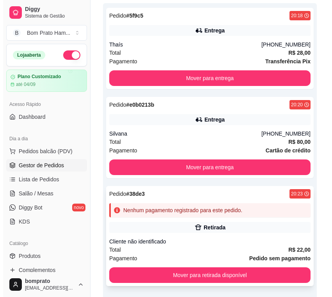
scroll to position [156, 0]
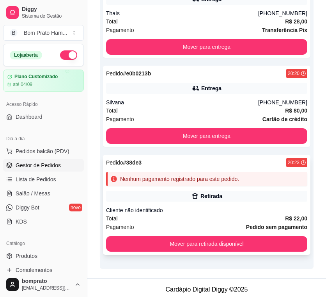
click at [207, 207] on div "Cliente não identificado" at bounding box center [206, 210] width 201 height 8
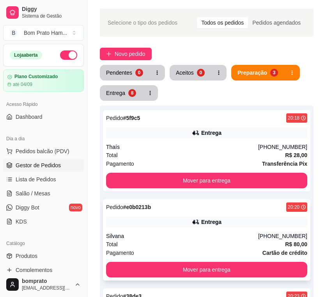
scroll to position [0, 0]
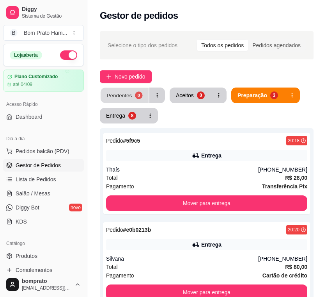
click at [135, 96] on div "0" at bounding box center [138, 94] width 7 height 7
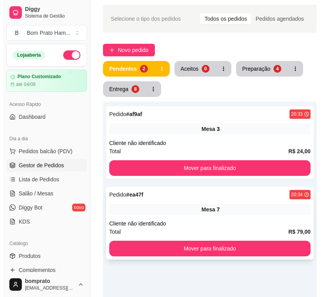
scroll to position [39, 0]
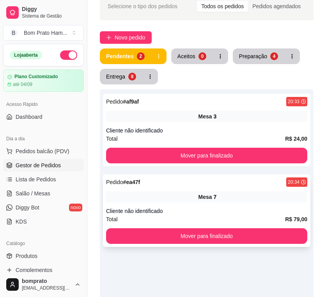
click at [232, 194] on div "Mesa 7" at bounding box center [206, 196] width 201 height 11
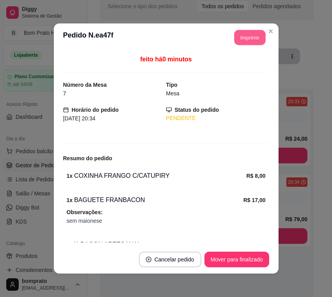
click at [244, 30] on button "Imprimir" at bounding box center [249, 37] width 31 height 15
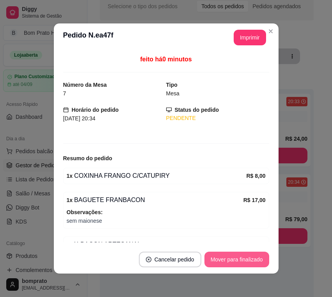
click at [243, 253] on button "Mover para finalizado" at bounding box center [237, 259] width 65 height 16
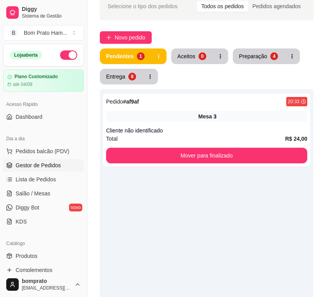
click at [290, 116] on div "Mesa 3" at bounding box center [206, 116] width 201 height 11
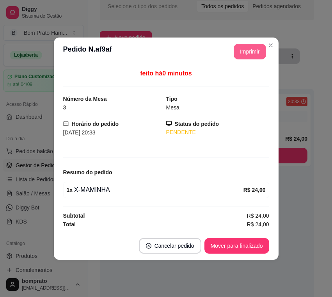
click at [241, 58] on button "Imprimir" at bounding box center [250, 52] width 32 height 16
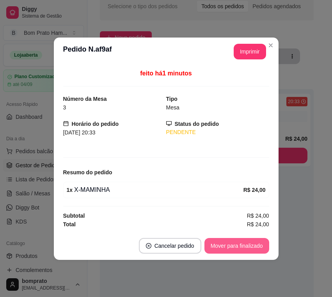
click at [258, 245] on button "Mover para finalizado" at bounding box center [237, 246] width 65 height 16
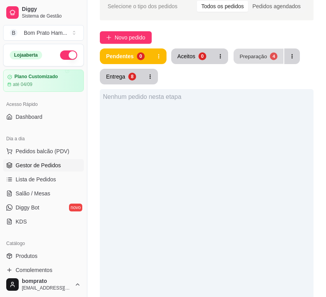
click at [251, 52] on button "Preparação 4" at bounding box center [259, 56] width 50 height 15
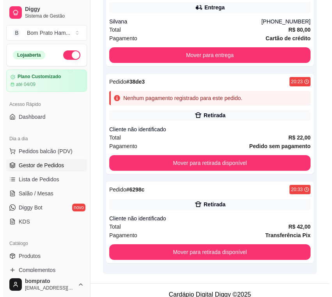
scroll to position [246, 0]
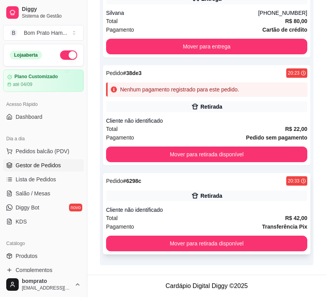
click at [185, 208] on div "Cliente não identificado" at bounding box center [206, 210] width 201 height 8
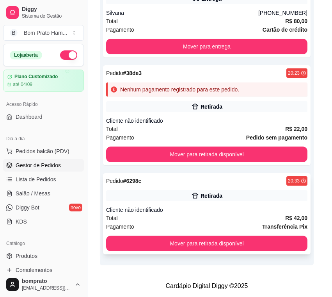
scroll to position [78, 0]
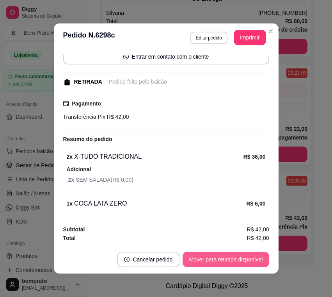
click at [260, 257] on button "Mover para retirada disponível" at bounding box center [226, 259] width 86 height 16
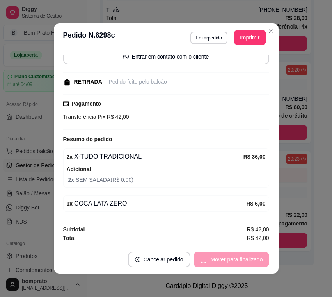
scroll to position [37, 0]
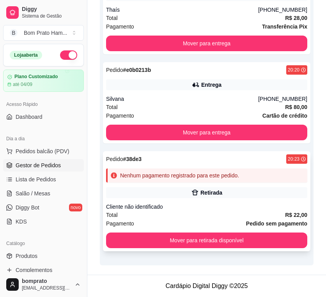
click at [213, 200] on div "Pedido # 38de3 20:23 Nenhum pagamento registrado para este pedido. Retirada Cli…" at bounding box center [207, 201] width 208 height 100
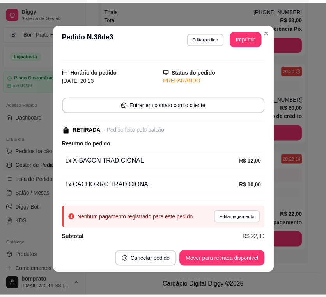
scroll to position [21, 0]
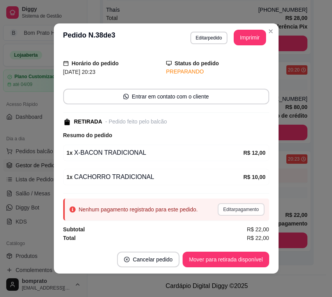
click at [228, 210] on button "Editar pagamento" at bounding box center [241, 209] width 46 height 12
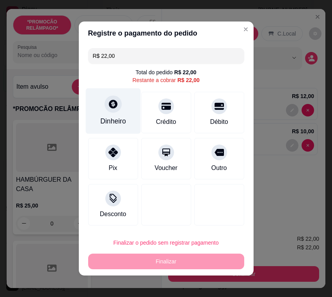
click at [119, 112] on div "Dinheiro" at bounding box center [113, 111] width 55 height 46
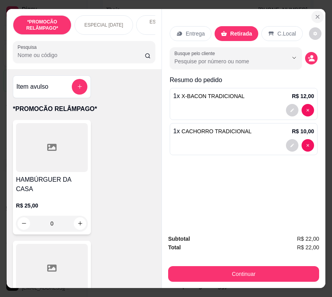
click at [315, 16] on icon "Close" at bounding box center [318, 17] width 6 height 6
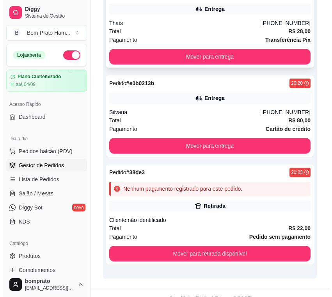
scroll to position [160, 0]
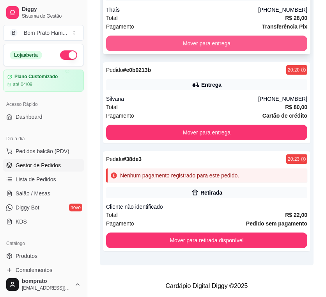
click at [188, 45] on button "Mover para entrega" at bounding box center [206, 44] width 201 height 16
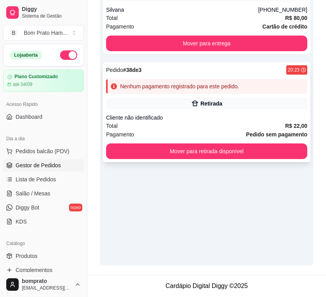
click at [195, 99] on div "Retirada" at bounding box center [206, 103] width 201 height 11
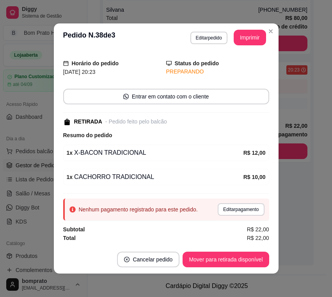
scroll to position [2, 0]
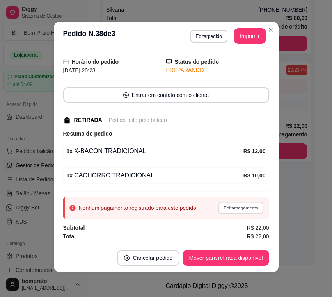
click at [226, 205] on button "Editar pagamento" at bounding box center [241, 207] width 45 height 12
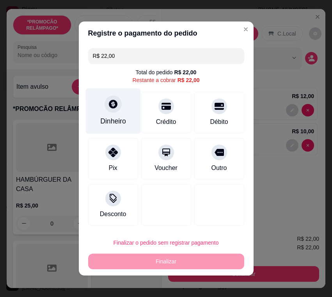
click at [115, 107] on div at bounding box center [113, 103] width 17 height 17
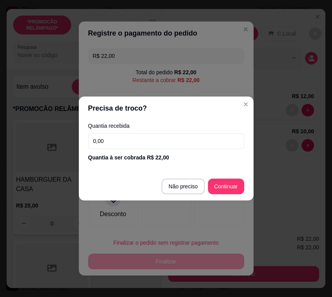
click at [164, 143] on input "0,00" at bounding box center [166, 141] width 156 height 16
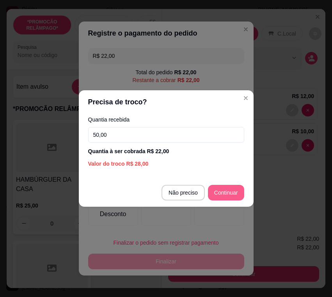
type input "50,00"
type input "R$ 0,00"
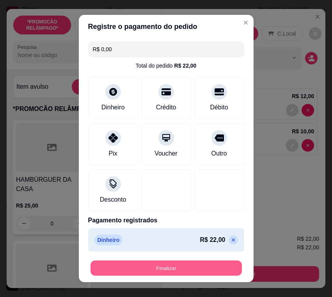
click at [221, 269] on button "Finalizar" at bounding box center [166, 267] width 151 height 15
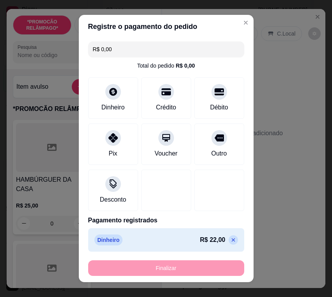
type input "0"
type input "-R$ 22,00"
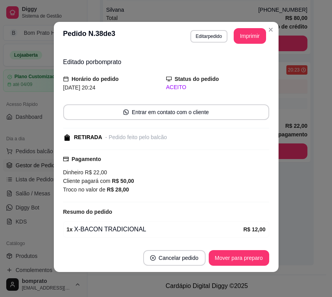
scroll to position [39, 0]
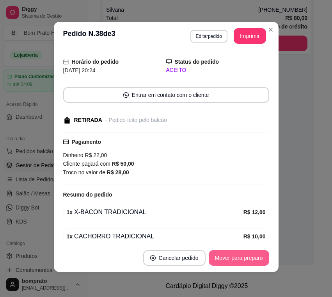
click at [248, 258] on button "Mover para preparo" at bounding box center [239, 258] width 61 height 16
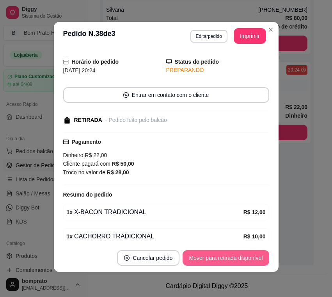
click at [248, 258] on button "Mover para retirada disponível" at bounding box center [226, 258] width 86 height 16
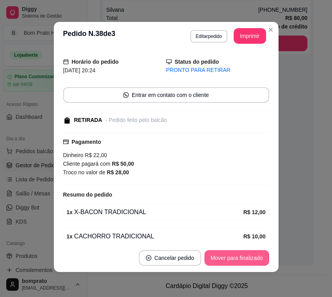
click at [248, 258] on button "Mover para finalizado" at bounding box center [237, 258] width 65 height 16
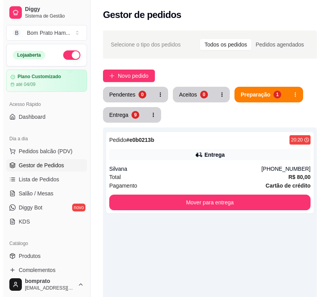
scroll to position [0, 0]
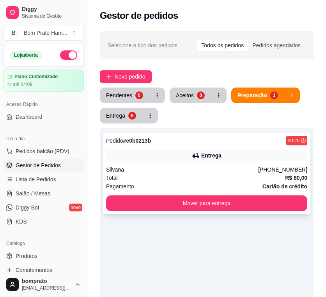
click at [180, 167] on div "Silvana" at bounding box center [182, 170] width 152 height 8
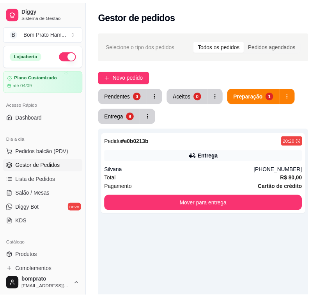
scroll to position [140, 0]
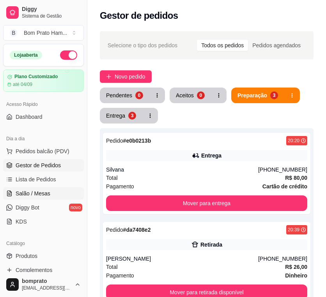
click at [60, 197] on link "Salão / Mesas" at bounding box center [43, 193] width 81 height 12
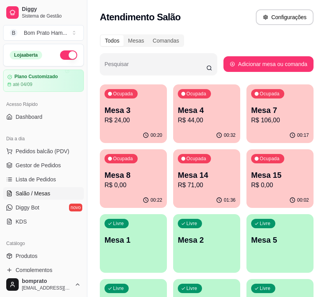
click at [267, 126] on div "Ocupada Mesa 7 R$ 106,00" at bounding box center [280, 105] width 67 height 43
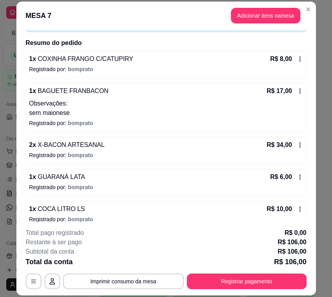
scroll to position [39, 0]
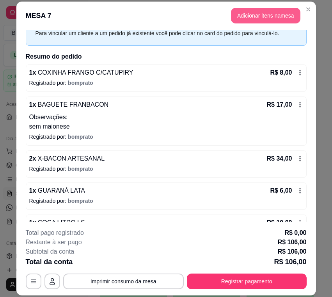
click at [257, 16] on button "Adicionar itens na mesa" at bounding box center [265, 16] width 69 height 16
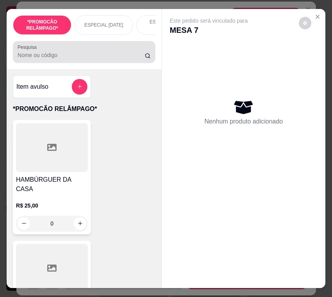
click at [84, 52] on div at bounding box center [84, 52] width 133 height 16
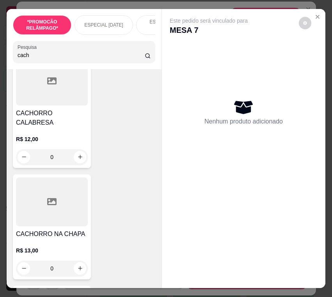
scroll to position [937, 0]
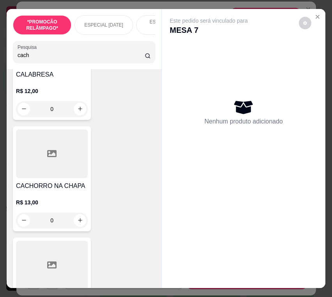
type input "cach"
click at [67, 181] on h4 "CACHORRO NA CHAPA" at bounding box center [52, 185] width 72 height 9
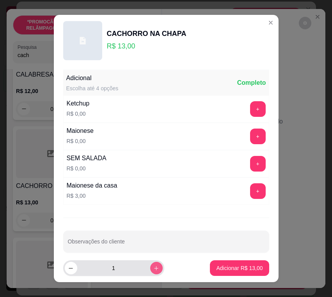
click at [150, 264] on button "increase-product-quantity" at bounding box center [156, 268] width 12 height 12
type input "2"
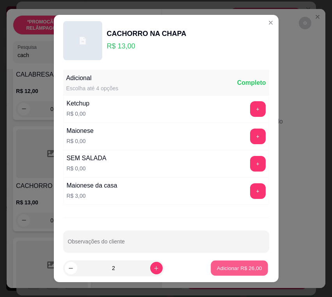
click at [252, 264] on p "Adicionar R$ 26,00" at bounding box center [239, 267] width 45 height 7
type input "2"
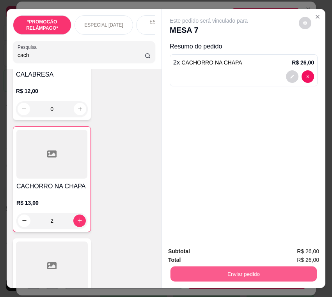
click at [264, 266] on button "Enviar pedido" at bounding box center [244, 273] width 146 height 15
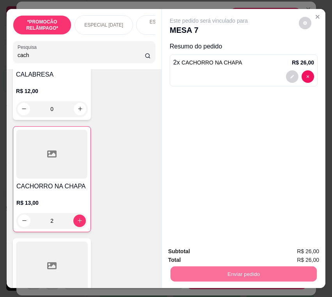
click at [235, 247] on button "Não registrar e enviar pedido" at bounding box center [216, 251] width 81 height 15
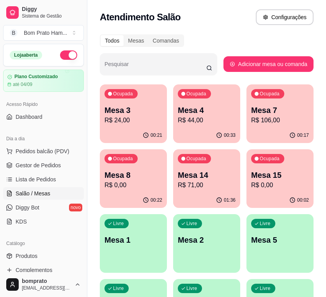
click at [55, 172] on ul "Pedidos balcão (PDV) Gestor de Pedidos Lista de Pedidos Salão / Mesas Diggy Bot…" at bounding box center [43, 186] width 81 height 83
click at [55, 163] on span "Gestor de Pedidos" at bounding box center [38, 165] width 45 height 8
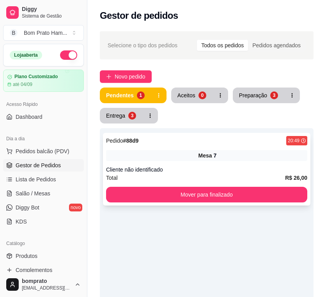
click at [162, 146] on div "Pedido # 88d9 20:49 Mesa 7 Cliente não identificado Total R$ 26,00 Mover para f…" at bounding box center [207, 169] width 208 height 73
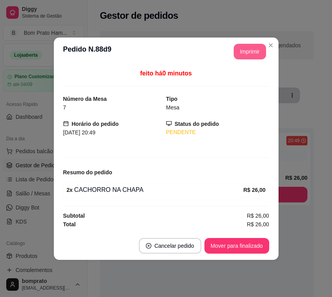
click at [252, 52] on button "Imprimir" at bounding box center [250, 52] width 32 height 16
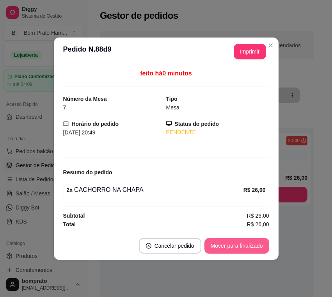
click at [244, 242] on button "Mover para finalizado" at bounding box center [237, 246] width 65 height 16
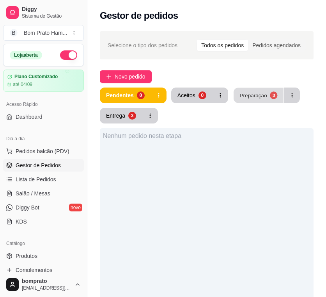
click at [263, 94] on div "Preparação" at bounding box center [253, 94] width 27 height 7
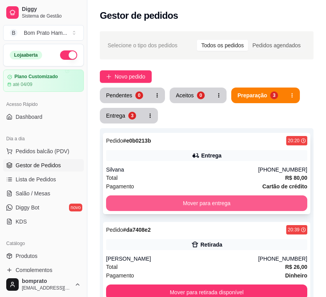
click at [218, 202] on button "Mover para entrega" at bounding box center [206, 203] width 201 height 16
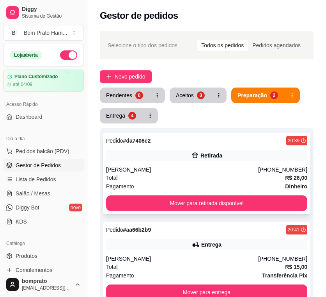
click at [212, 183] on div "Pagamento Dinheiro" at bounding box center [206, 186] width 201 height 9
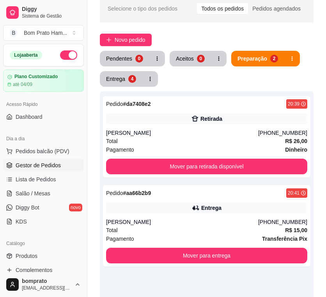
scroll to position [78, 0]
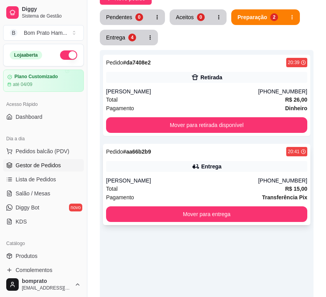
click at [220, 192] on div "Total R$ 15,00" at bounding box center [206, 188] width 201 height 9
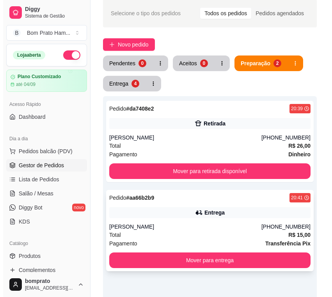
scroll to position [0, 0]
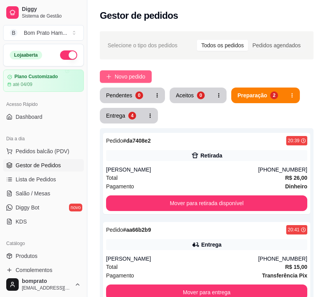
click at [139, 79] on span "Novo pedido" at bounding box center [130, 76] width 31 height 9
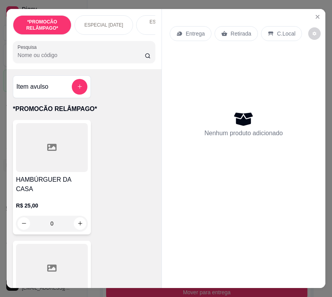
click at [110, 59] on input "Pesquisa" at bounding box center [81, 55] width 127 height 8
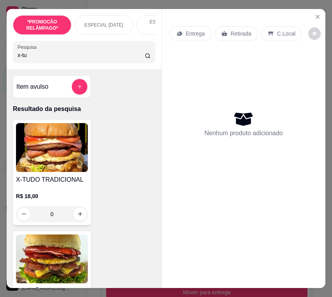
type input "x-tu"
click at [66, 145] on img at bounding box center [52, 147] width 72 height 49
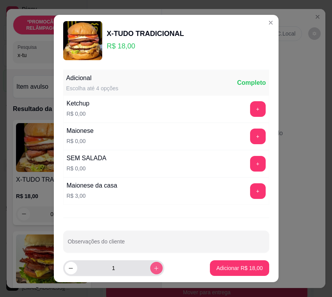
click at [150, 267] on button "increase-product-quantity" at bounding box center [156, 268] width 12 height 12
type input "2"
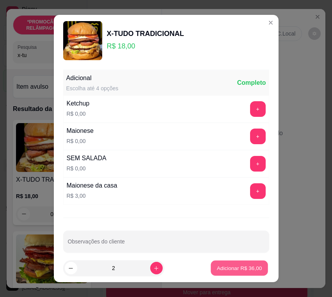
click at [217, 269] on p "Adicionar R$ 36,00" at bounding box center [239, 267] width 45 height 7
type input "2"
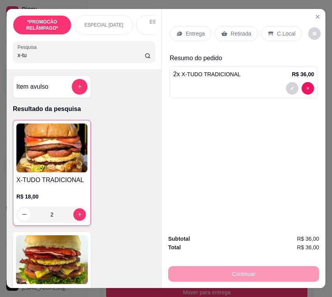
click at [39, 59] on input "x-tu" at bounding box center [81, 55] width 127 height 8
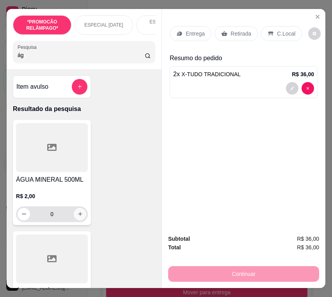
type input "ág"
click at [77, 217] on icon "increase-product-quantity" at bounding box center [80, 214] width 6 height 6
type input "1"
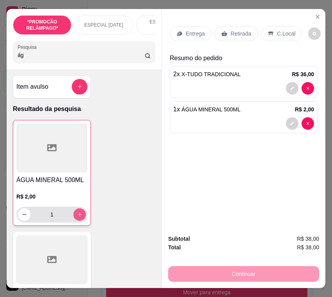
click at [80, 217] on icon "increase-product-quantity" at bounding box center [80, 214] width 6 height 6
type input "2"
click at [182, 38] on div "Entrega" at bounding box center [191, 33] width 42 height 15
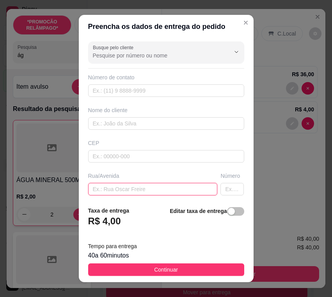
paste input "Rua 13 de maio 567 ao lado de Jane tecidos em frente a pista de skate"
type input "Rua 13 de maio 567 ao lado de Jane tecidos em frente a pista de skate"
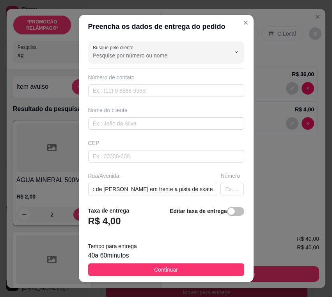
scroll to position [0, 0]
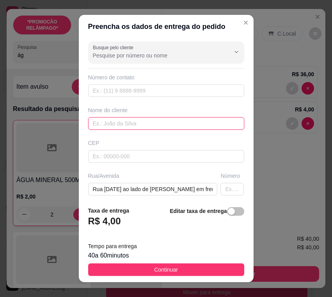
paste input "Juh"
type input "Juh"
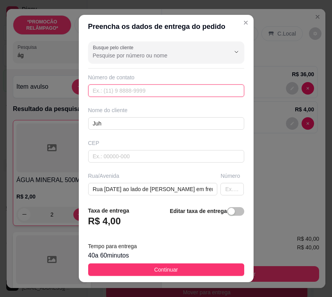
paste input "(11) 96173-5866"
type input "(11) 96173-5866"
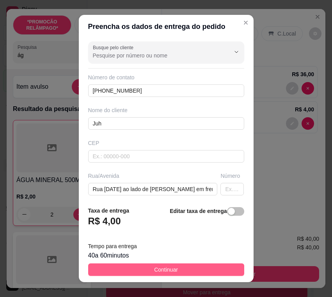
click at [223, 268] on button "Continuar" at bounding box center [166, 269] width 156 height 12
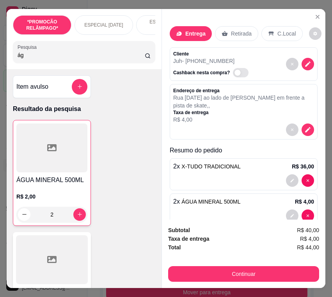
click at [273, 210] on div at bounding box center [243, 215] width 141 height 12
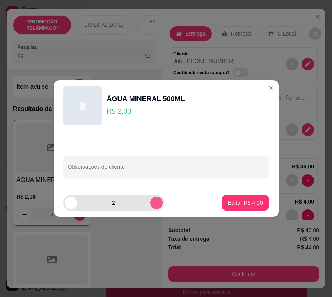
click at [153, 202] on icon "increase-product-quantity" at bounding box center [156, 203] width 6 height 6
click at [154, 204] on icon "increase-product-quantity" at bounding box center [156, 203] width 4 height 4
type input "5"
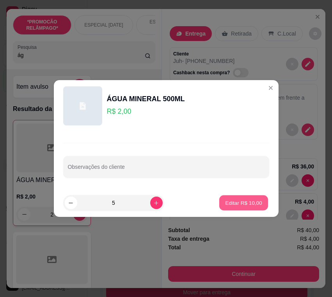
click at [228, 203] on p "Editar R$ 10,00" at bounding box center [244, 202] width 37 height 7
type input "5"
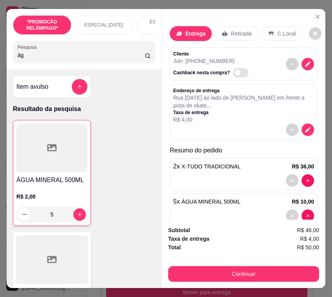
click at [265, 250] on div "Subtotal R$ 46,00 Taxa de entrega R$ 4,00 Total R$ 50,00 Continuar" at bounding box center [243, 254] width 151 height 56
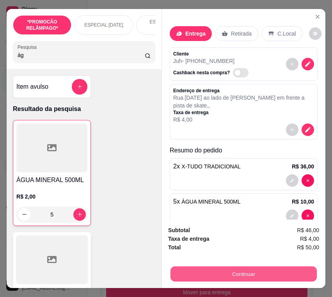
click at [269, 271] on button "Continuar" at bounding box center [244, 273] width 146 height 15
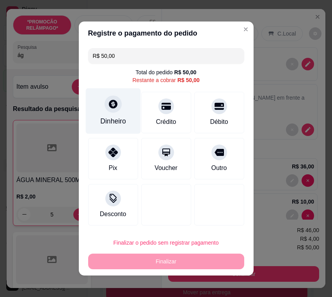
click at [108, 110] on div at bounding box center [113, 103] width 17 height 17
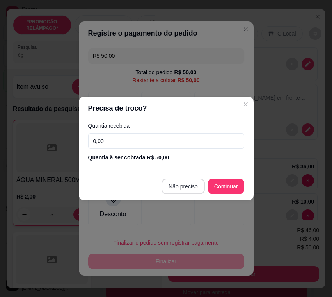
type input "R$ 0,00"
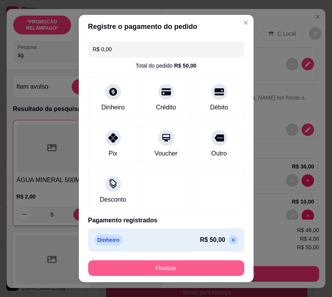
click at [200, 269] on button "Finalizar" at bounding box center [166, 268] width 156 height 16
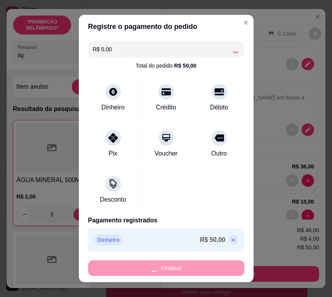
type input "0"
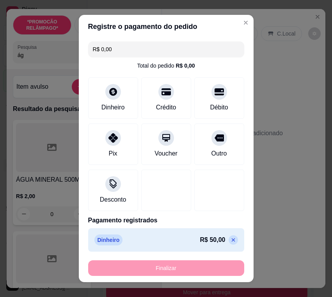
type input "-R$ 50,00"
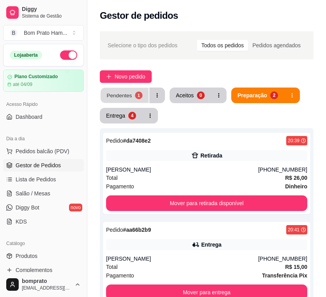
click at [134, 98] on button "Pendentes 1" at bounding box center [125, 95] width 48 height 15
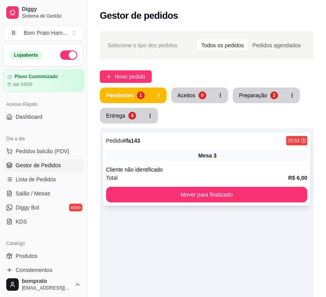
click at [182, 156] on div "Mesa 3" at bounding box center [206, 155] width 201 height 11
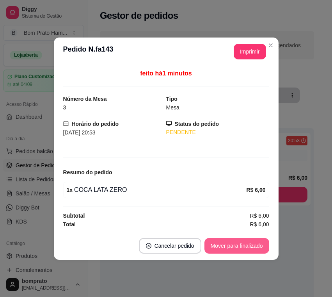
click at [245, 250] on button "Mover para finalizado" at bounding box center [237, 246] width 65 height 16
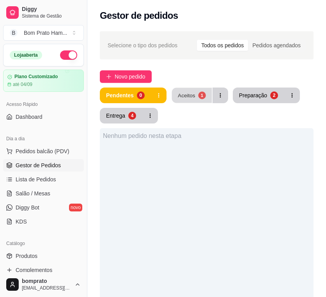
click at [201, 93] on div "1" at bounding box center [201, 94] width 7 height 7
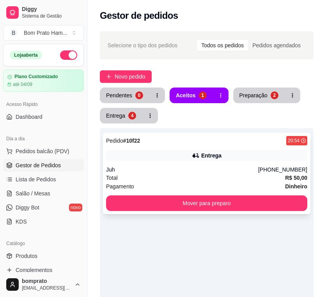
click at [202, 159] on div "Entrega" at bounding box center [211, 155] width 20 height 8
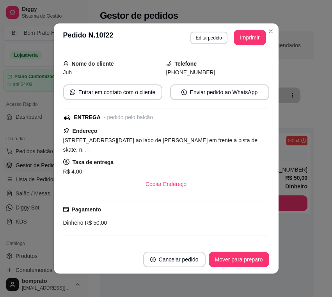
scroll to position [117, 0]
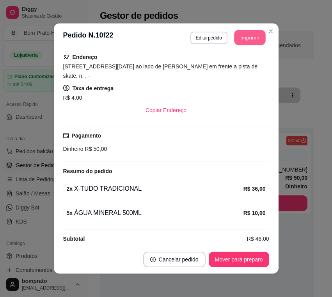
click at [244, 41] on button "Imprimir" at bounding box center [249, 37] width 31 height 15
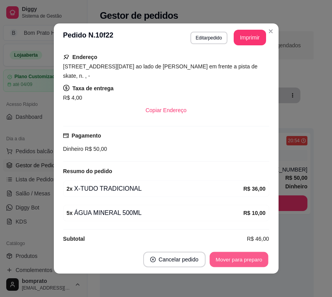
click at [257, 257] on button "Mover para preparo" at bounding box center [239, 259] width 59 height 15
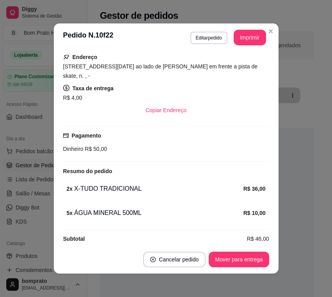
scroll to position [2, 0]
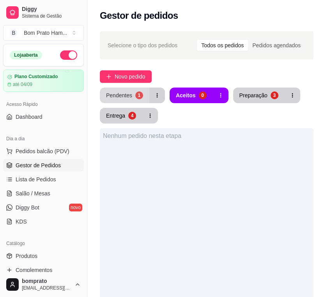
click at [131, 99] on button "Pendentes 1" at bounding box center [125, 95] width 50 height 16
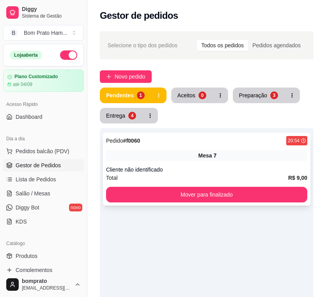
click at [192, 156] on div "Mesa 7" at bounding box center [206, 155] width 201 height 11
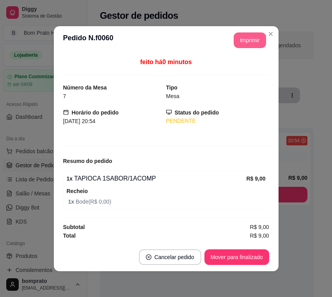
click at [248, 40] on button "Imprimir" at bounding box center [250, 40] width 32 height 16
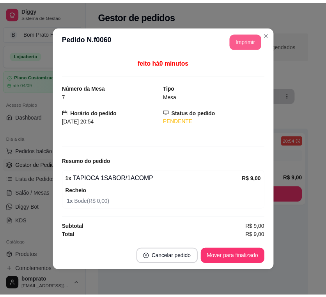
scroll to position [0, 0]
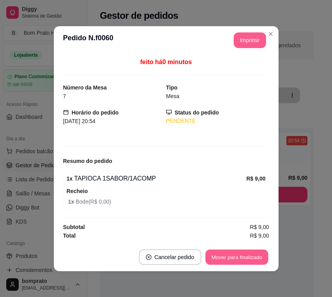
click at [241, 264] on button "Mover para finalizado" at bounding box center [236, 256] width 63 height 15
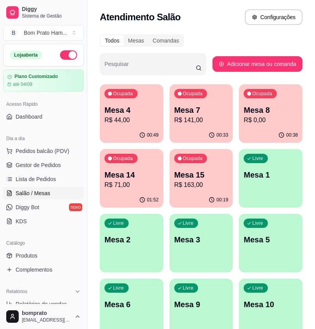
click at [194, 121] on p "R$ 141,00" at bounding box center [202, 120] width 54 height 9
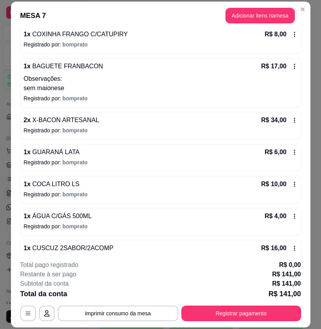
scroll to position [78, 0]
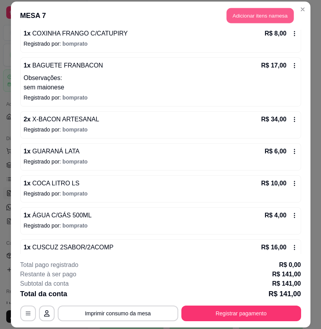
click at [267, 12] on button "Adicionar itens na mesa" at bounding box center [260, 15] width 67 height 15
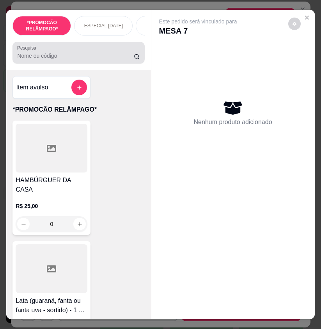
click at [79, 60] on input "Pesquisa" at bounding box center [75, 56] width 117 height 8
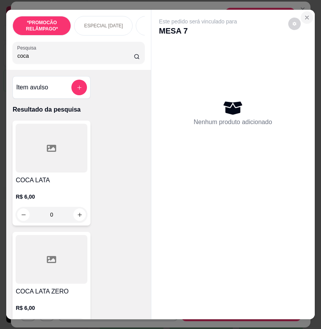
type input "coca"
click at [303, 20] on button "Close" at bounding box center [307, 17] width 12 height 12
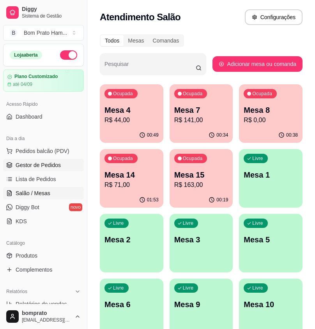
click at [32, 160] on link "Gestor de Pedidos" at bounding box center [43, 165] width 81 height 12
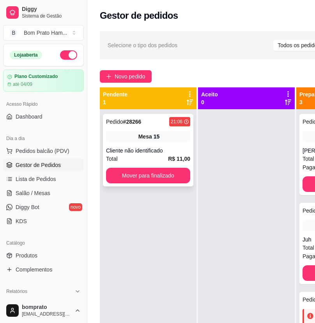
click at [149, 150] on div "Cliente não identificado" at bounding box center [148, 151] width 84 height 8
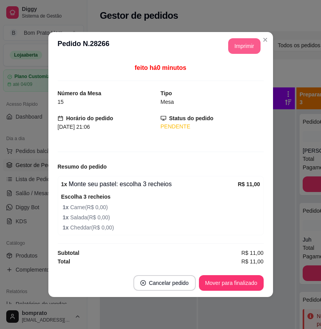
click at [242, 45] on button "Imprimir" at bounding box center [244, 46] width 32 height 16
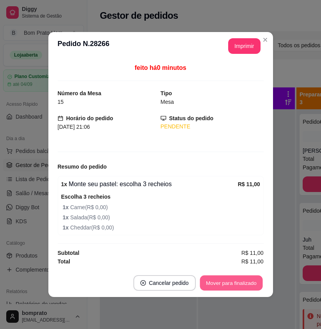
click at [253, 278] on button "Mover para finalizado" at bounding box center [231, 283] width 63 height 15
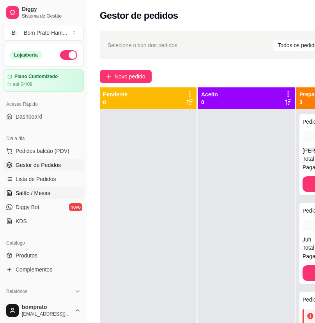
click at [39, 191] on span "Salão / Mesas" at bounding box center [33, 193] width 35 height 8
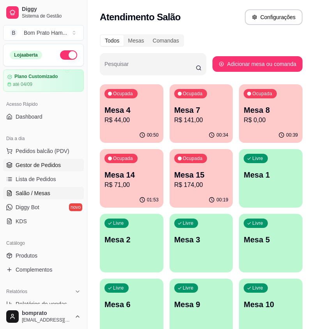
click at [28, 165] on span "Gestor de Pedidos" at bounding box center [38, 165] width 45 height 8
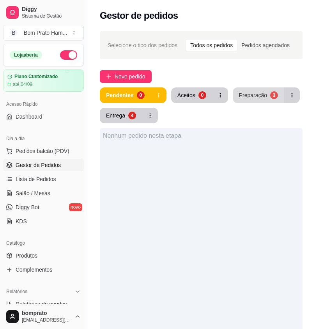
click at [241, 101] on button "Preparação 3" at bounding box center [259, 95] width 52 height 16
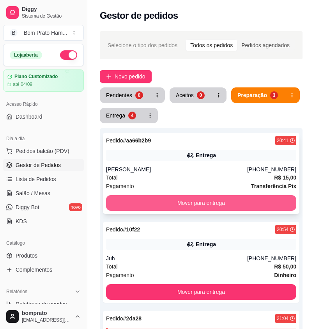
click at [216, 201] on button "Mover para entrega" at bounding box center [201, 203] width 191 height 16
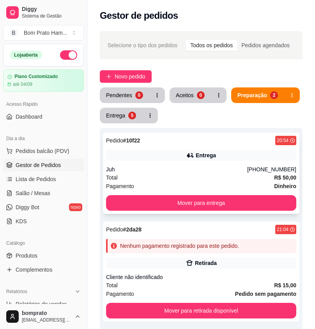
click at [217, 152] on div "Entrega" at bounding box center [201, 155] width 191 height 11
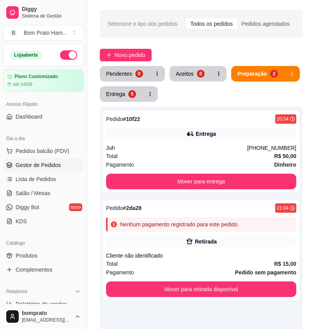
scroll to position [117, 0]
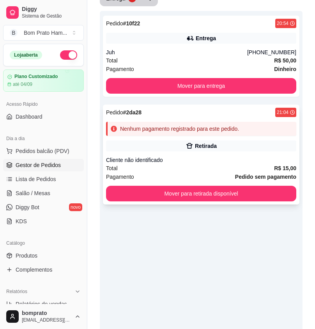
click at [173, 162] on div "Cliente não identificado" at bounding box center [201, 160] width 191 height 8
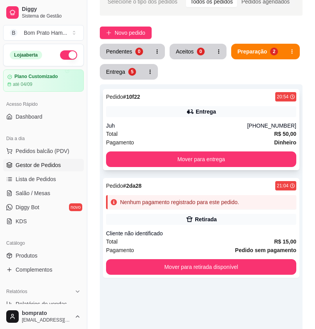
scroll to position [0, 0]
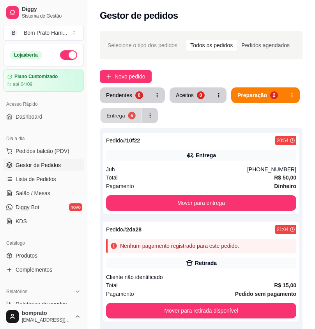
click at [123, 122] on button "Entrega 5" at bounding box center [121, 115] width 41 height 15
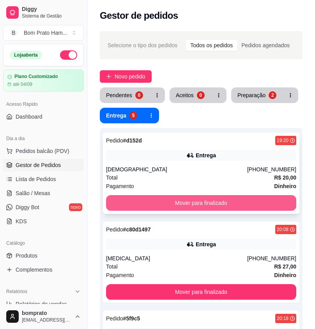
click at [208, 205] on button "Mover para finalizado" at bounding box center [201, 203] width 191 height 16
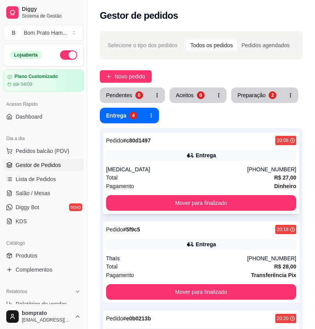
click at [201, 162] on div "Pedido # c80d1497 20:08 Entrega yasmin (87) 99160-0696 Total R$ 27,00 Pagamento…" at bounding box center [201, 173] width 197 height 81
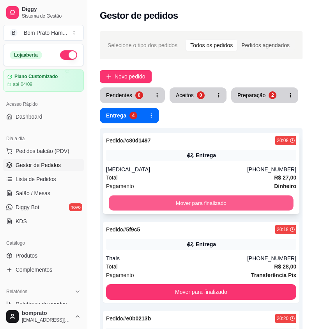
click at [244, 204] on button "Mover para finalizado" at bounding box center [201, 203] width 185 height 15
click at [282, 207] on button "Mover para finalizado" at bounding box center [201, 203] width 191 height 16
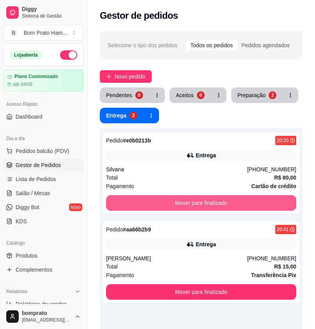
click at [282, 207] on button "Mover para finalizado" at bounding box center [201, 203] width 191 height 16
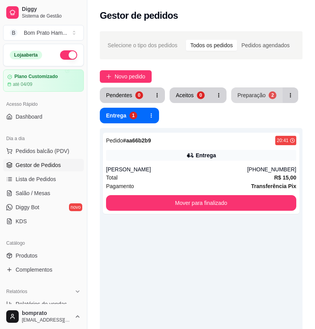
click at [266, 94] on button "Preparação 2" at bounding box center [258, 95] width 52 height 16
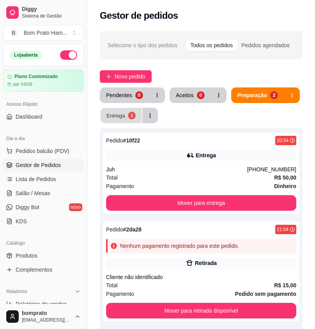
click at [139, 121] on button "Entrega 1" at bounding box center [121, 115] width 41 height 15
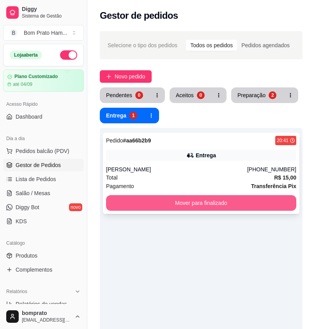
click at [210, 200] on button "Mover para finalizado" at bounding box center [201, 203] width 191 height 16
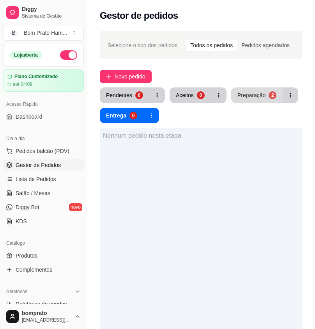
click at [246, 98] on div "Preparação" at bounding box center [252, 95] width 28 height 8
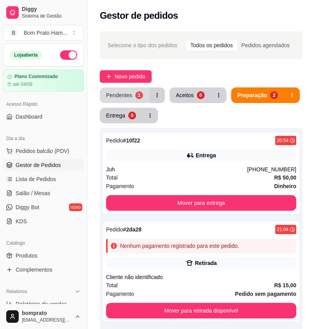
click at [137, 94] on div "1" at bounding box center [139, 95] width 8 height 8
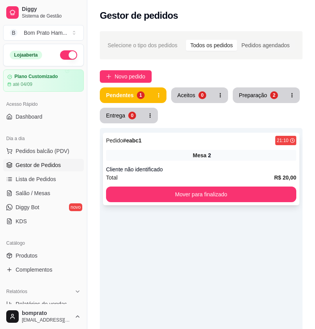
click at [194, 155] on span "Mesa" at bounding box center [200, 155] width 14 height 8
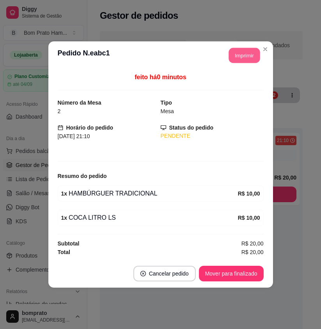
click at [249, 57] on button "Imprimir" at bounding box center [244, 55] width 31 height 15
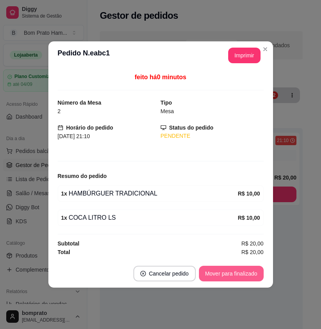
click at [255, 276] on button "Mover para finalizado" at bounding box center [231, 274] width 65 height 16
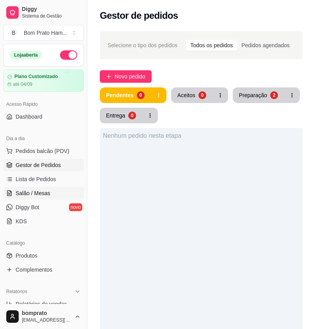
click at [55, 196] on link "Salão / Mesas" at bounding box center [43, 193] width 81 height 12
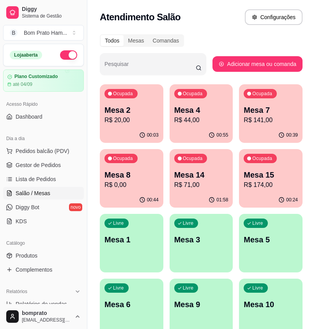
click at [252, 127] on div "Ocupada Mesa 7 R$ 141,00" at bounding box center [271, 105] width 64 height 43
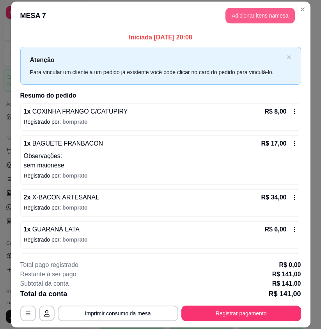
click at [260, 18] on button "Adicionar itens na mesa" at bounding box center [260, 16] width 69 height 16
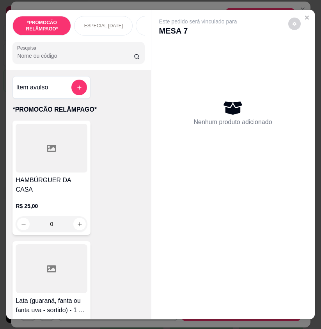
click at [67, 60] on input "Pesquisa" at bounding box center [75, 56] width 117 height 8
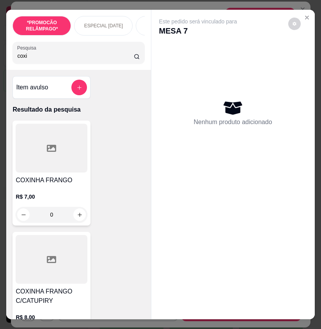
type input "coxi"
click at [64, 265] on div at bounding box center [52, 259] width 72 height 49
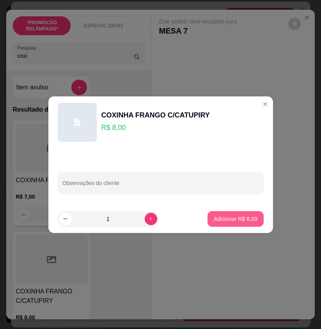
click at [221, 216] on p "Adicionar R$ 8,00" at bounding box center [235, 219] width 43 height 8
type input "1"
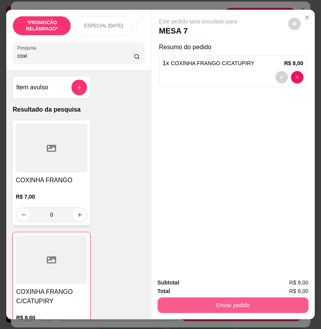
click at [260, 308] on button "Enviar pedido" at bounding box center [233, 306] width 151 height 16
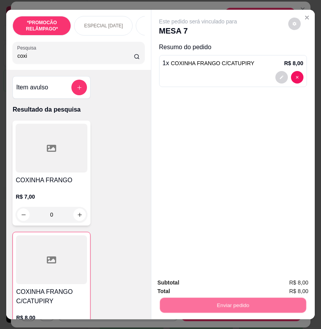
click at [228, 282] on button "Não registrar e enviar pedido" at bounding box center [206, 283] width 81 height 15
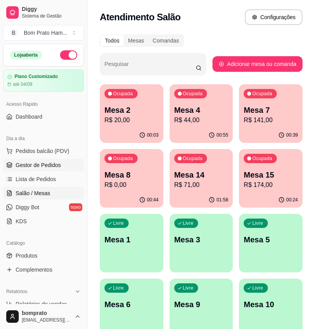
click at [63, 165] on link "Gestor de Pedidos" at bounding box center [43, 165] width 81 height 12
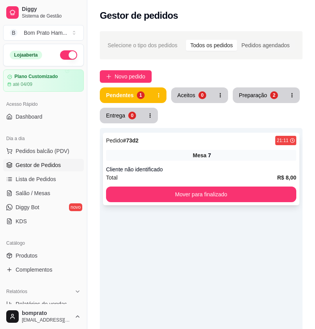
click at [190, 143] on div "Pedido # 73d2 21:11" at bounding box center [201, 140] width 191 height 9
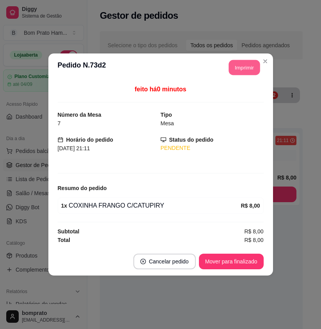
click at [234, 69] on button "Imprimir" at bounding box center [244, 67] width 31 height 15
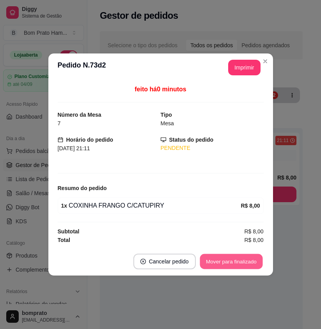
click at [252, 260] on button "Mover para finalizado" at bounding box center [231, 261] width 63 height 15
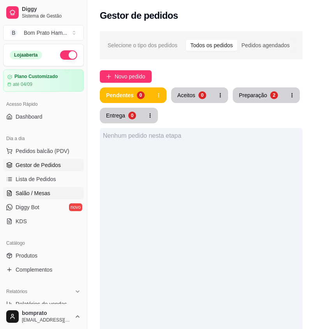
click at [40, 191] on span "Salão / Mesas" at bounding box center [33, 193] width 35 height 8
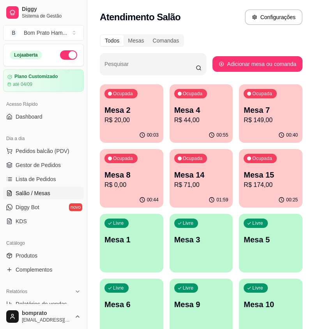
click at [133, 124] on p "R$ 20,00" at bounding box center [132, 120] width 54 height 9
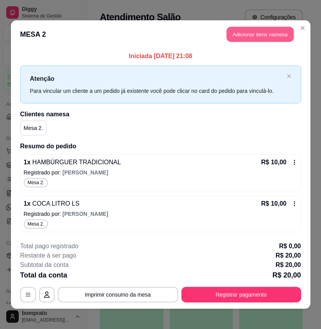
click at [241, 36] on button "Adicionar itens na mesa" at bounding box center [260, 34] width 67 height 15
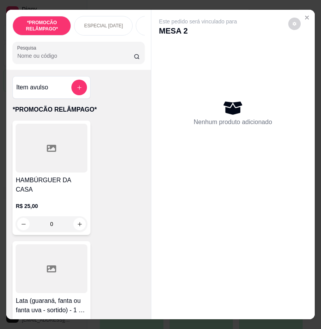
click at [63, 51] on div at bounding box center [78, 53] width 123 height 16
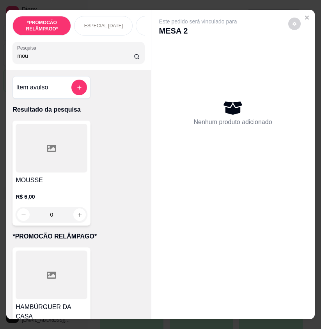
type input "mou"
click at [60, 183] on h4 "MOUSSE" at bounding box center [52, 180] width 72 height 9
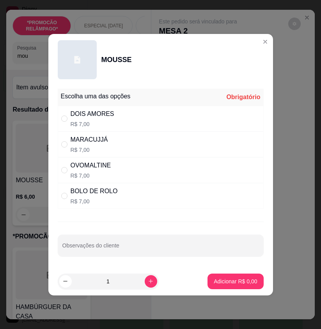
click at [134, 122] on div "DOIS AMORES R$ 7,00" at bounding box center [161, 119] width 206 height 26
radio input "true"
click at [236, 279] on p "Adicionar R$ 7,00" at bounding box center [235, 282] width 43 height 8
type input "1"
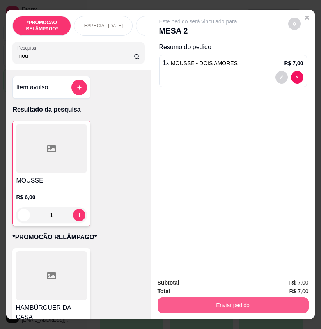
click at [244, 298] on button "Enviar pedido" at bounding box center [233, 306] width 151 height 16
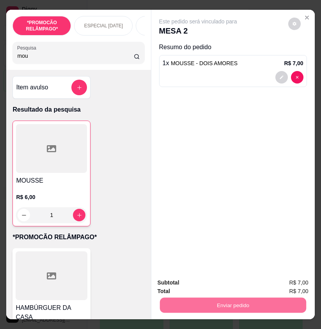
click at [229, 285] on button "Não registrar e enviar pedido" at bounding box center [206, 283] width 79 height 14
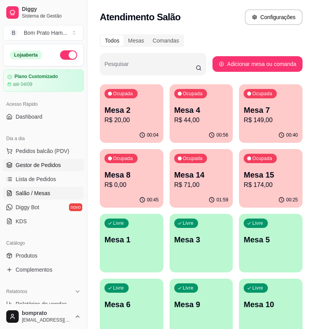
click at [59, 165] on span "Gestor de Pedidos" at bounding box center [38, 165] width 45 height 8
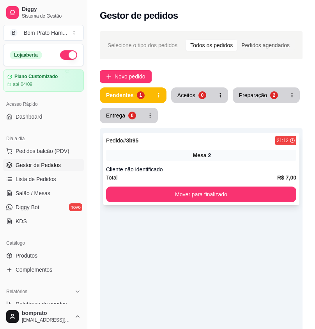
click at [205, 185] on div "Pedido # 3b95 21:12 Mesa 2 Cliente não identificado Total R$ 7,00 Mover para fi…" at bounding box center [201, 169] width 197 height 73
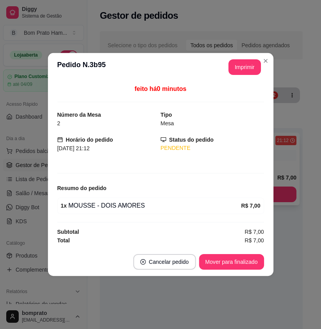
click at [205, 189] on div "Resumo do pedido" at bounding box center [160, 188] width 207 height 9
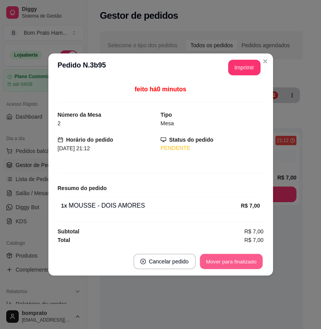
click at [249, 265] on button "Mover para finalizado" at bounding box center [231, 261] width 63 height 15
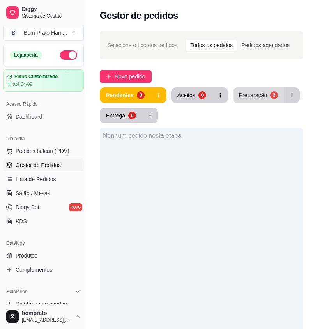
click at [246, 101] on button "Preparação 2" at bounding box center [259, 95] width 52 height 16
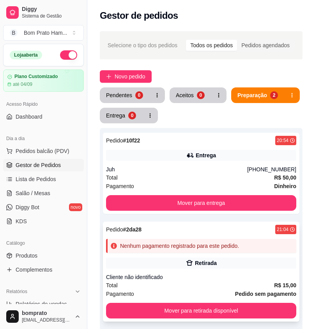
click at [183, 255] on div "Pedido # 2da28 21:04 Nenhum pagamento registrado para este pedido. Retirada Cli…" at bounding box center [201, 272] width 197 height 100
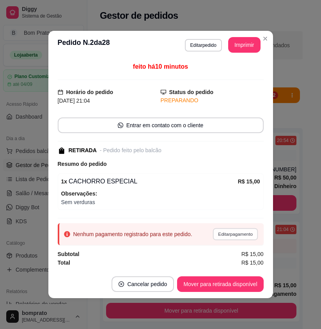
click at [237, 239] on button "Editar pagamento" at bounding box center [235, 234] width 45 height 12
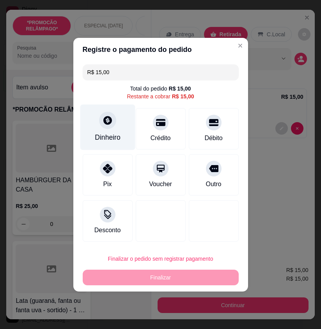
click at [101, 120] on div at bounding box center [107, 120] width 17 height 17
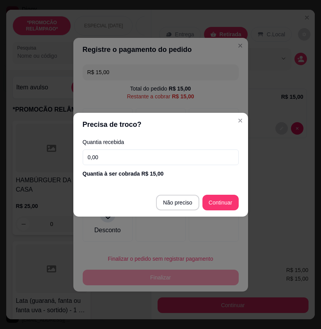
click at [152, 160] on input "0,00" at bounding box center [161, 158] width 156 height 16
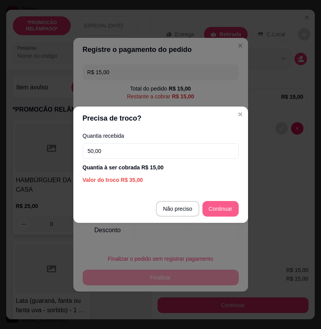
type input "50,00"
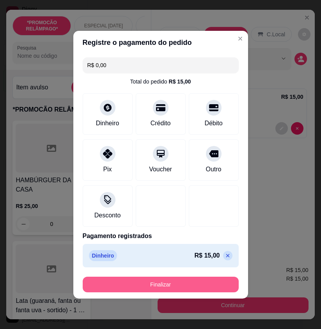
click at [210, 286] on button "Finalizar" at bounding box center [161, 285] width 156 height 16
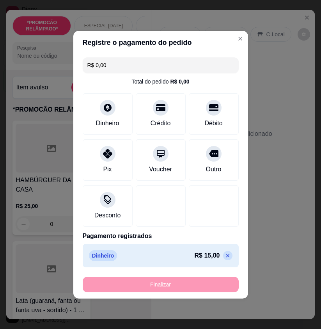
type input "-R$ 15,00"
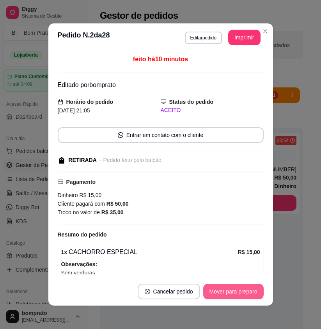
click at [240, 289] on button "Mover para preparo" at bounding box center [233, 292] width 61 height 16
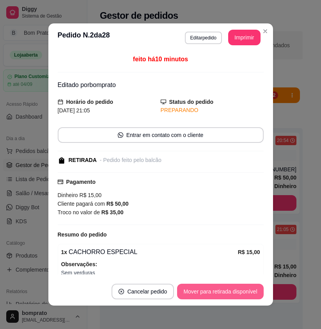
click at [240, 289] on button "Mover para retirada disponível" at bounding box center [220, 292] width 86 height 16
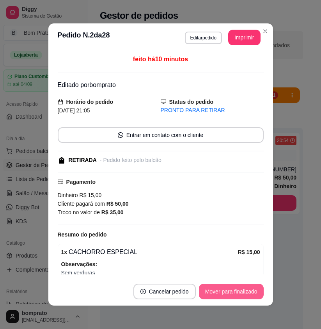
click at [240, 289] on button "Mover para finalizado" at bounding box center [231, 292] width 65 height 16
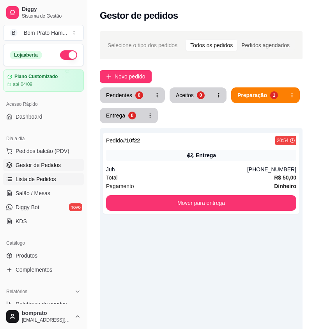
click at [42, 184] on link "Lista de Pedidos" at bounding box center [43, 179] width 81 height 12
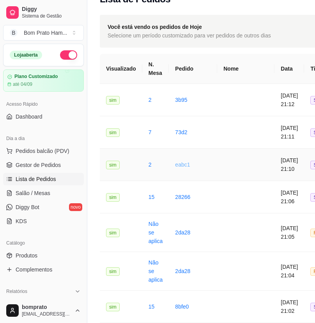
scroll to position [39, 0]
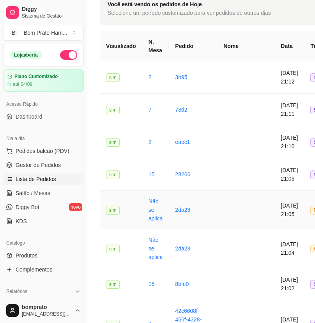
click at [231, 215] on td at bounding box center [245, 210] width 57 height 39
click at [275, 240] on td "10/08/2025 às 21:04" at bounding box center [290, 249] width 30 height 39
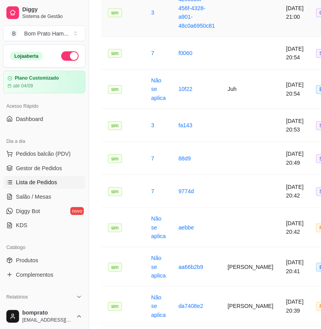
scroll to position [351, 0]
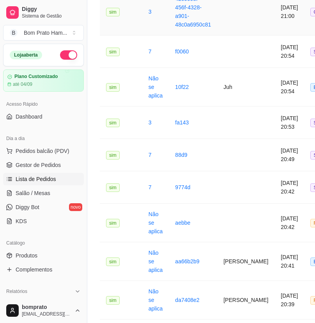
click at [275, 226] on td "10/08/2025 às 20:42" at bounding box center [290, 223] width 30 height 39
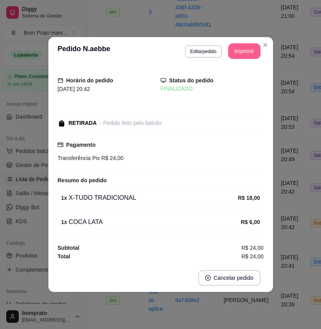
click at [242, 55] on button "Imprimir" at bounding box center [244, 51] width 32 height 16
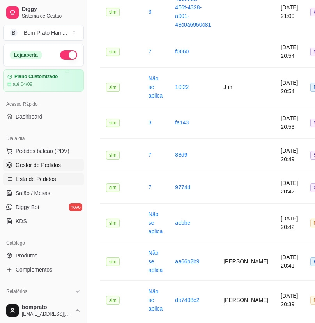
click at [27, 166] on span "Gestor de Pedidos" at bounding box center [38, 165] width 45 height 8
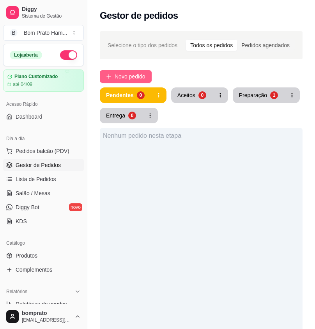
click at [129, 78] on span "Novo pedido" at bounding box center [130, 76] width 31 height 9
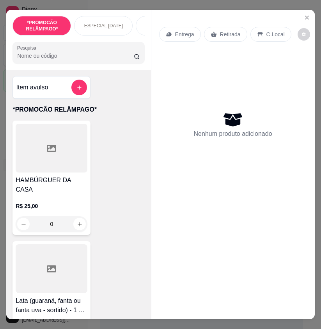
click at [36, 60] on input "Pesquisa" at bounding box center [75, 56] width 117 height 8
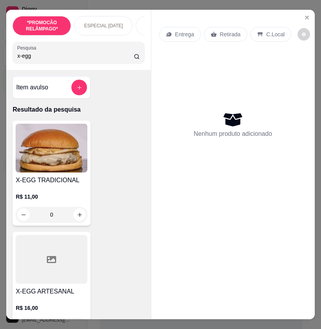
type input "x-egg"
click at [55, 155] on img at bounding box center [52, 148] width 72 height 49
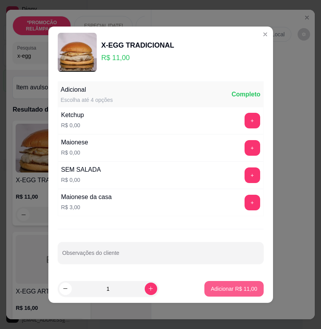
click at [233, 288] on p "Adicionar R$ 11,00" at bounding box center [234, 289] width 46 height 8
type input "1"
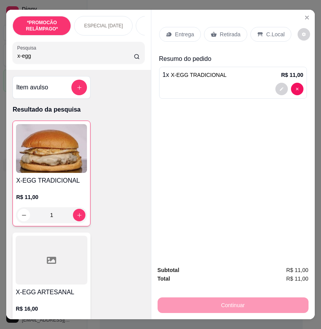
click at [48, 60] on input "x-egg" at bounding box center [75, 56] width 117 height 8
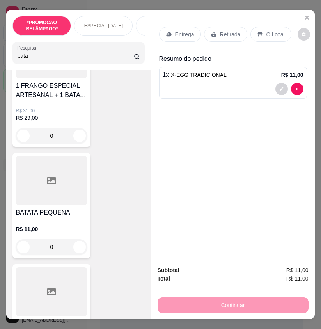
scroll to position [351, 0]
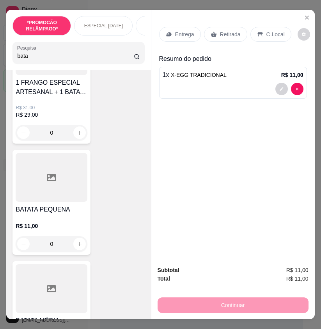
type input "bata"
click at [69, 224] on div "R$ 11,00 0" at bounding box center [52, 232] width 72 height 37
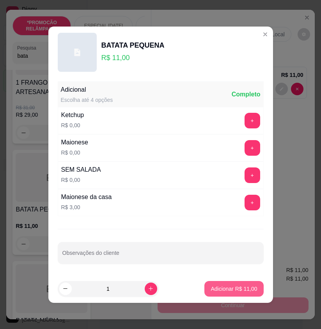
click at [238, 285] on button "Adicionar R$ 11,00" at bounding box center [234, 289] width 59 height 16
type input "1"
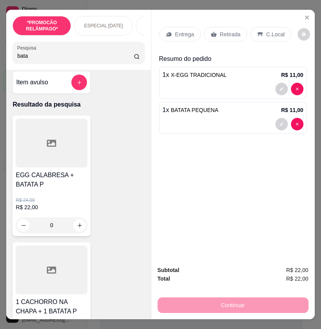
scroll to position [0, 0]
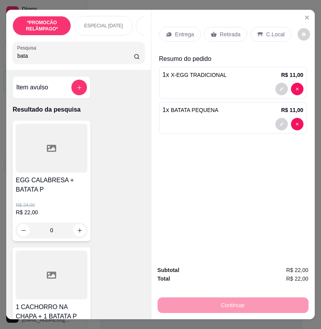
click at [184, 32] on p "Entrega" at bounding box center [184, 34] width 19 height 8
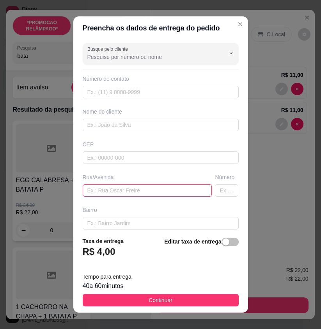
paste input "Rua Alexandre Barbosa de Araújo, n 62. Próximo aos prédios de Zé baixinho"
type input "Rua Alexandre Barbosa de Araújo, n 62. Próximo aos prédios de Zé baixinho"
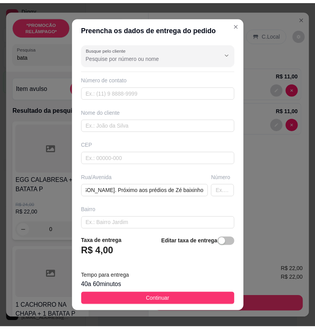
scroll to position [0, 0]
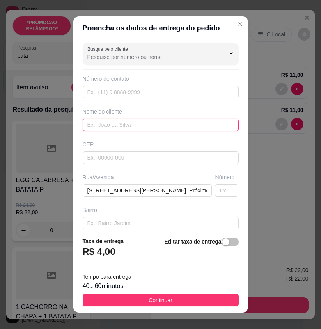
paste input "Eleticia"
type input "Eleticia"
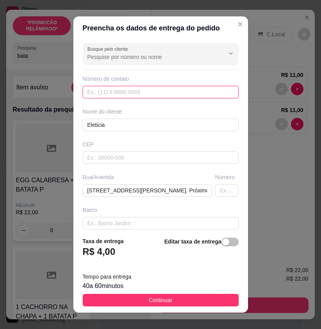
paste input "[PHONE_NUMBER]"
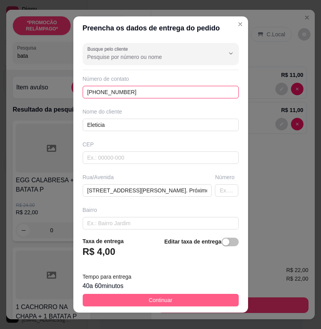
type input "[PHONE_NUMBER]"
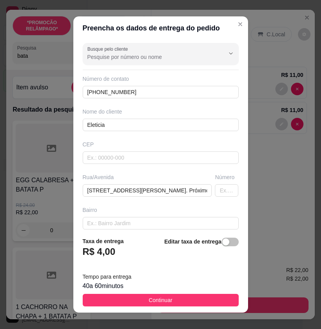
drag, startPoint x: 202, startPoint y: 296, endPoint x: 318, endPoint y: 193, distance: 155.2
click at [204, 295] on button "Continuar" at bounding box center [161, 300] width 156 height 12
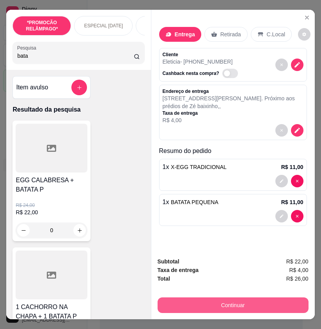
click at [240, 307] on button "Continuar" at bounding box center [233, 306] width 151 height 16
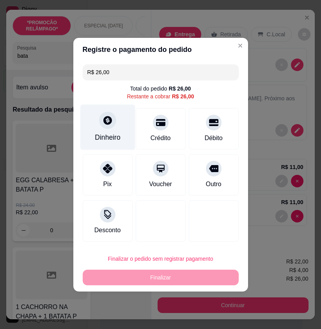
click at [109, 125] on icon at bounding box center [107, 120] width 10 height 10
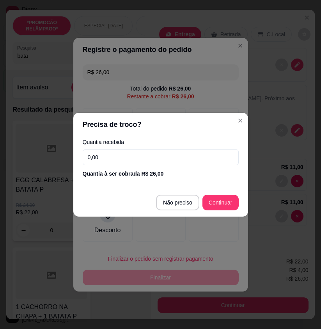
click at [214, 161] on input "0,00" at bounding box center [161, 158] width 156 height 16
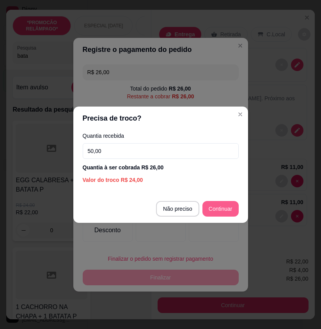
type input "50,00"
type input "R$ 0,00"
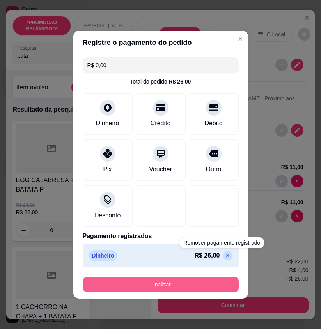
click at [218, 283] on button "Finalizar" at bounding box center [161, 285] width 156 height 16
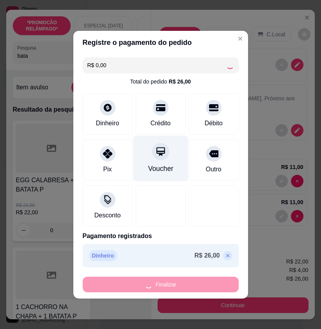
type input "0"
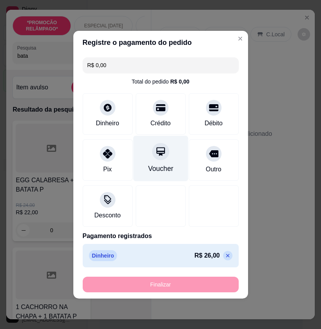
type input "-R$ 26,00"
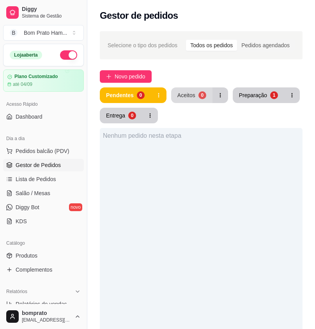
click at [201, 98] on div "0" at bounding box center [203, 95] width 8 height 8
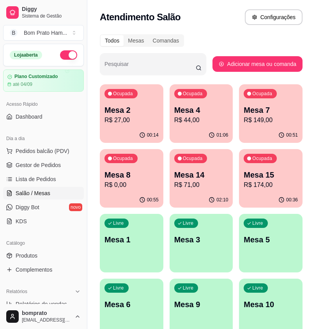
click at [240, 132] on div "00:51" at bounding box center [271, 135] width 64 height 15
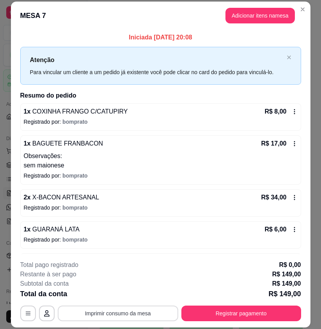
click at [139, 315] on button "Imprimir consumo da mesa" at bounding box center [118, 314] width 121 height 16
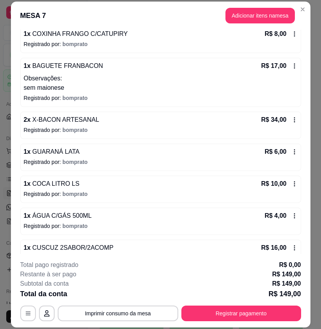
scroll to position [78, 0]
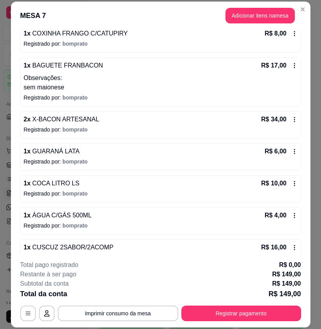
click at [292, 151] on icon at bounding box center [295, 151] width 6 height 6
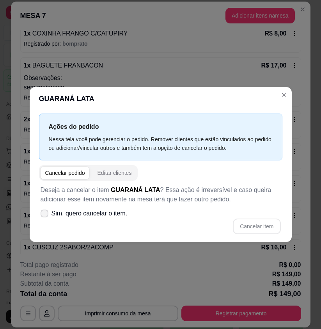
click at [47, 216] on span at bounding box center [45, 214] width 8 height 8
click at [45, 216] on input "Sim, quero cancelar o item." at bounding box center [42, 217] width 5 height 5
checkbox input "true"
click at [269, 224] on button "Cancelar item" at bounding box center [257, 226] width 46 height 15
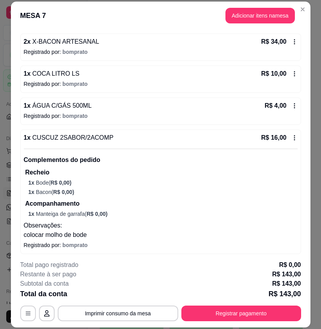
scroll to position [0, 0]
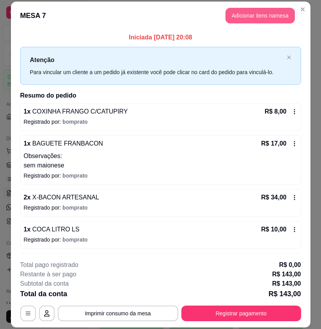
click at [232, 14] on button "Adicionar itens na mesa" at bounding box center [260, 16] width 69 height 16
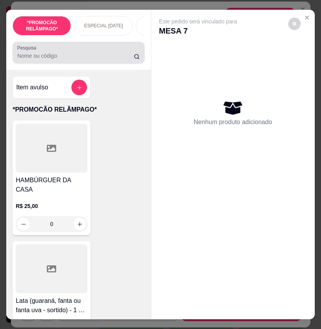
click at [72, 52] on div at bounding box center [78, 53] width 123 height 16
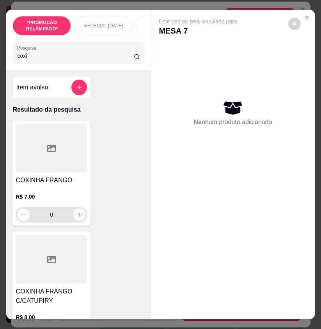
type input "coxi"
drag, startPoint x: 65, startPoint y: 216, endPoint x: 72, endPoint y: 216, distance: 7.4
click at [65, 216] on input "0" at bounding box center [52, 215] width 44 height 16
click at [73, 216] on button "increase-product-quantity" at bounding box center [79, 214] width 12 height 12
type input "1"
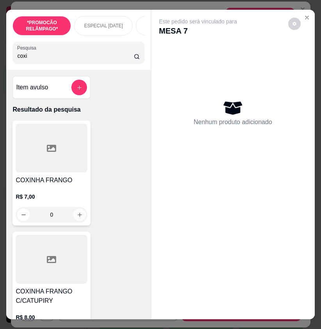
type input "1"
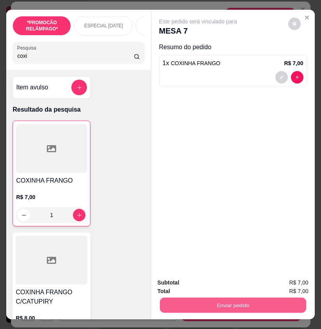
click at [245, 304] on button "Enviar pedido" at bounding box center [233, 305] width 146 height 15
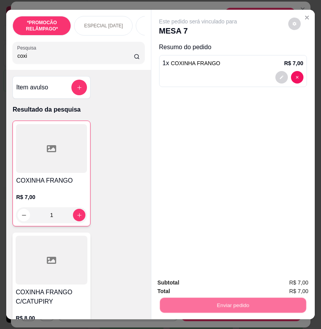
click at [214, 279] on button "Não registrar e enviar pedido" at bounding box center [206, 283] width 81 height 15
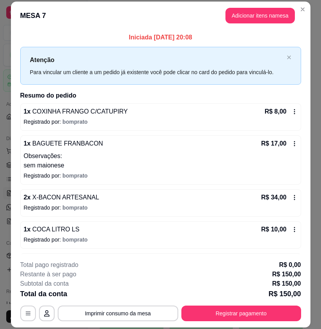
click at [292, 109] on icon at bounding box center [295, 112] width 6 height 6
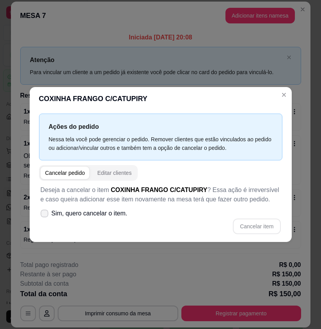
click at [75, 217] on span "Sim, quero cancelar o item." at bounding box center [90, 213] width 76 height 9
click at [45, 217] on input "Sim, quero cancelar o item." at bounding box center [42, 217] width 5 height 5
checkbox input "true"
click at [255, 228] on button "Cancelar item" at bounding box center [257, 227] width 48 height 16
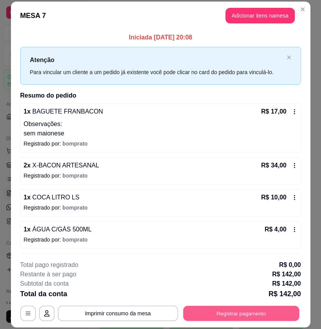
click at [274, 308] on button "Registrar pagamento" at bounding box center [241, 313] width 116 height 15
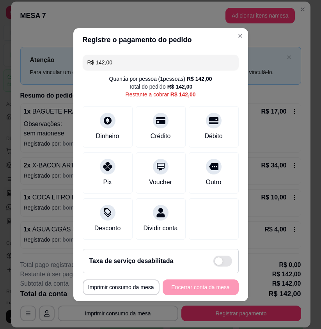
drag, startPoint x: 110, startPoint y: 58, endPoint x: 69, endPoint y: 61, distance: 40.8
click at [73, 61] on div "R$ 142,00 Quantia por pessoa ( 1 pessoas) R$ 142,00 Total do pedido R$ 142,00 R…" at bounding box center [160, 147] width 175 height 191
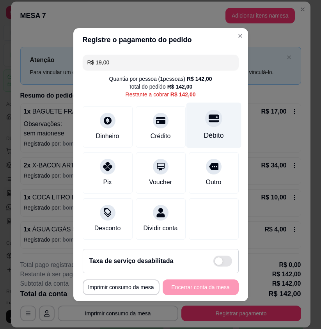
click at [205, 134] on div "Débito" at bounding box center [214, 135] width 20 height 10
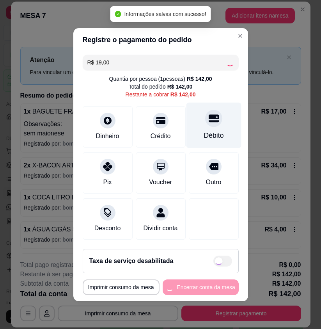
type input "R$ 123,00"
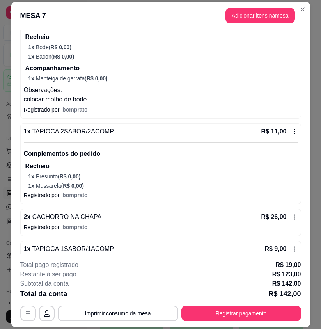
scroll to position [273, 0]
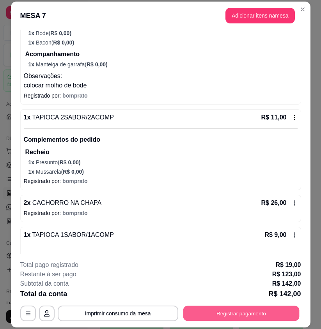
click at [264, 308] on button "Registrar pagamento" at bounding box center [241, 313] width 116 height 15
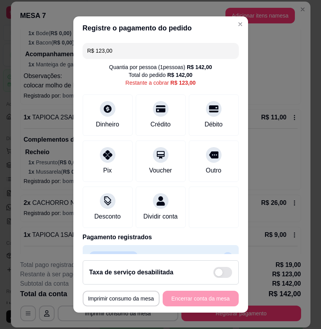
drag, startPoint x: 110, startPoint y: 55, endPoint x: 85, endPoint y: 52, distance: 25.2
click at [87, 52] on input "R$ 123,00" at bounding box center [160, 51] width 147 height 16
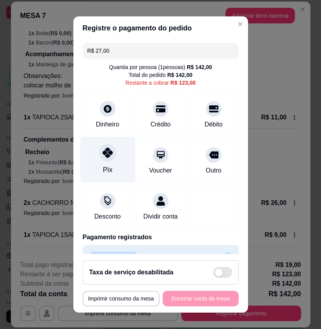
click at [107, 149] on icon at bounding box center [107, 153] width 10 height 10
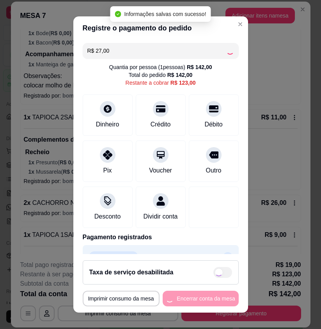
type input "R$ 96,00"
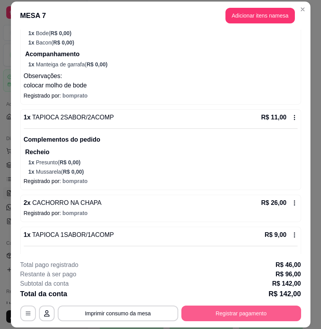
click at [271, 309] on button "Registrar pagamento" at bounding box center [242, 314] width 120 height 16
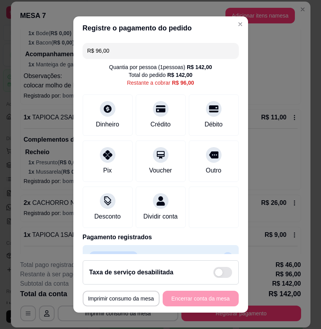
drag, startPoint x: 109, startPoint y: 46, endPoint x: 87, endPoint y: 53, distance: 22.2
click at [87, 53] on input "R$ 96,00" at bounding box center [160, 51] width 147 height 16
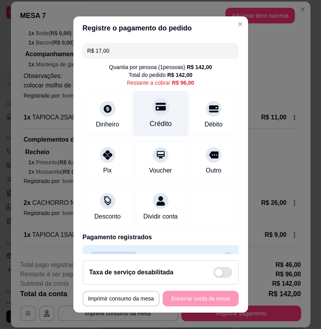
click at [162, 119] on div "Crédito" at bounding box center [161, 124] width 22 height 10
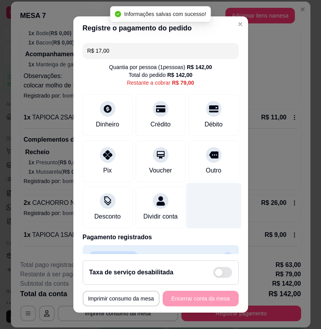
type input "R$ 79,00"
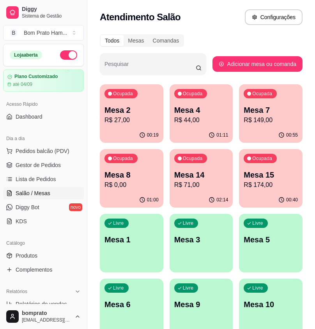
click at [187, 123] on p "R$ 44,00" at bounding box center [202, 120] width 54 height 9
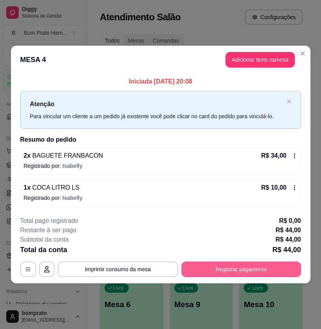
click at [246, 266] on button "Registrar pagamento" at bounding box center [242, 270] width 120 height 16
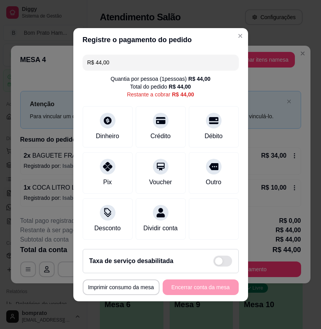
drag, startPoint x: 110, startPoint y: 57, endPoint x: 83, endPoint y: 57, distance: 26.9
click at [83, 57] on div "R$ 44,00" at bounding box center [161, 63] width 156 height 16
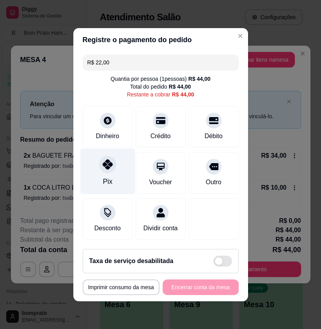
type input "R$ 22,00"
click at [108, 166] on div at bounding box center [107, 164] width 17 height 17
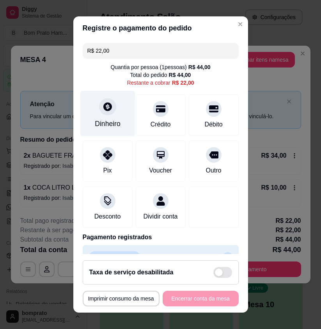
click at [103, 121] on div "Dinheiro" at bounding box center [108, 124] width 26 height 10
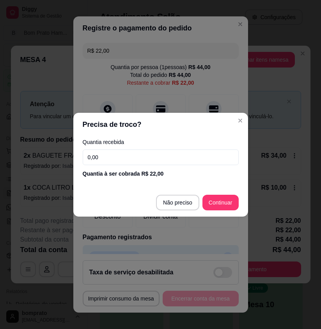
drag, startPoint x: 122, startPoint y: 149, endPoint x: 125, endPoint y: 153, distance: 5.5
click at [122, 150] on div "Quantia recebida 0,00 Quantia à ser cobrada R$ 22,00" at bounding box center [160, 158] width 175 height 45
click at [125, 153] on input "0,00" at bounding box center [161, 158] width 156 height 16
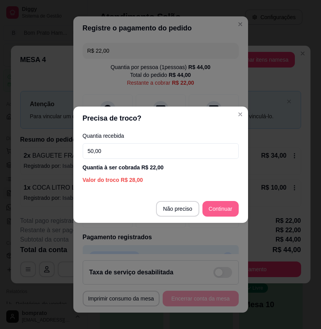
type input "50,00"
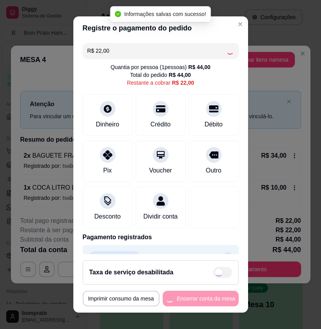
type input "R$ 0,00"
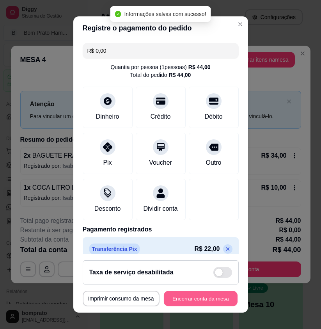
click at [218, 305] on button "Encerrar conta da mesa" at bounding box center [201, 298] width 74 height 15
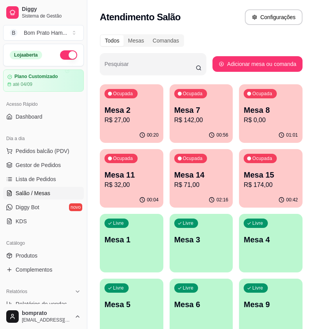
click at [191, 117] on p "R$ 142,00" at bounding box center [202, 120] width 54 height 9
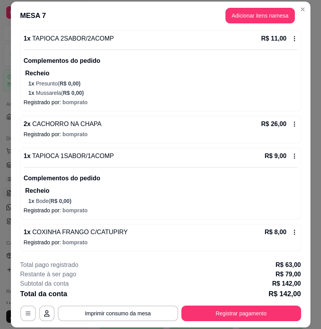
scroll to position [341, 0]
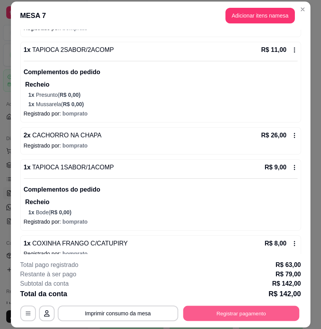
click at [242, 312] on button "Registrar pagamento" at bounding box center [241, 313] width 116 height 15
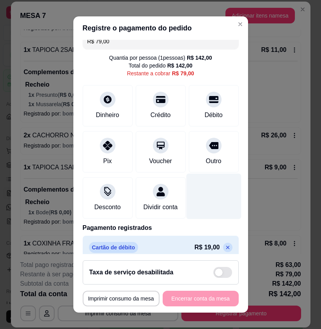
scroll to position [0, 0]
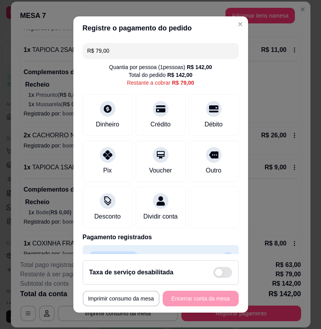
drag, startPoint x: 113, startPoint y: 51, endPoint x: 75, endPoint y: 53, distance: 38.8
click at [75, 53] on div "R$ 79,00 Quantia por pessoa ( 1 pessoas) R$ 142,00 Total do pedido R$ 142,00 Re…" at bounding box center [160, 147] width 175 height 214
drag, startPoint x: 116, startPoint y: 50, endPoint x: 81, endPoint y: 51, distance: 34.4
click at [83, 51] on div "R$ 50,00" at bounding box center [161, 51] width 156 height 16
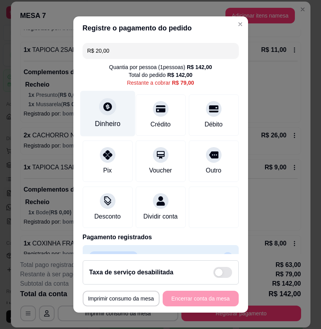
click at [102, 119] on div "Dinheiro" at bounding box center [107, 114] width 55 height 46
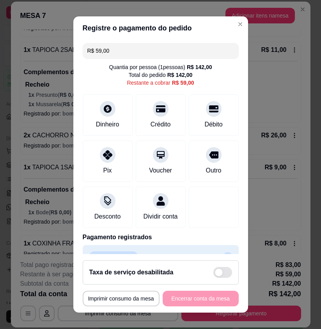
drag, startPoint x: 118, startPoint y: 53, endPoint x: 90, endPoint y: 52, distance: 28.5
click at [90, 52] on input "R$ 59,00" at bounding box center [160, 51] width 147 height 16
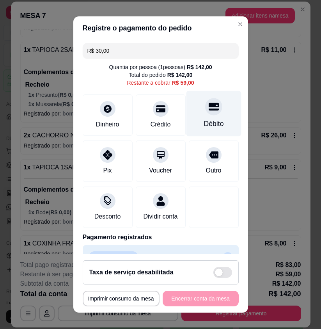
click at [204, 120] on div "Débito" at bounding box center [214, 124] width 20 height 10
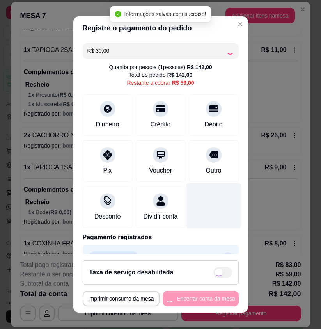
type input "R$ 29,00"
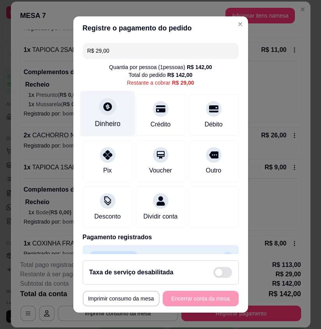
click at [112, 124] on div "Dinheiro" at bounding box center [108, 124] width 26 height 10
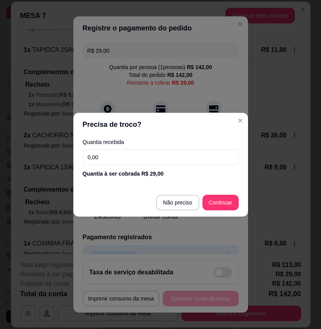
click at [164, 154] on input "0,00" at bounding box center [161, 158] width 156 height 16
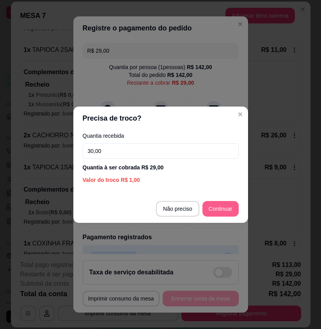
type input "30,00"
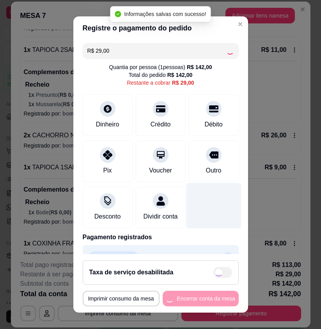
type input "R$ 0,00"
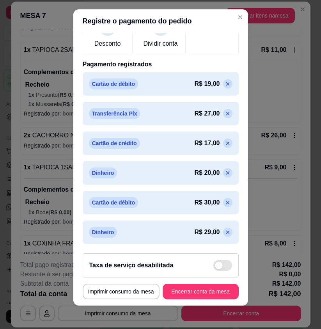
scroll to position [9, 0]
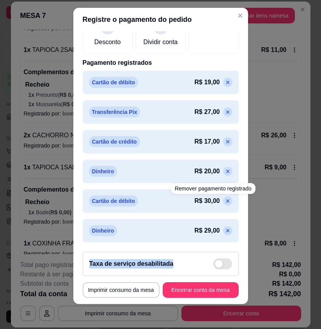
click at [304, 262] on div "**********" at bounding box center [160, 164] width 321 height 329
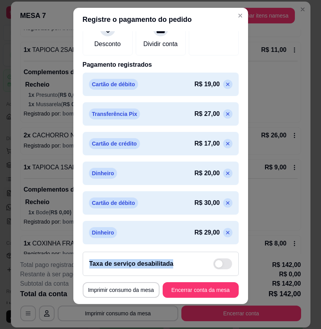
scroll to position [167, 0]
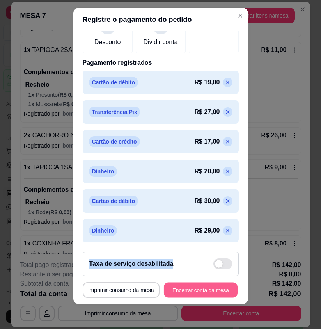
click at [202, 292] on button "Encerrar conta da mesa" at bounding box center [201, 289] width 74 height 15
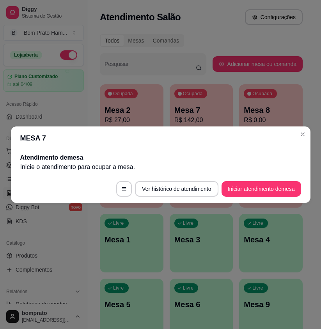
scroll to position [0, 0]
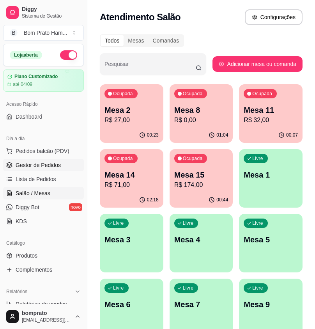
click at [51, 167] on span "Gestor de Pedidos" at bounding box center [38, 165] width 45 height 8
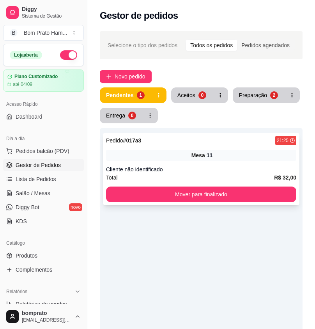
click at [200, 163] on div "Pedido # 017a3 21:25 Mesa 11 Cliente não identificado Total R$ 32,00 Mover para…" at bounding box center [201, 169] width 197 height 73
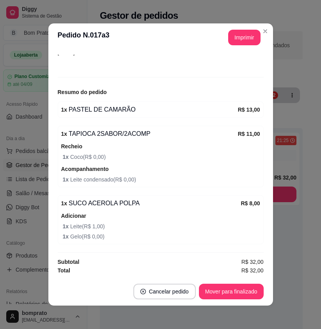
scroll to position [66, 0]
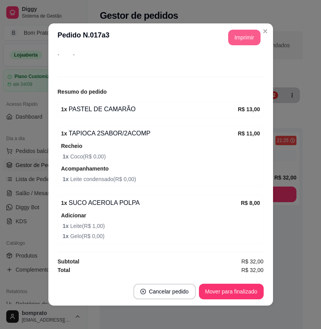
click at [240, 43] on button "Imprimir" at bounding box center [244, 38] width 32 height 16
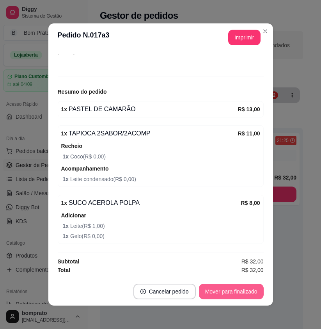
click at [242, 291] on button "Mover para finalizado" at bounding box center [231, 292] width 65 height 16
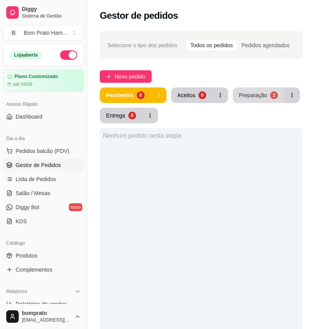
click at [250, 99] on div "Preparação" at bounding box center [253, 95] width 28 height 8
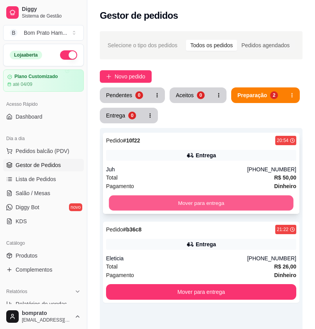
click at [224, 206] on button "Mover para entrega" at bounding box center [201, 203] width 185 height 15
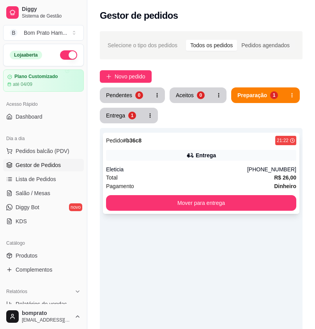
click at [189, 169] on div "Eleticia" at bounding box center [176, 170] width 141 height 8
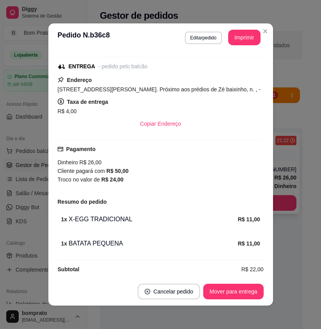
scroll to position [102, 0]
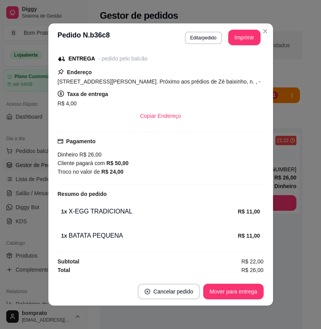
click at [262, 169] on div "feito há 8 minutos Horário do pedido 10/08/2025 21:22 Status do pedido PREPARAN…" at bounding box center [160, 165] width 225 height 226
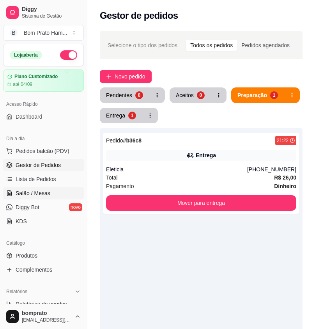
click at [56, 190] on link "Salão / Mesas" at bounding box center [43, 193] width 81 height 12
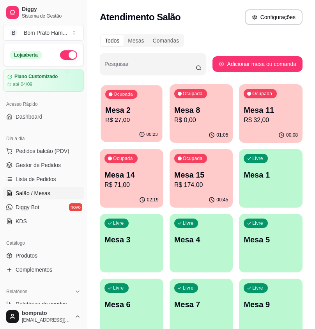
click at [128, 122] on p "R$ 27,00" at bounding box center [131, 120] width 52 height 9
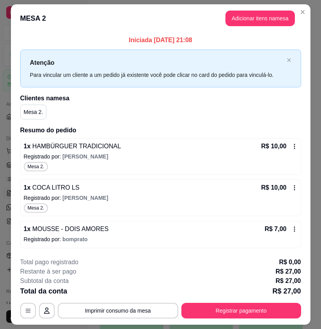
click at [303, 19] on header "MESA 2 Adicionar itens na mesa" at bounding box center [161, 18] width 300 height 28
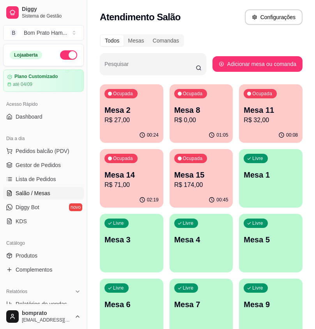
click at [201, 105] on p "Mesa 8" at bounding box center [202, 110] width 54 height 11
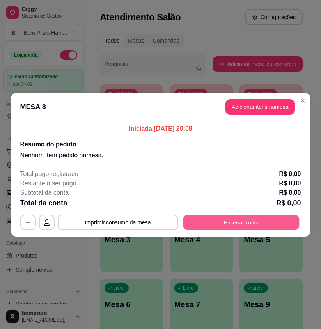
click at [216, 220] on button "Encerrar conta" at bounding box center [241, 222] width 116 height 15
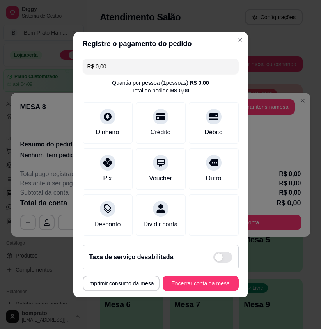
drag, startPoint x: 228, startPoint y: 247, endPoint x: 243, endPoint y: 245, distance: 15.7
click at [233, 246] on footer "Taxa de serviço desabilitada MESA 8 Tempo de permanência: 65 minutos Cod. Segur…" at bounding box center [160, 268] width 175 height 59
click at [249, 245] on div "Registre o pagamento do pedido R$ 0,00 Quantia por pessoa ( 1 pessoas) R$ 0,00 …" at bounding box center [160, 164] width 321 height 329
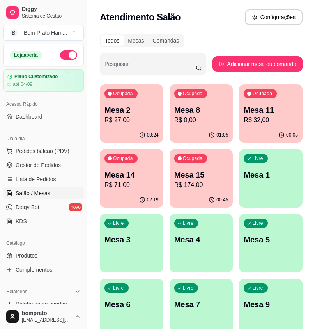
click at [258, 132] on div "00:08" at bounding box center [271, 135] width 64 height 15
click at [57, 160] on link "Gestor de Pedidos" at bounding box center [43, 165] width 81 height 12
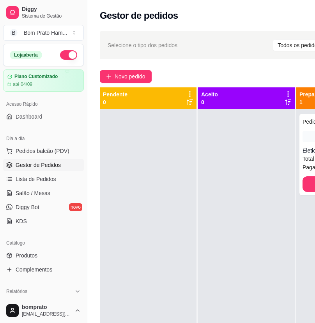
click at [129, 68] on div "Selecione o tipo dos pedidos Todos os pedidos Pedidos agendados Novo pedido Pen…" at bounding box center [244, 224] width 315 height 394
click at [135, 79] on span "Novo pedido" at bounding box center [130, 76] width 31 height 9
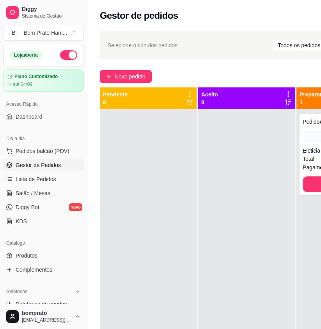
click at [47, 59] on input "Pesquisa" at bounding box center [75, 56] width 117 height 8
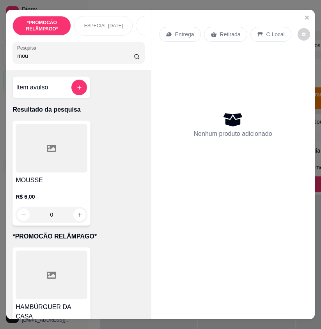
type input "mou"
drag, startPoint x: 76, startPoint y: 208, endPoint x: 77, endPoint y: 213, distance: 5.5
click at [77, 213] on div "R$ 6,00 0" at bounding box center [52, 208] width 72 height 30
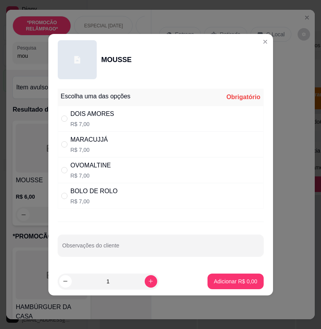
click at [97, 124] on p "R$ 7,00" at bounding box center [93, 124] width 44 height 8
radio input "true"
click at [226, 284] on p "Adicionar R$ 7,00" at bounding box center [235, 282] width 43 height 8
type input "1"
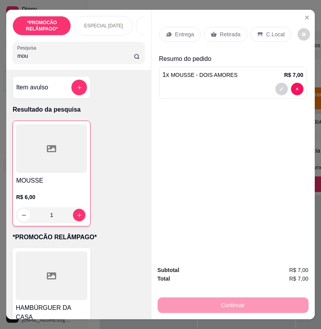
click at [220, 30] on p "Retirada" at bounding box center [230, 34] width 21 height 8
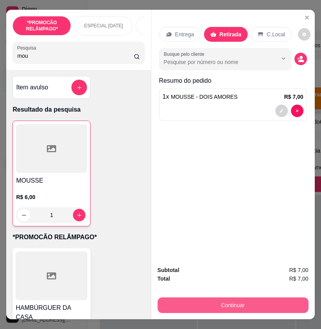
click at [258, 302] on button "Continuar" at bounding box center [233, 306] width 151 height 16
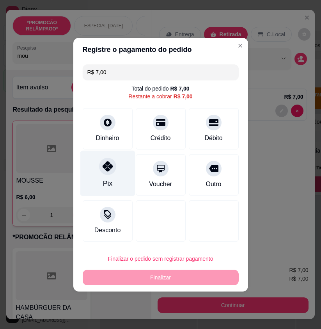
click at [119, 176] on div "Pix" at bounding box center [107, 173] width 55 height 46
type input "R$ 0,00"
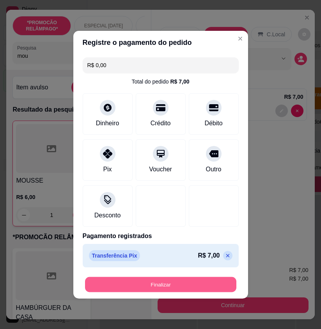
click at [211, 286] on button "Finalizar" at bounding box center [160, 284] width 151 height 15
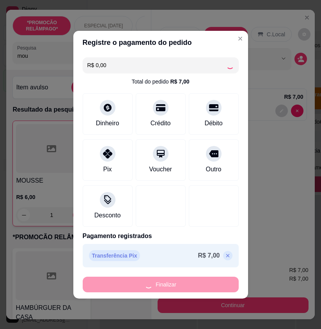
type input "0"
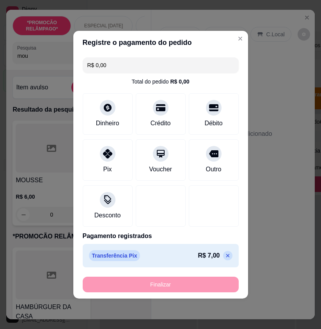
type input "-R$ 7,00"
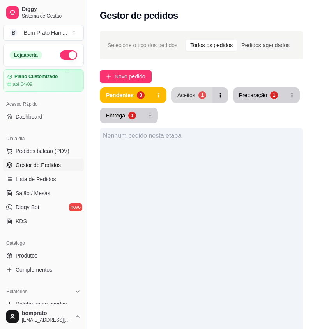
click at [189, 95] on div "Aceitos" at bounding box center [187, 95] width 18 height 8
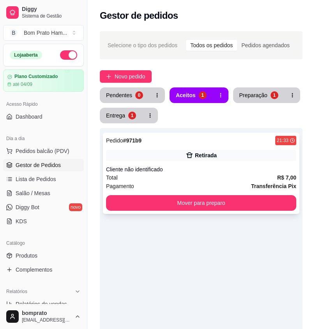
click at [191, 171] on div "Cliente não identificado" at bounding box center [201, 170] width 191 height 8
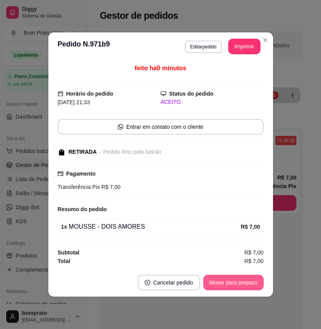
click at [242, 282] on button "Mover para preparo" at bounding box center [233, 283] width 61 height 16
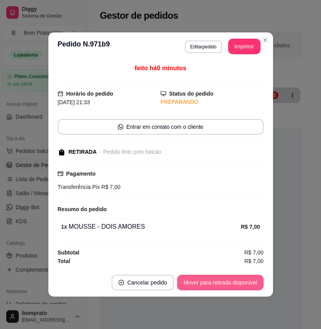
click at [242, 282] on button "Mover para retirada disponível" at bounding box center [220, 283] width 86 height 16
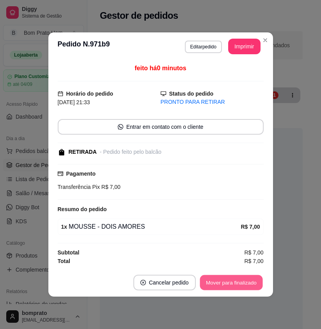
click at [256, 282] on button "Mover para finalizado" at bounding box center [231, 282] width 63 height 15
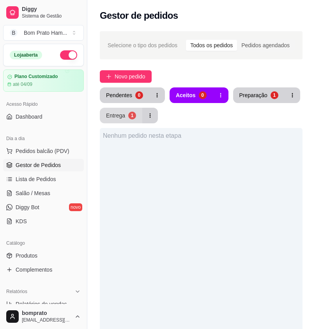
click at [135, 110] on button "Entrega 1" at bounding box center [121, 116] width 43 height 16
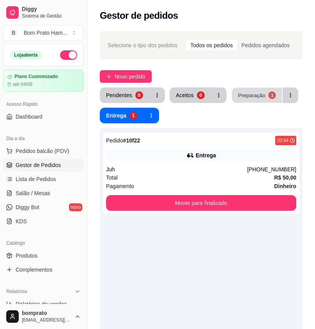
click at [253, 100] on button "Preparação 1" at bounding box center [257, 95] width 50 height 15
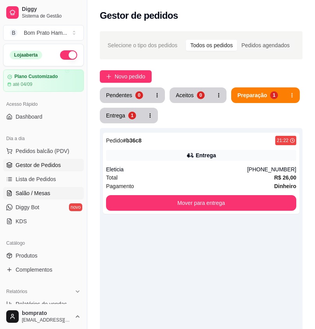
click at [52, 187] on link "Salão / Mesas" at bounding box center [43, 193] width 81 height 12
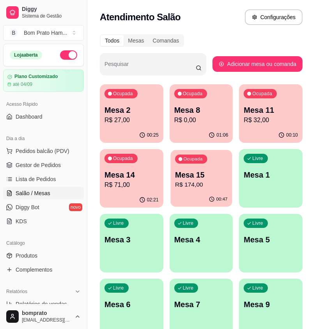
click at [212, 188] on p "R$ 174,00" at bounding box center [201, 184] width 53 height 9
click at [192, 175] on p "Mesa 15" at bounding box center [201, 175] width 53 height 11
click at [215, 178] on p "Mesa 15" at bounding box center [202, 174] width 54 height 11
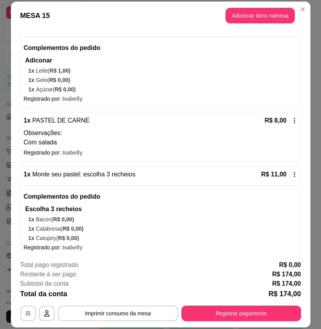
scroll to position [586, 0]
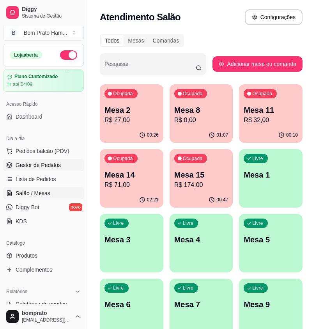
click at [52, 171] on link "Gestor de Pedidos" at bounding box center [43, 165] width 81 height 12
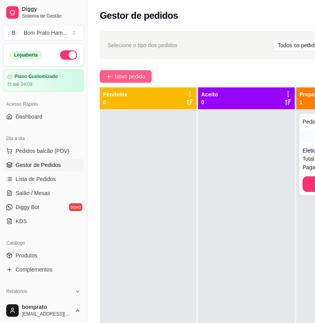
click at [124, 82] on button "Novo pedido" at bounding box center [126, 76] width 52 height 12
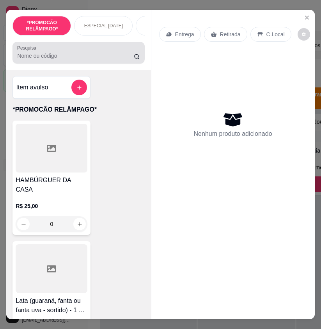
click at [34, 64] on div "Pesquisa" at bounding box center [78, 53] width 132 height 22
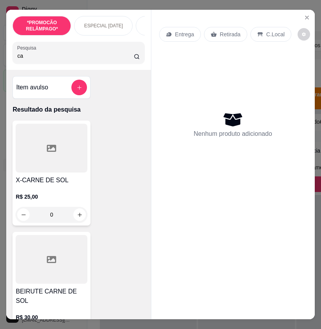
type input "c"
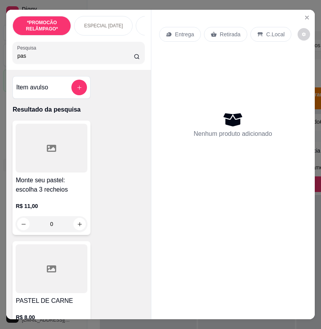
type input "pas"
click at [64, 267] on div at bounding box center [52, 268] width 72 height 49
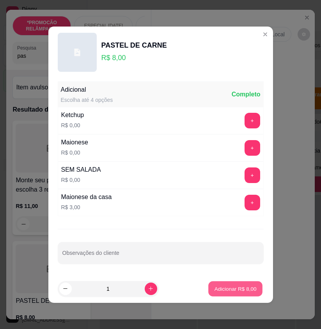
click at [232, 288] on p "Adicionar R$ 8,00" at bounding box center [236, 288] width 42 height 7
type input "1"
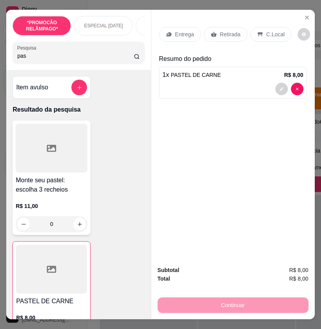
click at [25, 60] on input "pas" at bounding box center [75, 56] width 117 height 8
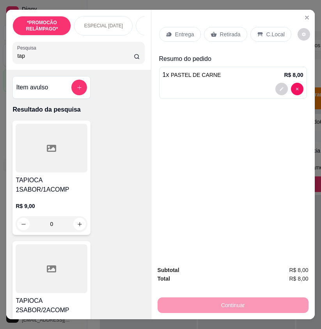
type input "tap"
click at [66, 268] on div at bounding box center [52, 268] width 72 height 49
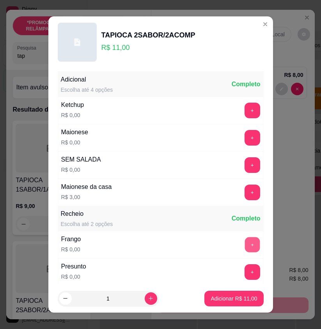
click at [245, 246] on button "+" at bounding box center [252, 244] width 15 height 15
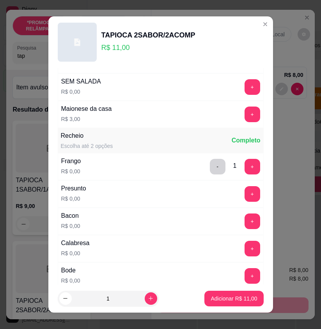
scroll to position [156, 0]
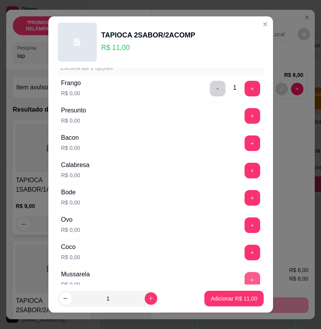
click at [245, 278] on button "+" at bounding box center [253, 280] width 16 height 16
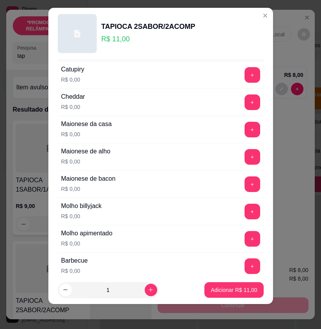
scroll to position [366, 0]
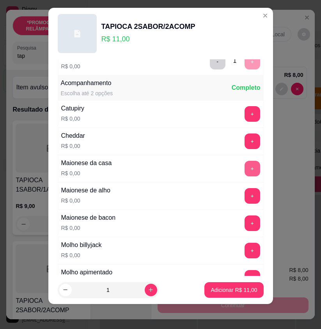
click at [245, 168] on button "+" at bounding box center [253, 169] width 16 height 16
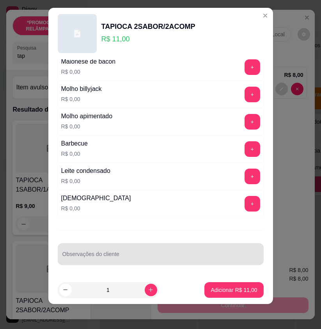
click at [124, 255] on input "Observações do cliente" at bounding box center [160, 257] width 197 height 8
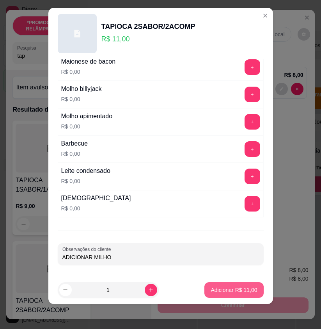
type input "ADICIONAR MILHO"
click at [234, 284] on button "Adicionar R$ 11,00" at bounding box center [234, 290] width 59 height 16
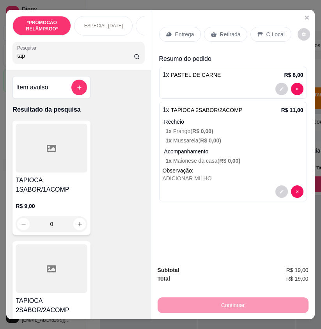
click at [176, 33] on p "Entrega" at bounding box center [184, 34] width 19 height 8
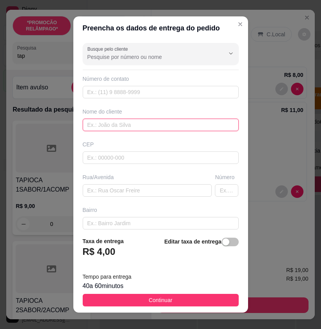
click at [115, 125] on input "text" at bounding box center [161, 125] width 156 height 12
type input "Raissa"
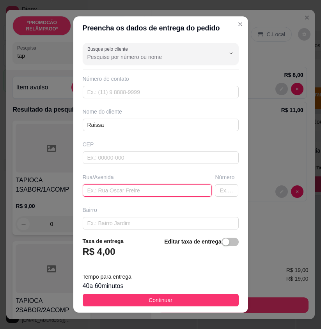
click at [121, 190] on input "text" at bounding box center [148, 190] width 130 height 12
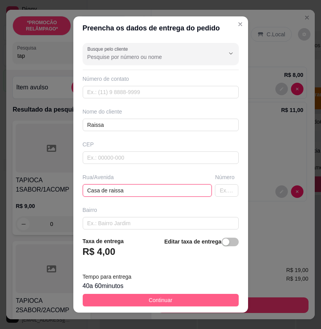
type input "Casa de raissa"
click at [208, 301] on button "Continuar" at bounding box center [161, 300] width 156 height 12
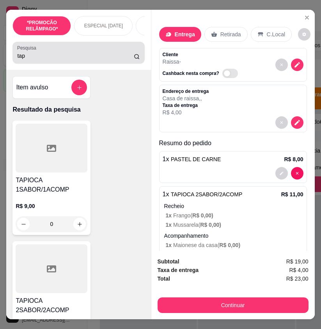
click at [32, 59] on input "tap" at bounding box center [75, 56] width 117 height 8
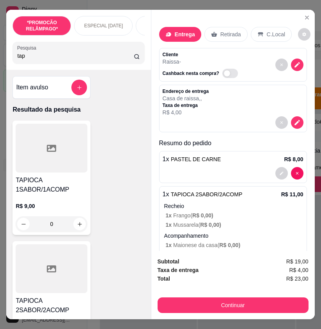
click at [32, 59] on input "tap" at bounding box center [75, 56] width 117 height 8
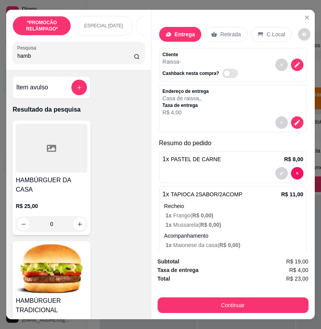
type input "hamb"
click at [50, 276] on img at bounding box center [52, 268] width 72 height 49
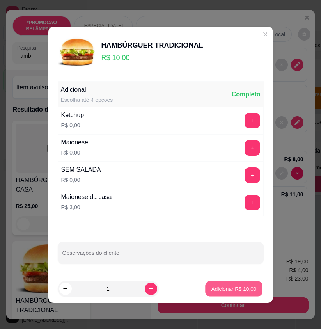
click at [212, 292] on p "Adicionar R$ 10,00" at bounding box center [234, 288] width 45 height 7
type input "1"
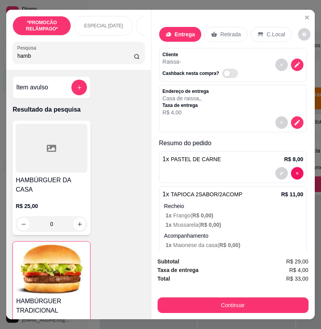
scroll to position [81, 0]
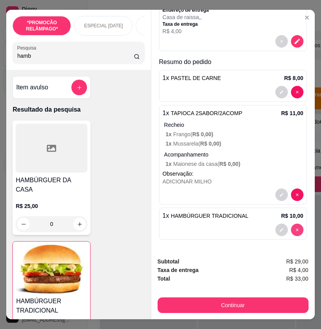
type input "0"
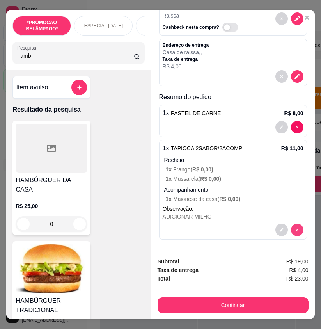
scroll to position [46, 0]
click at [72, 271] on img at bounding box center [52, 268] width 72 height 49
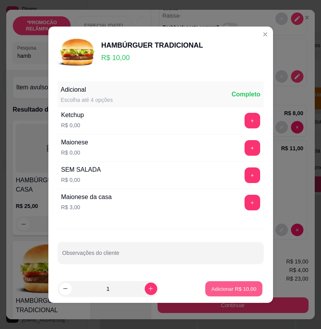
click at [216, 289] on p "Adicionar R$ 10,00" at bounding box center [234, 288] width 45 height 7
type input "1"
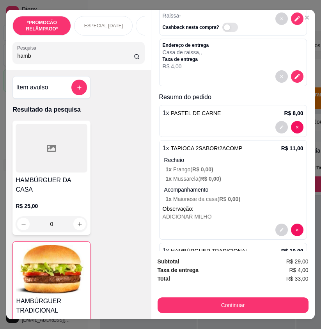
scroll to position [81, 0]
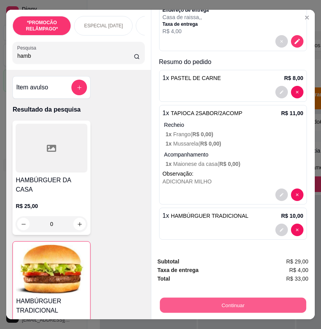
click at [245, 300] on button "Continuar" at bounding box center [233, 305] width 146 height 15
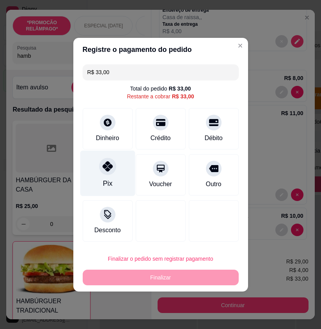
click at [116, 179] on div "Pix" at bounding box center [107, 173] width 55 height 46
type input "R$ 0,00"
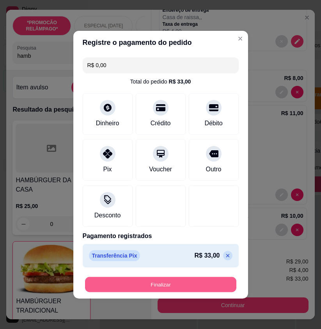
click at [216, 286] on button "Finalizar" at bounding box center [160, 284] width 151 height 15
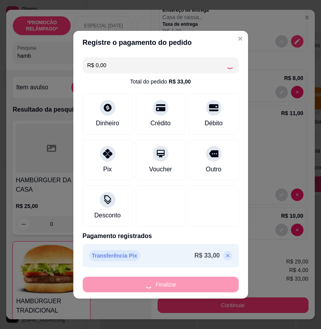
type input "0"
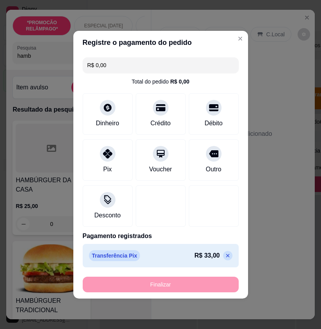
type input "-R$ 33,00"
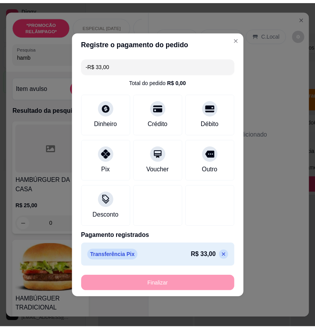
scroll to position [0, 0]
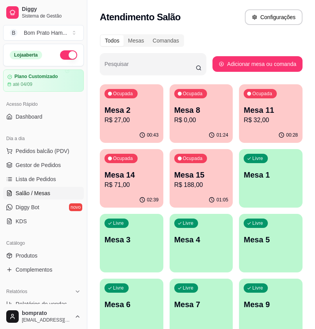
click at [137, 105] on p "Mesa 2" at bounding box center [132, 110] width 54 height 11
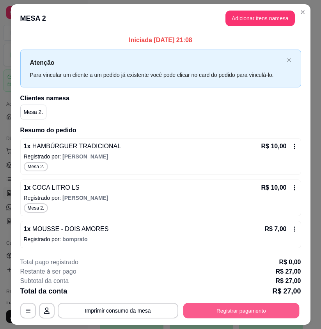
click at [278, 314] on button "Registrar pagamento" at bounding box center [241, 310] width 116 height 15
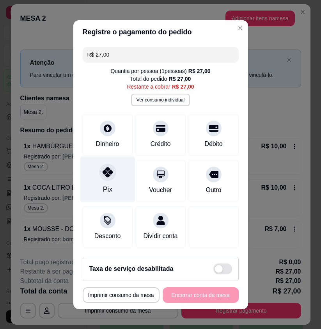
click at [103, 172] on icon at bounding box center [107, 172] width 10 height 10
type input "R$ 0,00"
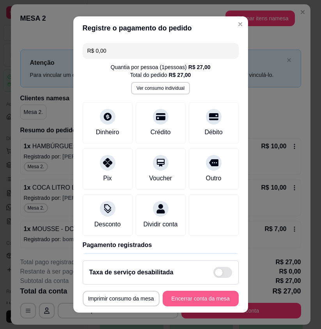
click at [214, 300] on button "Encerrar conta da mesa" at bounding box center [201, 299] width 76 height 16
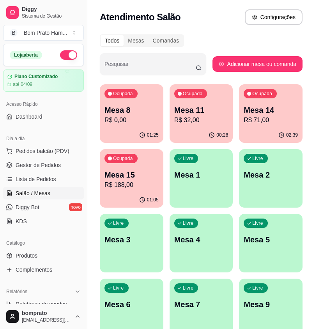
click at [132, 136] on div "01:25" at bounding box center [132, 135] width 64 height 15
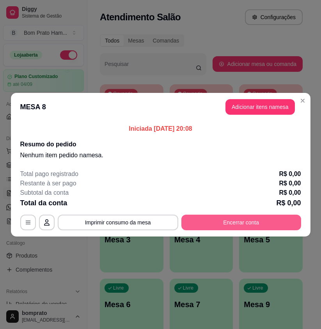
click at [258, 216] on button "Encerrar conta" at bounding box center [242, 223] width 120 height 16
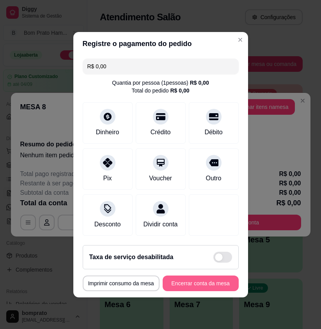
click at [228, 289] on button "Encerrar conta da mesa" at bounding box center [201, 284] width 76 height 16
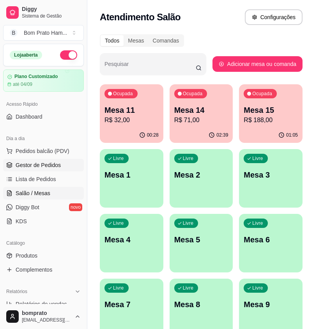
click at [61, 167] on link "Gestor de Pedidos" at bounding box center [43, 165] width 81 height 12
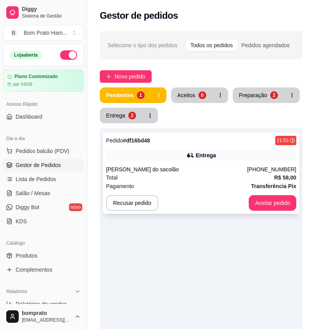
click at [184, 185] on div "Pagamento Transferência Pix" at bounding box center [201, 186] width 191 height 9
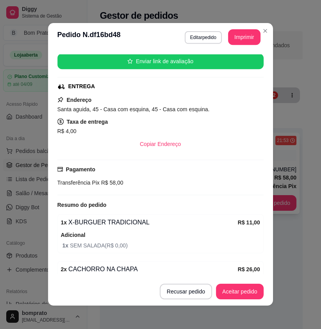
scroll to position [177, 0]
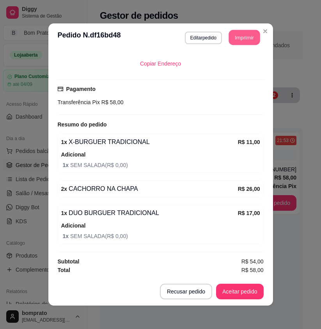
click at [251, 42] on button "Imprimir" at bounding box center [244, 37] width 31 height 15
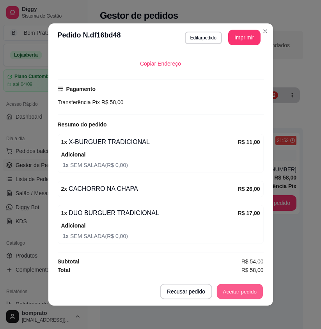
click at [253, 296] on button "Aceitar pedido" at bounding box center [240, 291] width 46 height 15
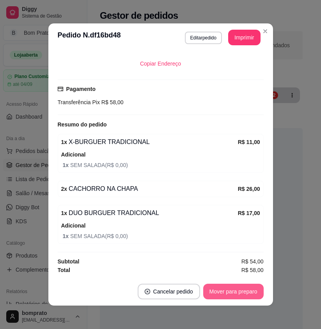
click at [253, 293] on button "Mover para preparo" at bounding box center [233, 292] width 61 height 16
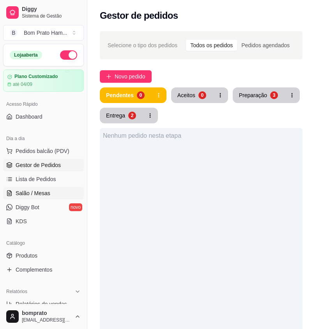
click at [40, 194] on span "Salão / Mesas" at bounding box center [33, 193] width 35 height 8
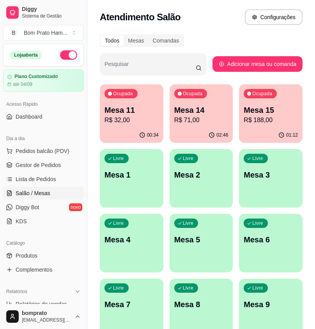
click at [162, 120] on div "Ocupada Mesa 11 R$ 32,00" at bounding box center [132, 105] width 64 height 43
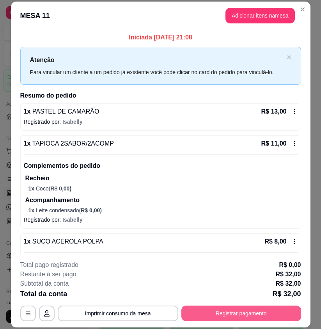
click at [250, 309] on button "Registrar pagamento" at bounding box center [242, 314] width 120 height 16
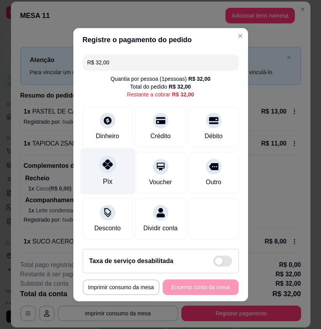
click at [113, 174] on div "Pix" at bounding box center [107, 171] width 55 height 46
type input "R$ 0,00"
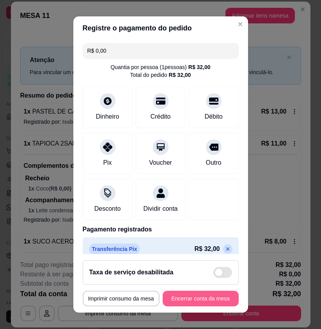
click at [217, 298] on button "Encerrar conta da mesa" at bounding box center [201, 299] width 76 height 16
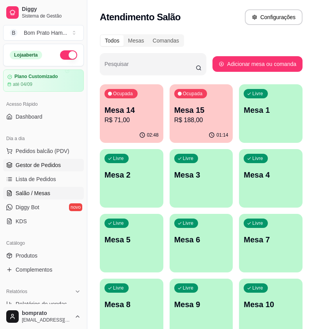
click at [59, 162] on span "Gestor de Pedidos" at bounding box center [38, 165] width 45 height 8
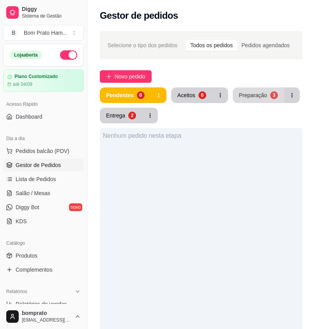
click at [274, 95] on div "3" at bounding box center [275, 95] width 8 height 8
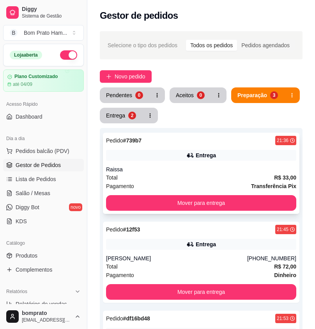
click at [247, 171] on div "Raissa" at bounding box center [201, 170] width 191 height 8
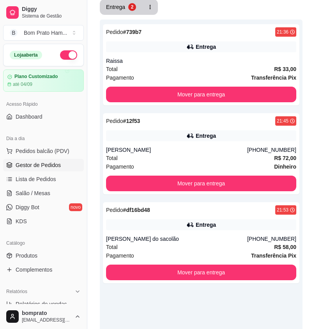
scroll to position [117, 0]
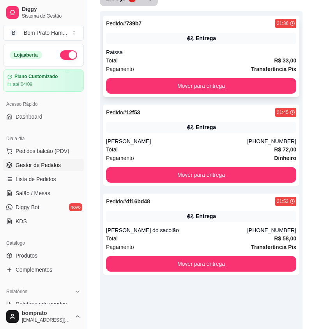
click at [207, 55] on div "Raissa" at bounding box center [201, 52] width 191 height 8
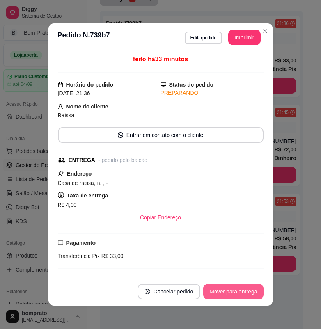
click at [246, 292] on button "Mover para entrega" at bounding box center [233, 292] width 60 height 16
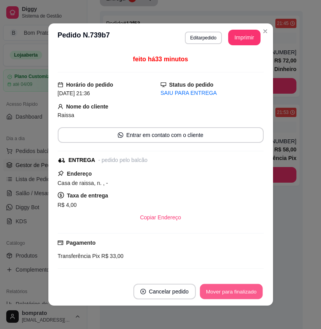
click at [248, 292] on button "Mover para finalizado" at bounding box center [231, 291] width 63 height 15
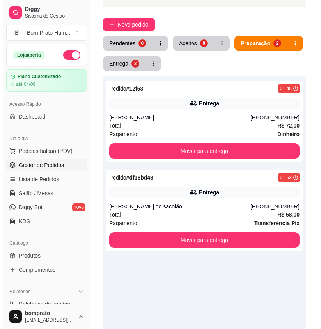
scroll to position [0, 0]
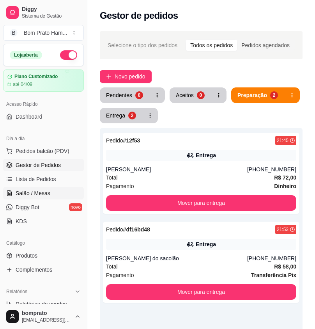
click at [57, 193] on link "Salão / Mesas" at bounding box center [43, 193] width 81 height 12
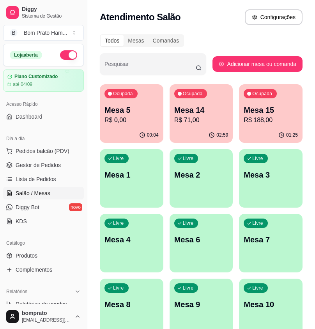
click at [253, 119] on p "R$ 188,00" at bounding box center [271, 120] width 54 height 9
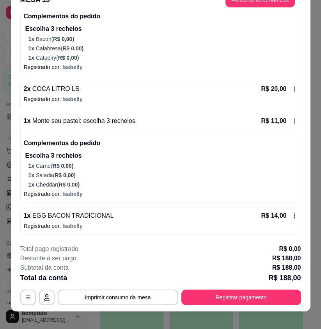
scroll to position [23, 0]
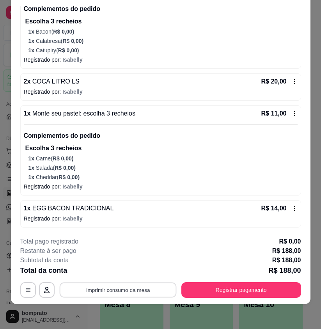
click at [138, 287] on button "Imprimir consumo da mesa" at bounding box center [117, 289] width 117 height 15
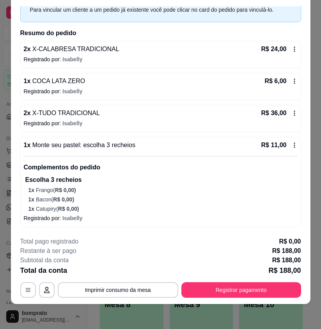
scroll to position [0, 0]
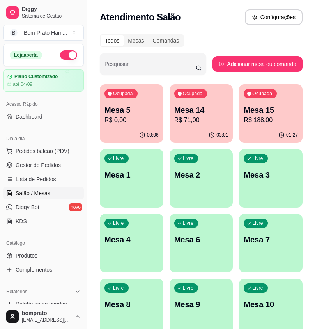
click at [59, 171] on ul "Pedidos balcão (PDV) Gestor de Pedidos Lista de Pedidos Salão / Mesas Diggy Bot…" at bounding box center [43, 186] width 81 height 83
click at [59, 168] on span "Gestor de Pedidos" at bounding box center [38, 165] width 45 height 8
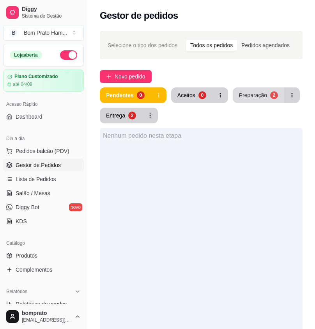
click at [259, 90] on button "Preparação 2" at bounding box center [259, 95] width 52 height 16
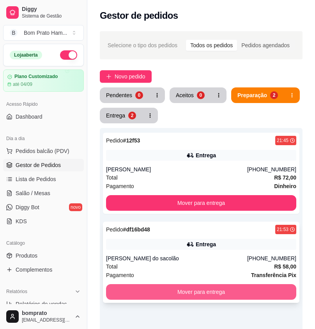
click at [214, 291] on button "Mover para entrega" at bounding box center [201, 292] width 191 height 16
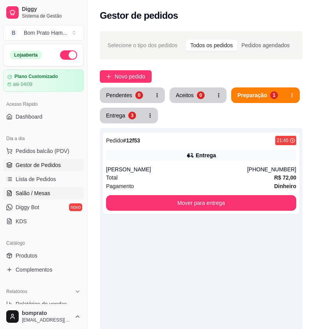
click at [58, 192] on link "Salão / Mesas" at bounding box center [43, 193] width 81 height 12
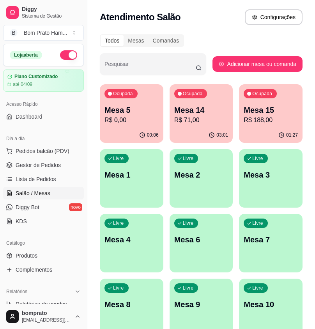
click at [249, 134] on div "01:27" at bounding box center [271, 135] width 64 height 15
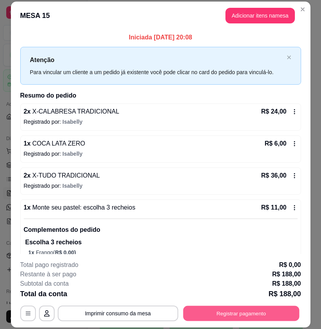
click at [245, 315] on button "Registrar pagamento" at bounding box center [241, 313] width 116 height 15
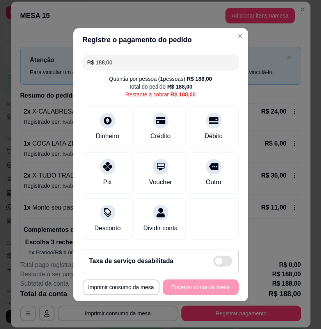
drag, startPoint x: 123, startPoint y: 58, endPoint x: 62, endPoint y: 58, distance: 61.3
click at [63, 58] on div "**********" at bounding box center [160, 164] width 321 height 329
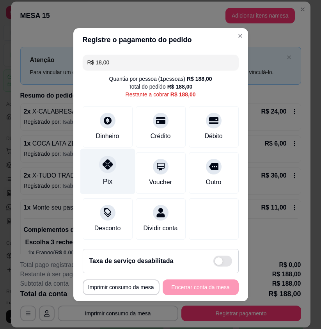
click at [102, 159] on icon at bounding box center [107, 164] width 10 height 10
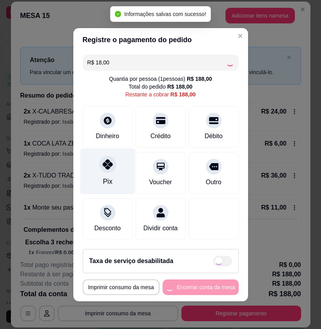
type input "R$ 170,00"
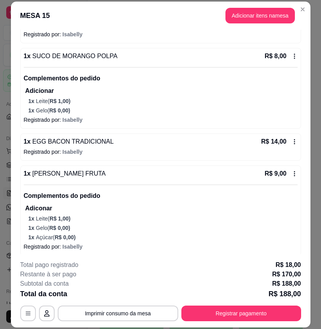
scroll to position [403, 0]
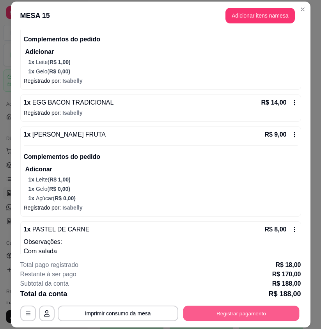
click at [229, 306] on button "Registrar pagamento" at bounding box center [241, 313] width 116 height 15
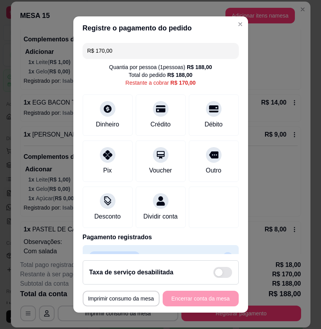
drag, startPoint x: 122, startPoint y: 53, endPoint x: 86, endPoint y: 52, distance: 36.7
click at [87, 52] on input "R$ 170,00" at bounding box center [160, 51] width 147 height 16
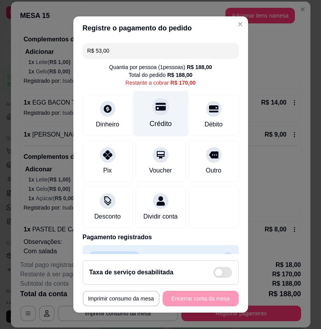
click at [159, 106] on div at bounding box center [160, 106] width 17 height 17
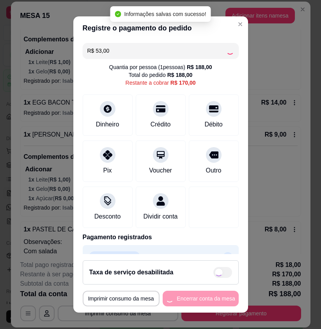
type input "R$ 117,00"
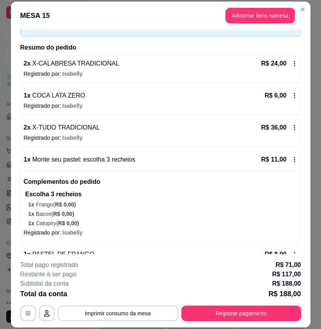
scroll to position [0, 0]
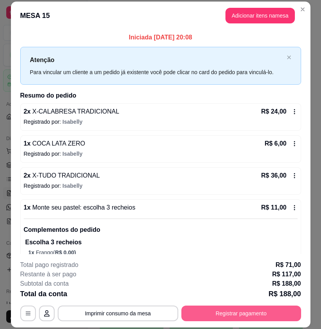
click at [241, 307] on button "Registrar pagamento" at bounding box center [242, 314] width 120 height 16
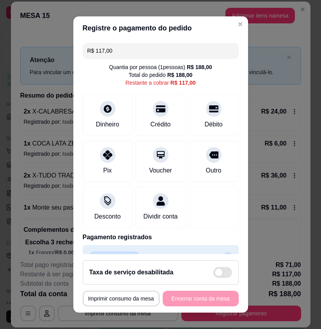
drag, startPoint x: 118, startPoint y: 50, endPoint x: 83, endPoint y: 52, distance: 34.8
click at [83, 52] on div "R$ 117,00" at bounding box center [161, 51] width 156 height 16
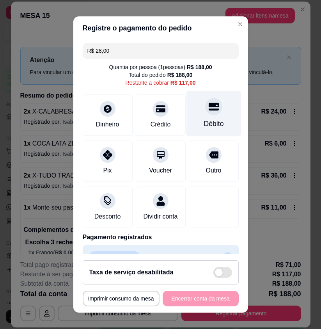
click at [204, 122] on div "Débito" at bounding box center [214, 124] width 20 height 10
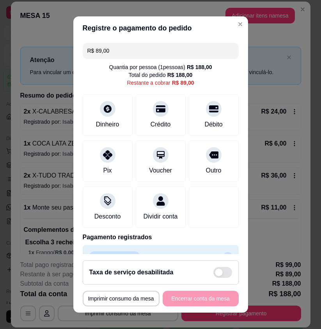
drag, startPoint x: 108, startPoint y: 53, endPoint x: 91, endPoint y: 53, distance: 17.2
click at [91, 53] on input "R$ 89,00" at bounding box center [160, 51] width 147 height 16
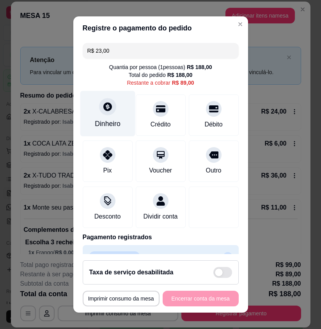
type input "R$ 23,00"
click at [90, 116] on div "Dinheiro" at bounding box center [107, 114] width 55 height 46
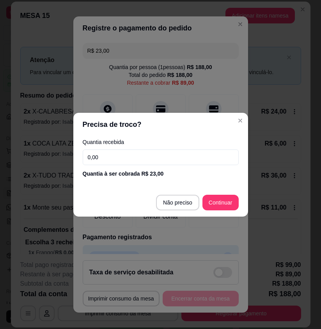
click at [171, 165] on div "Quantia recebida 0,00 Quantia à ser cobrada R$ 23,00" at bounding box center [160, 158] width 175 height 45
click at [171, 163] on input "0,00" at bounding box center [161, 158] width 156 height 16
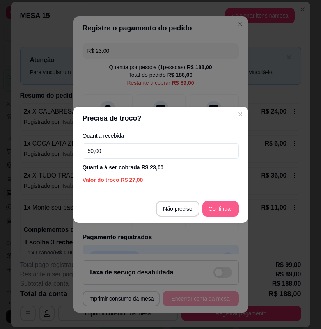
type input "50,00"
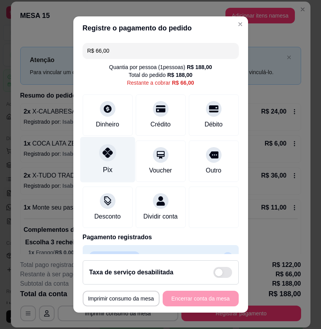
click at [113, 153] on div "Pix" at bounding box center [107, 160] width 55 height 46
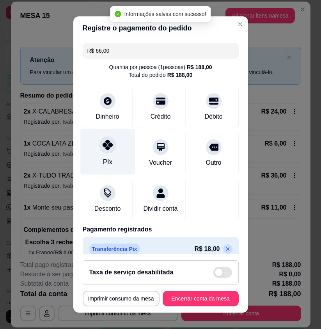
type input "R$ 0,00"
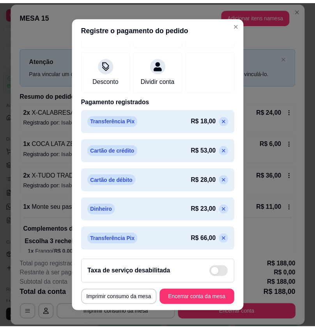
scroll to position [138, 0]
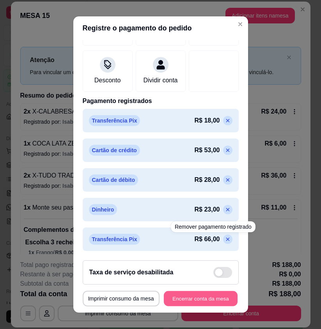
click at [218, 303] on button "Encerrar conta da mesa" at bounding box center [201, 298] width 74 height 15
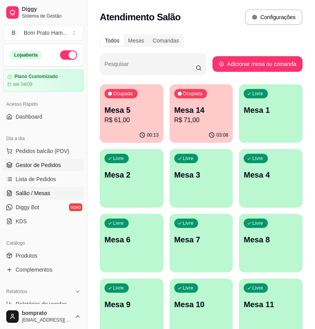
click at [51, 162] on span "Gestor de Pedidos" at bounding box center [38, 165] width 45 height 8
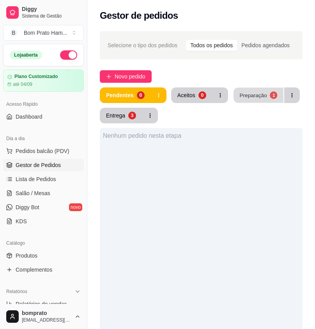
click at [248, 94] on div "Preparação" at bounding box center [253, 94] width 27 height 7
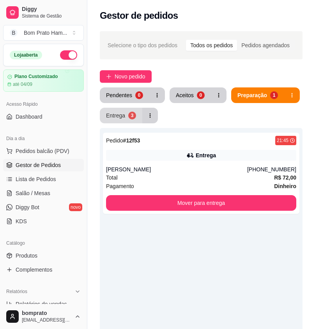
click at [122, 118] on div "Entrega" at bounding box center [115, 116] width 19 height 8
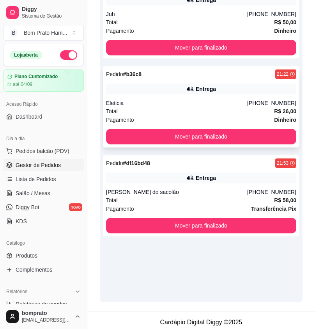
scroll to position [156, 0]
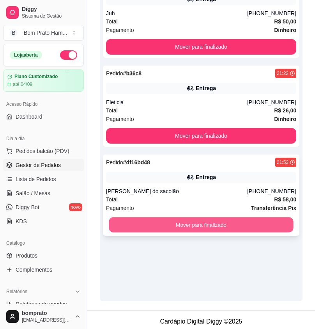
click at [170, 229] on button "Mover para finalizado" at bounding box center [201, 224] width 185 height 15
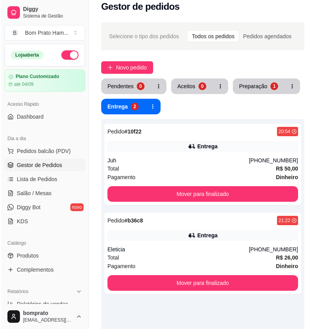
scroll to position [0, 0]
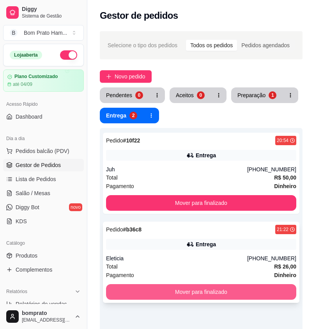
click at [189, 290] on button "Mover para finalizado" at bounding box center [201, 292] width 191 height 16
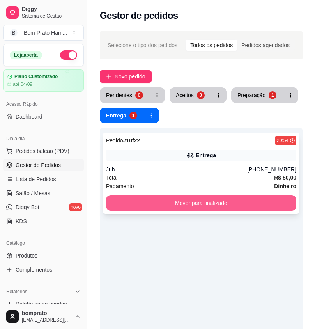
click at [182, 207] on button "Mover para finalizado" at bounding box center [201, 203] width 191 height 16
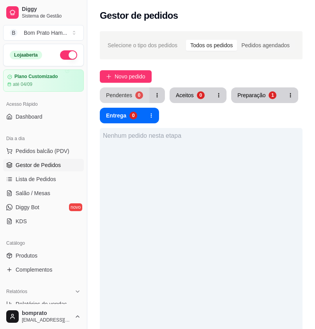
click at [123, 89] on button "Pendentes 0" at bounding box center [125, 95] width 50 height 16
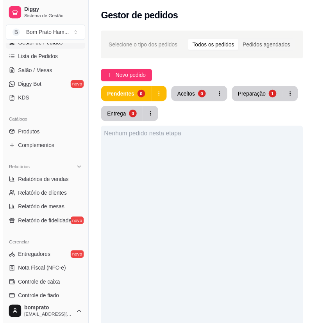
scroll to position [156, 0]
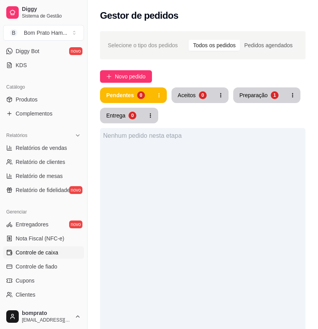
click at [60, 255] on link "Controle de caixa" at bounding box center [43, 252] width 81 height 12
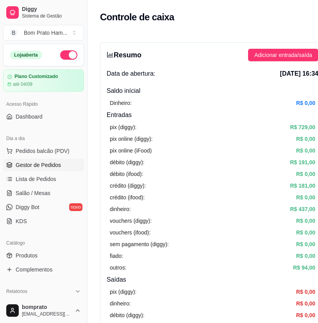
click at [49, 166] on span "Gestor de Pedidos" at bounding box center [38, 165] width 45 height 8
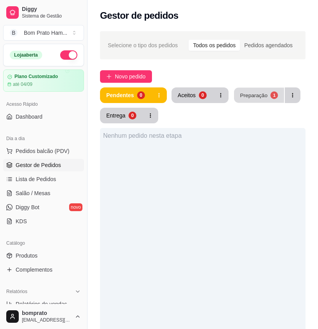
click at [253, 96] on div "Preparação" at bounding box center [253, 94] width 27 height 7
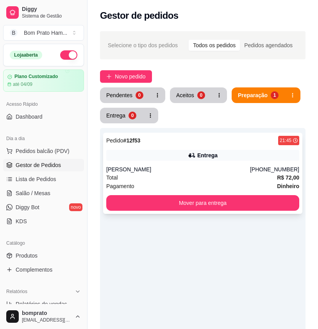
click at [189, 160] on div "Entrega" at bounding box center [202, 155] width 193 height 11
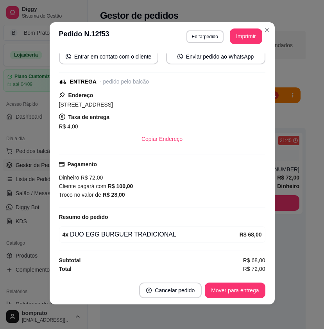
scroll to position [2, 0]
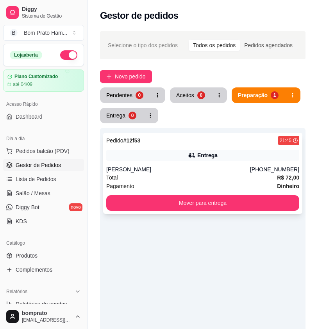
click at [218, 170] on div "[PERSON_NAME]" at bounding box center [178, 170] width 144 height 8
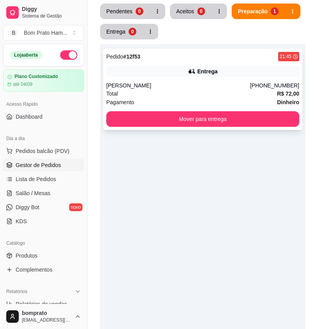
scroll to position [117, 0]
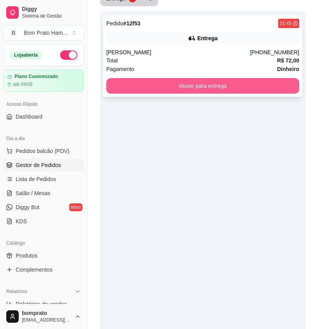
click at [265, 86] on button "Mover para entrega" at bounding box center [202, 86] width 193 height 16
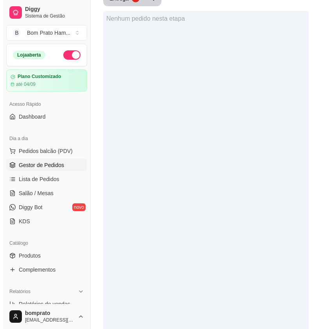
scroll to position [0, 0]
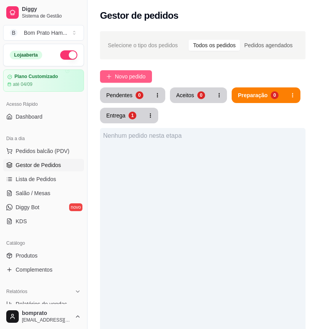
click at [130, 71] on button "Novo pedido" at bounding box center [126, 76] width 52 height 12
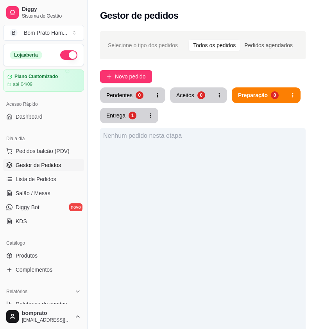
click at [36, 58] on input "Pesquisa" at bounding box center [77, 56] width 119 height 8
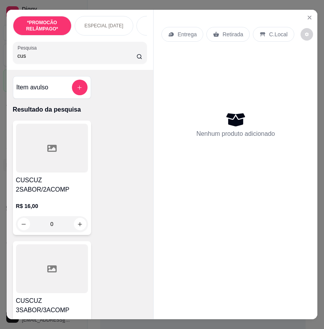
type input "cus"
click at [68, 160] on div at bounding box center [52, 148] width 72 height 49
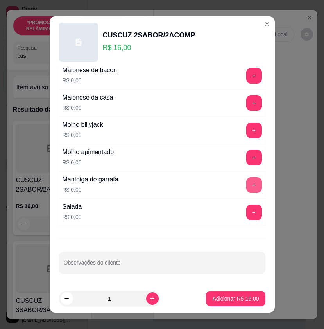
scroll to position [483, 0]
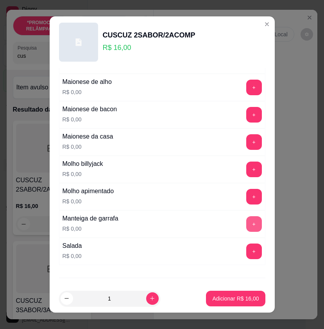
click at [246, 226] on button "+" at bounding box center [254, 224] width 16 height 16
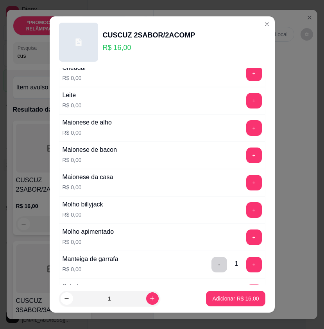
scroll to position [366, 0]
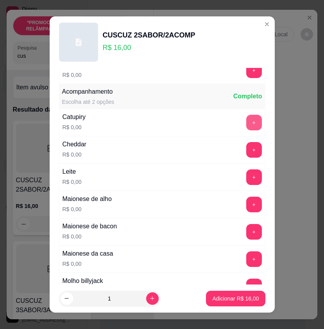
click at [246, 124] on button "+" at bounding box center [254, 123] width 16 height 16
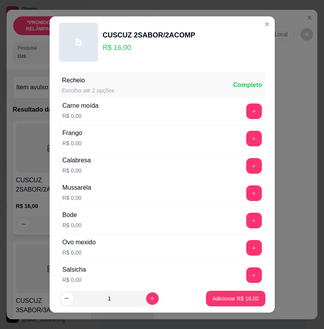
scroll to position [132, 0]
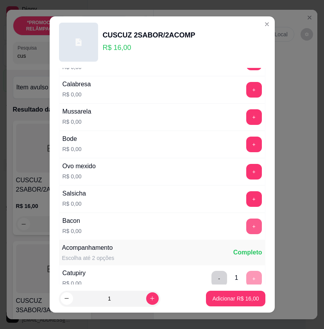
click at [246, 231] on button "+" at bounding box center [254, 227] width 16 height 16
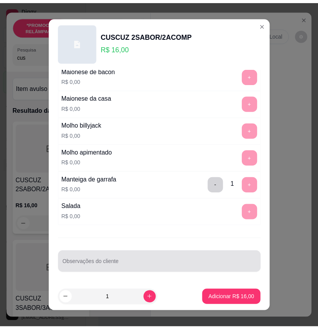
scroll to position [9, 0]
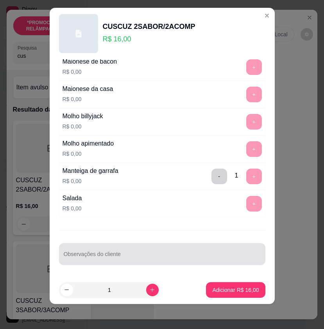
click at [114, 254] on input "Observações do cliente" at bounding box center [162, 257] width 197 height 8
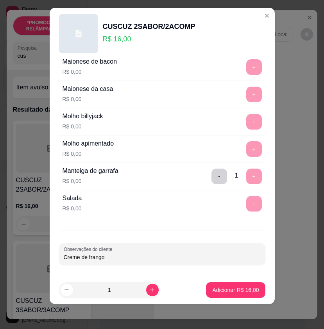
type input "Creme de frango"
drag, startPoint x: 114, startPoint y: 254, endPoint x: 150, endPoint y: 262, distance: 37.7
click at [150, 262] on div "Observações do cliente Creme de frango" at bounding box center [162, 254] width 206 height 22
click at [228, 289] on p "Adicionar R$ 16,00" at bounding box center [235, 289] width 45 height 7
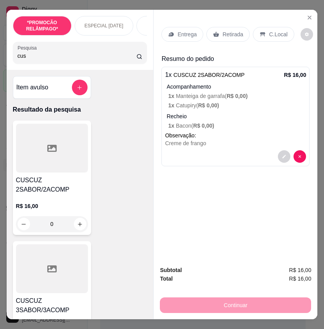
click at [259, 34] on icon at bounding box center [262, 34] width 6 height 6
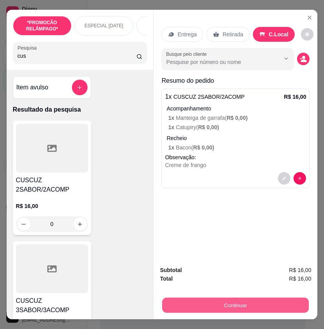
click at [269, 300] on button "Continuar" at bounding box center [235, 305] width 146 height 15
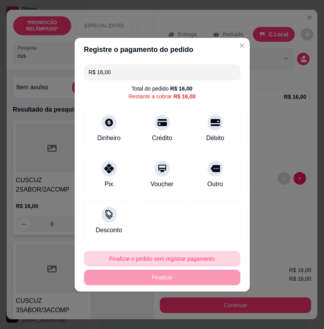
click at [188, 257] on button "Finalizar o pedido sem registrar pagamento" at bounding box center [162, 259] width 156 height 16
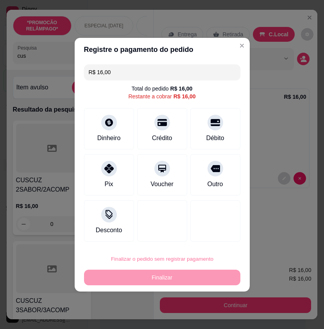
click at [210, 234] on button "Confirmar" at bounding box center [210, 236] width 28 height 12
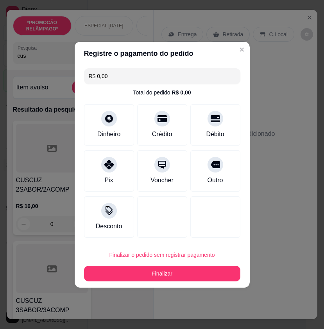
type input "R$ 0,00"
